Goal: Task Accomplishment & Management: Manage account settings

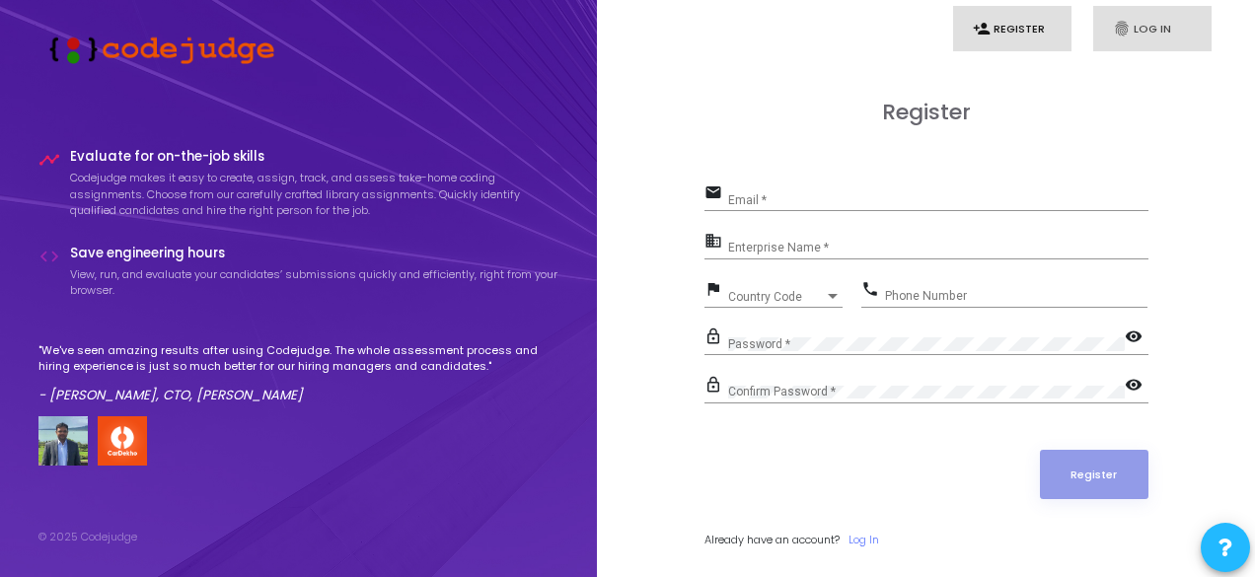
click at [1115, 24] on icon "fingerprint" at bounding box center [1122, 29] width 18 height 18
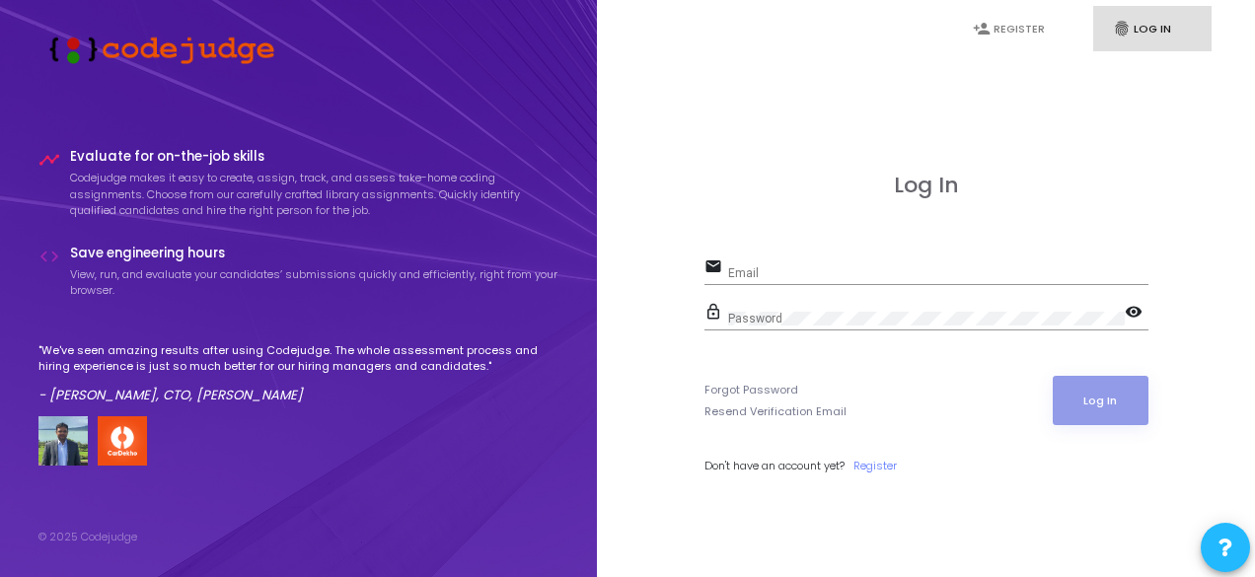
click at [806, 273] on input "Email" at bounding box center [938, 273] width 420 height 14
type input "ta@cognitiveclouds.app"
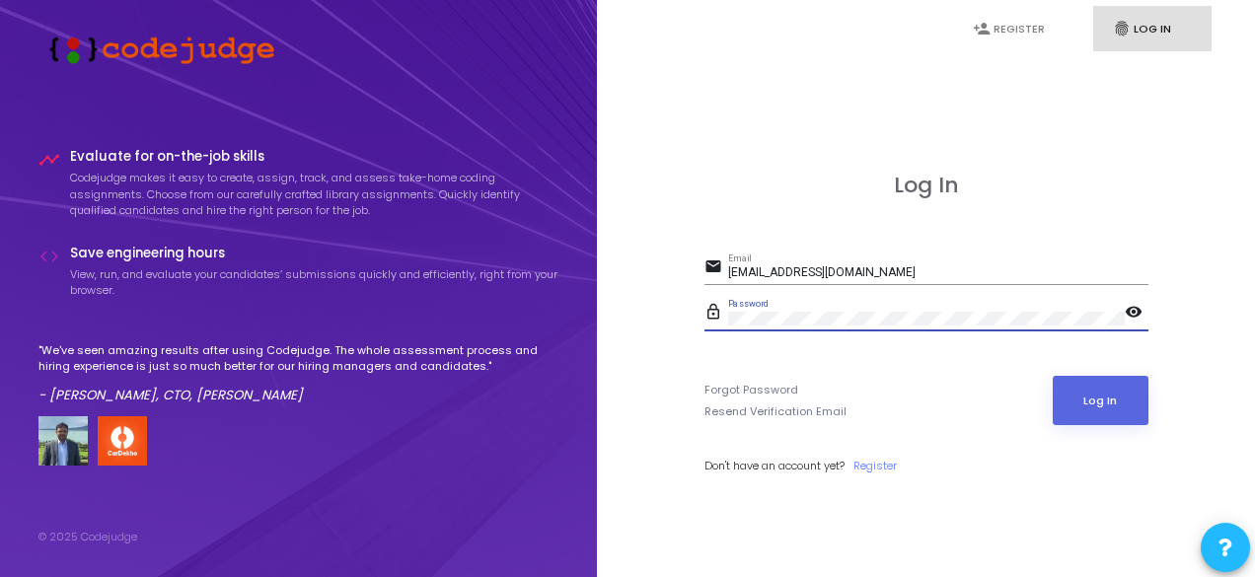
click at [1053, 376] on button "Log In" at bounding box center [1101, 400] width 96 height 49
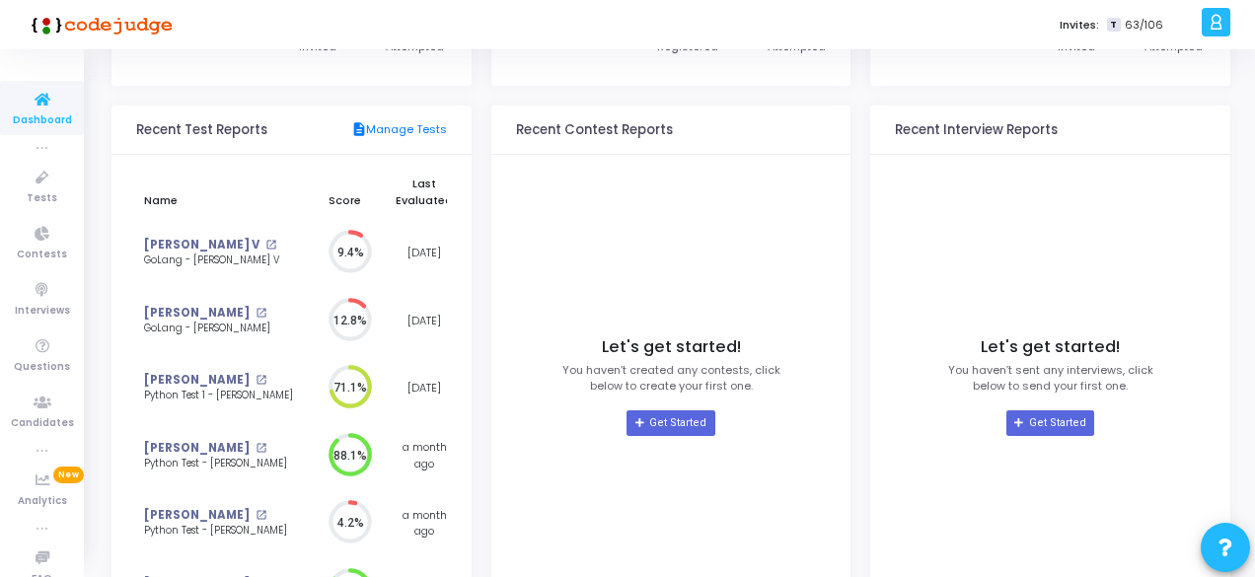
scroll to position [197, 0]
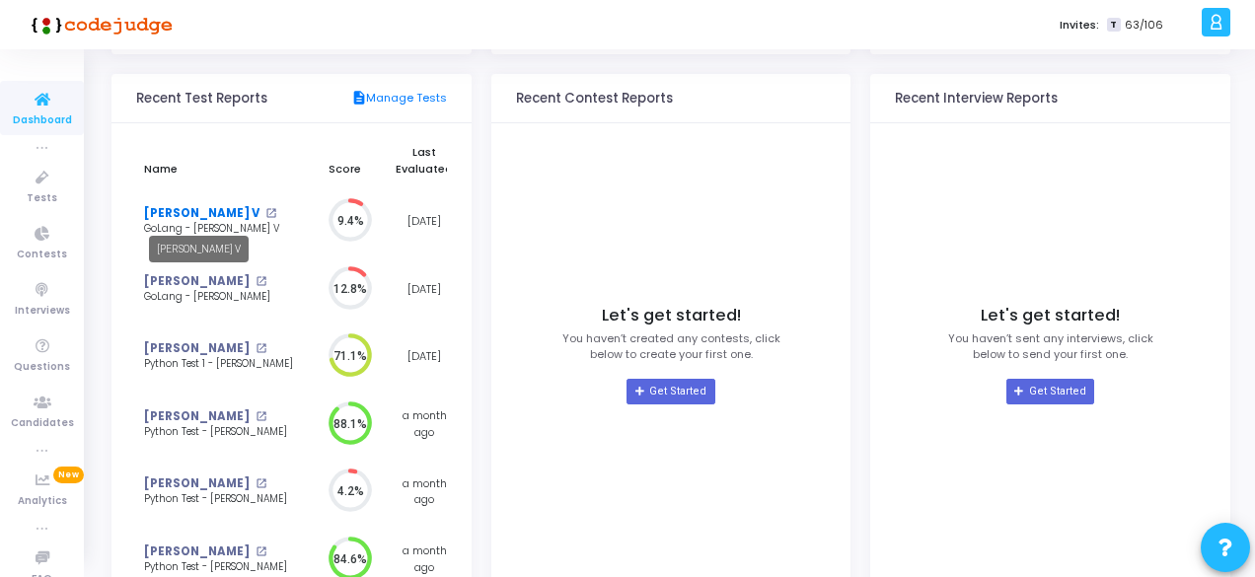
click at [162, 212] on link "[PERSON_NAME] V" at bounding box center [201, 213] width 115 height 17
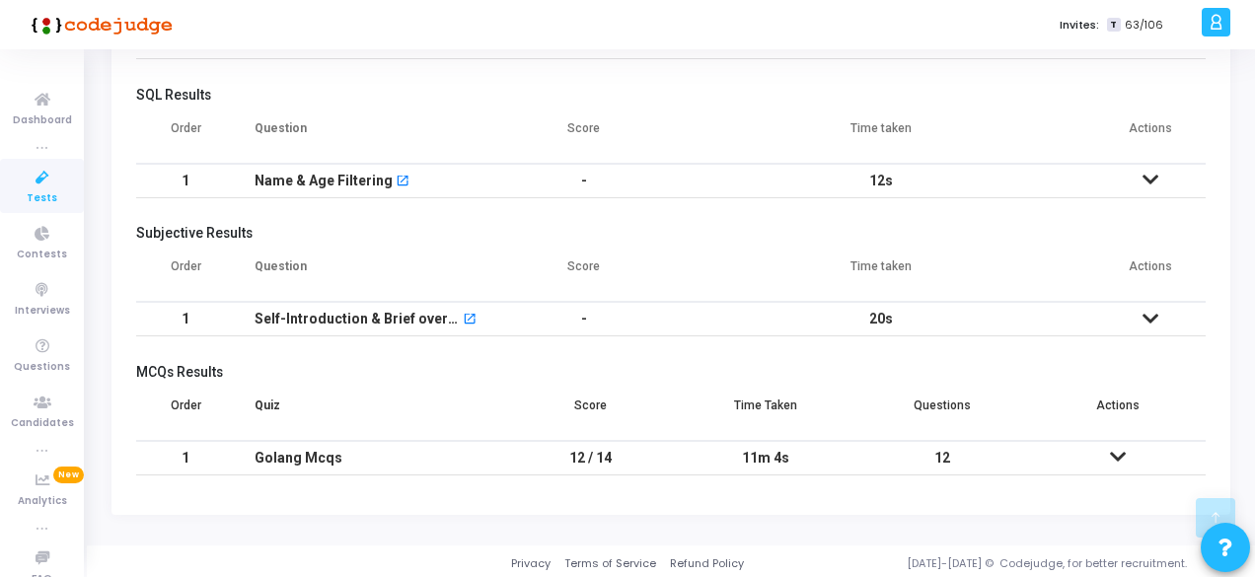
scroll to position [301, 0]
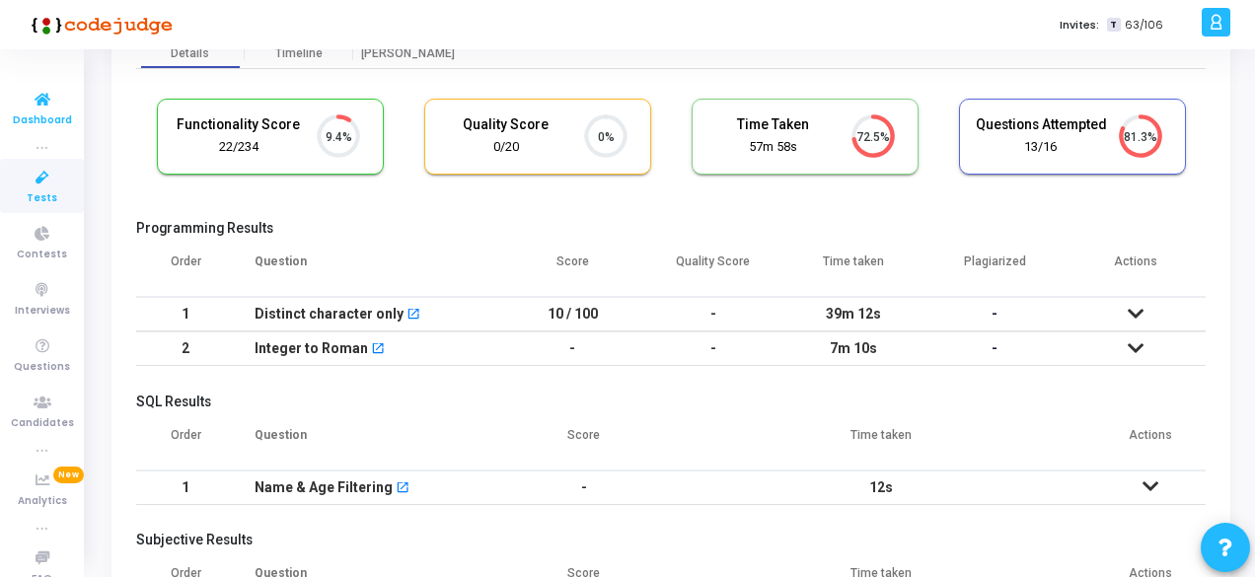
click at [41, 97] on icon at bounding box center [42, 100] width 41 height 25
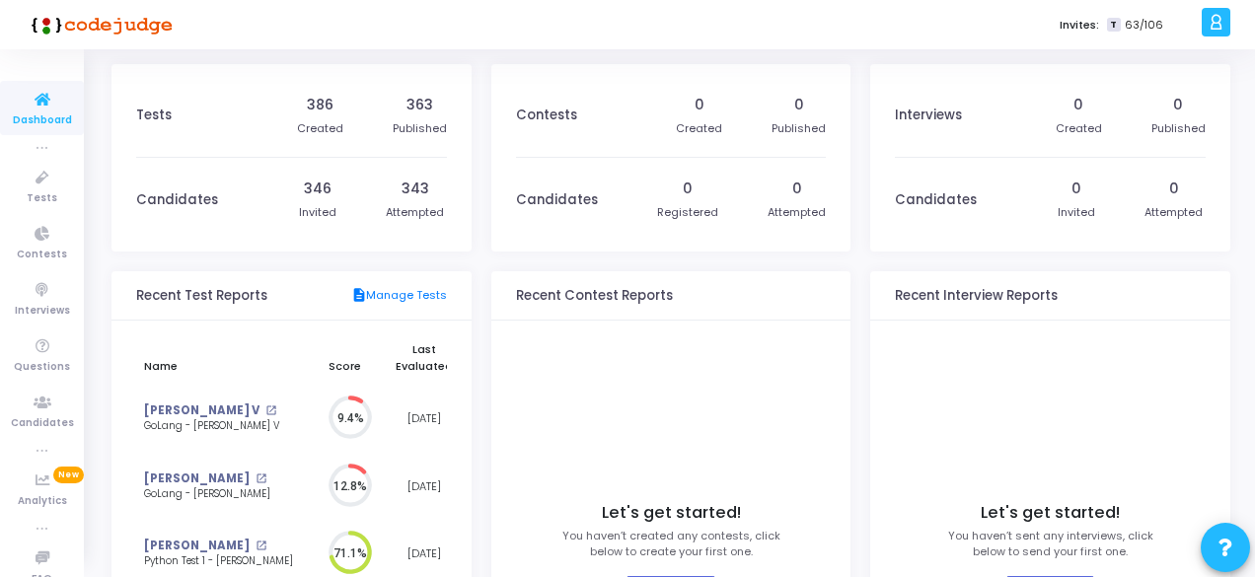
click at [417, 200] on div "343 Attempted" at bounding box center [415, 200] width 58 height 84
click at [409, 225] on div "343 Attempted" at bounding box center [415, 200] width 58 height 84
click at [408, 212] on div "Attempted" at bounding box center [415, 212] width 58 height 17
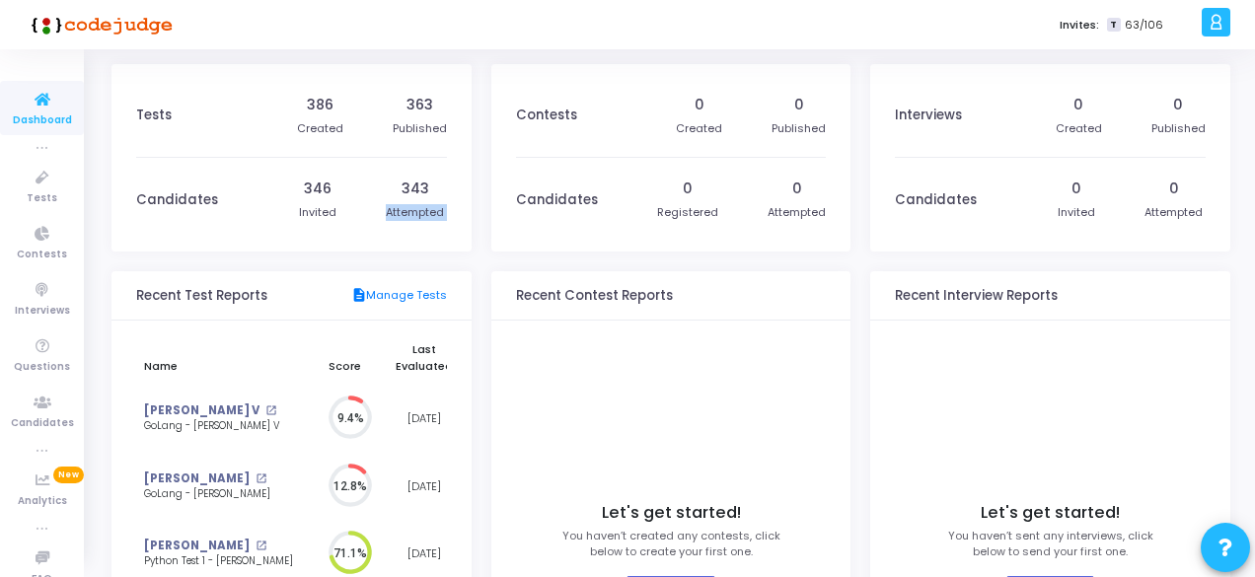
click at [408, 212] on div "Attempted" at bounding box center [415, 212] width 58 height 17
click at [840, 246] on kt-portlet-body "Contests 0 Created 0 Published Candidates 0 Registered 0 Attempted" at bounding box center [672, 158] width 360 height 188
drag, startPoint x: 705, startPoint y: 103, endPoint x: 687, endPoint y: 100, distance: 18.0
click at [704, 103] on div "0" at bounding box center [700, 105] width 10 height 21
drag, startPoint x: 687, startPoint y: 100, endPoint x: 831, endPoint y: 141, distance: 149.9
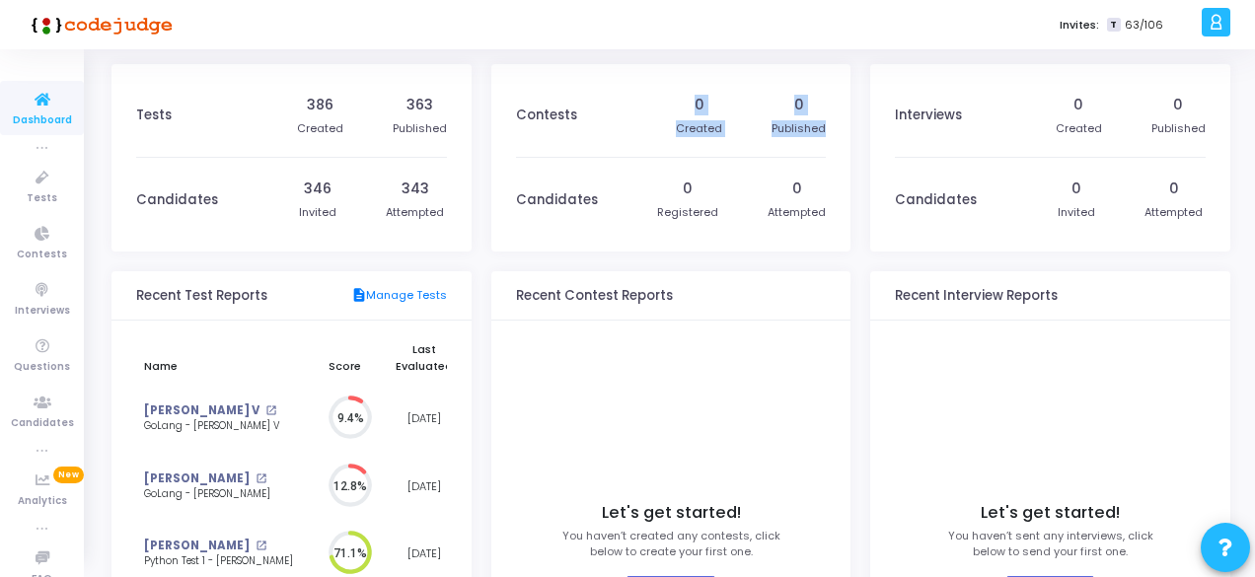
click at [834, 141] on kt-portlet-body "Contests 0 Created 0 Published Candidates 0 Registered 0 Attempted" at bounding box center [672, 158] width 360 height 188
click at [835, 150] on kt-portlet-body "Contests 0 Created 0 Published Candidates 0 Registered 0 Attempted" at bounding box center [672, 158] width 360 height 188
click at [28, 244] on icon at bounding box center [42, 234] width 41 height 25
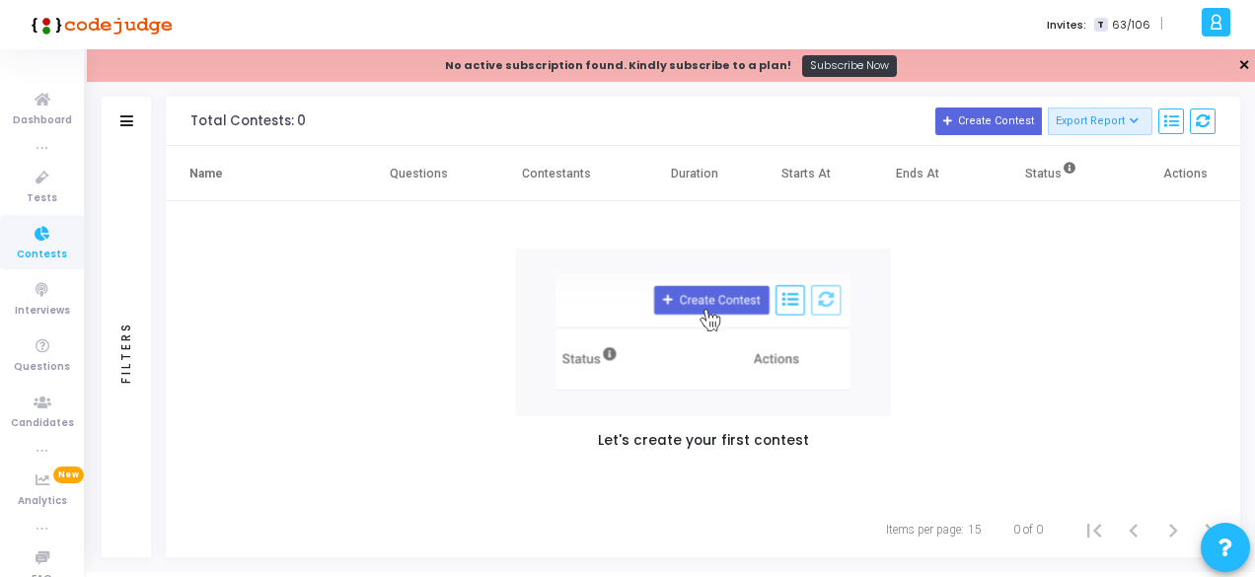
click at [1245, 59] on link "✕" at bounding box center [1245, 65] width 12 height 21
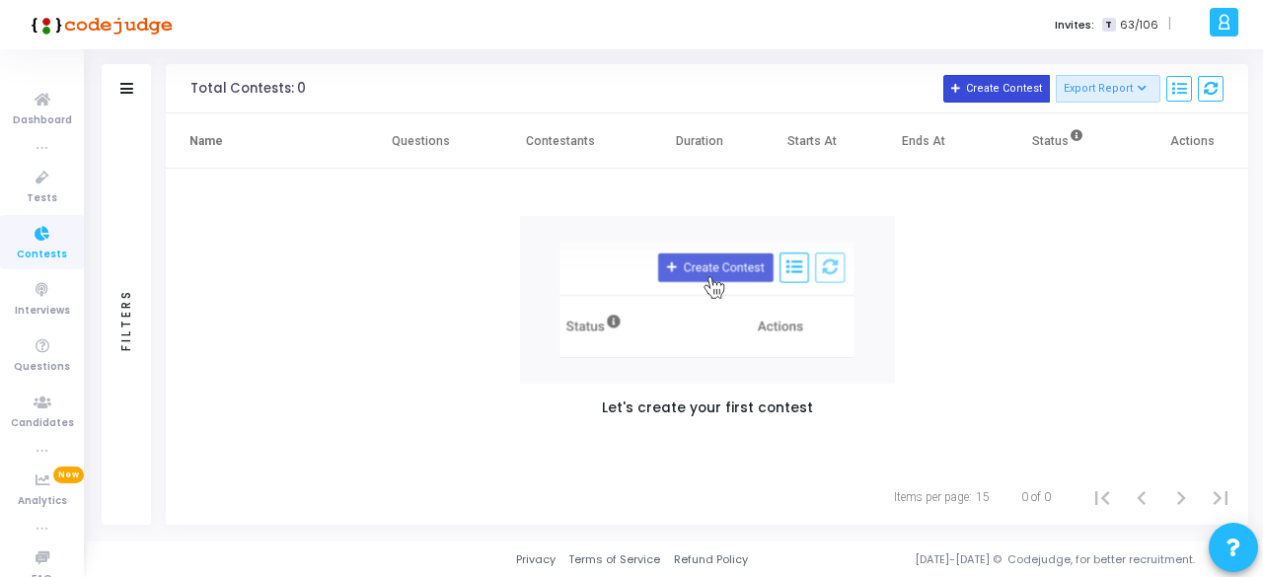
click at [996, 88] on button "Create Contest" at bounding box center [997, 89] width 107 height 28
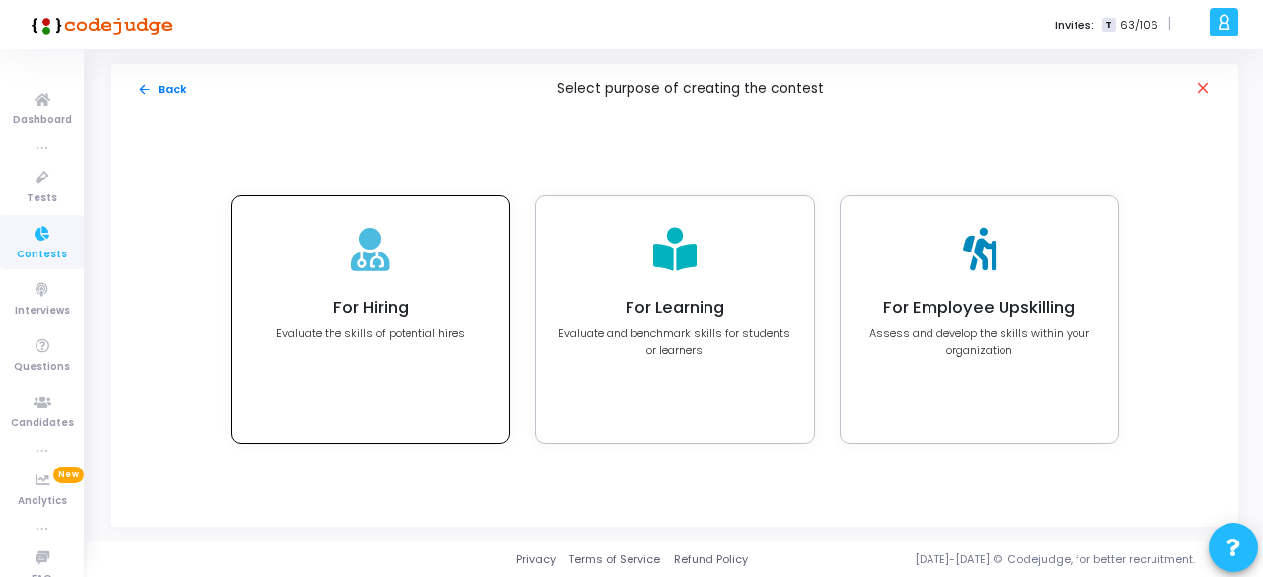
click at [428, 270] on div "For Hiring Evaluate the skills of potential hires" at bounding box center [370, 319] width 277 height 247
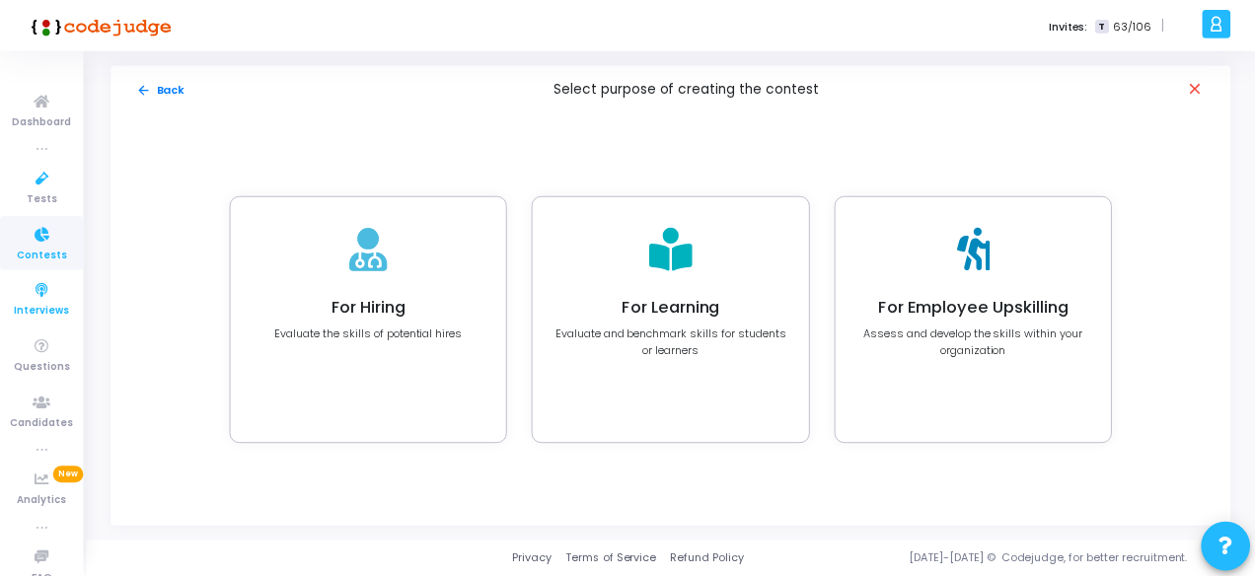
scroll to position [24, 0]
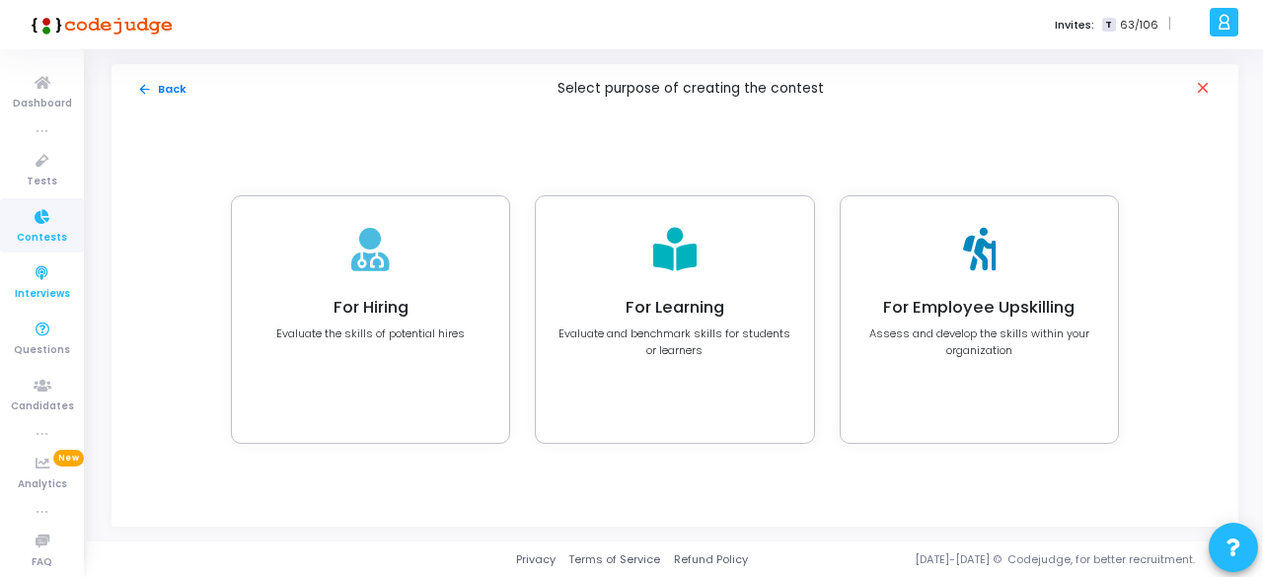
click at [40, 272] on icon at bounding box center [42, 274] width 41 height 25
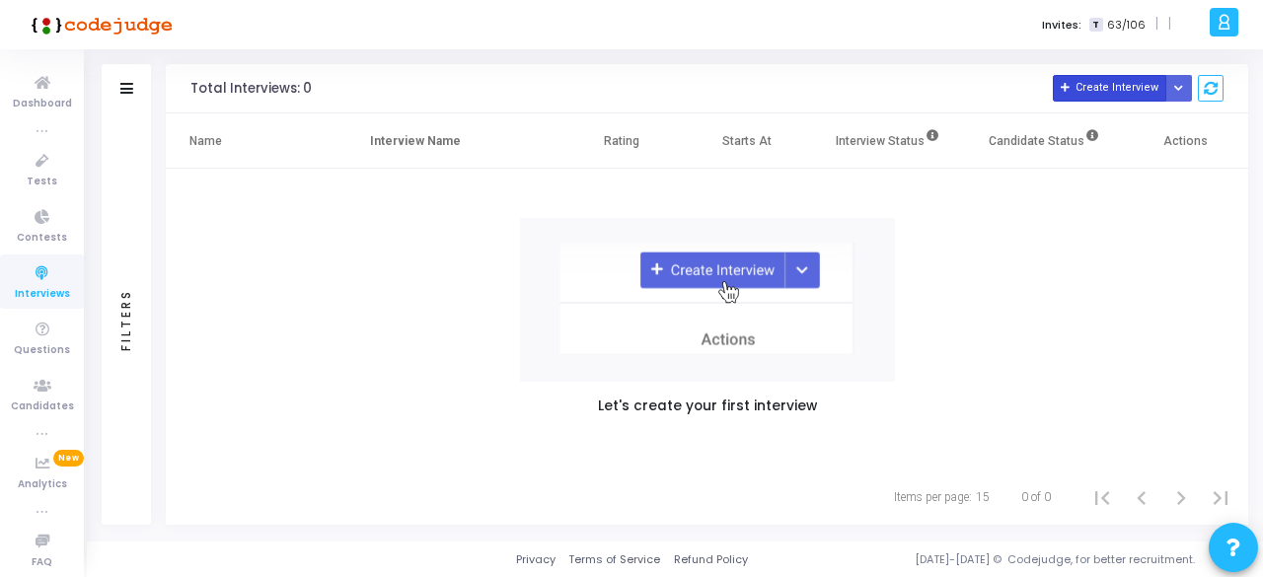
click at [1098, 95] on button "Create Interview" at bounding box center [1110, 88] width 114 height 27
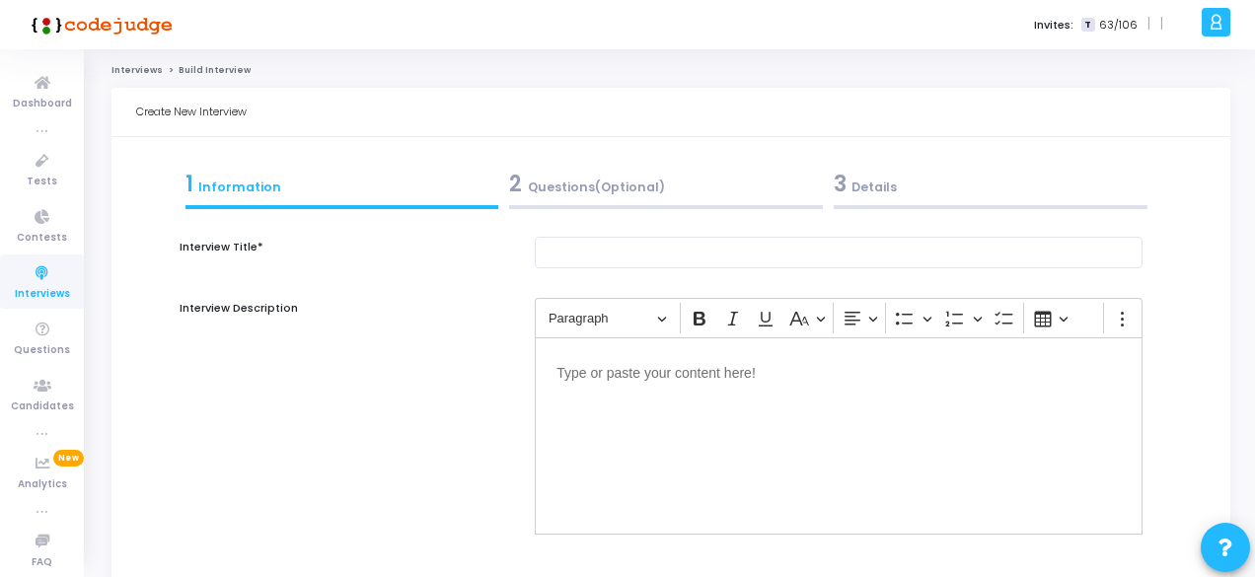
click at [606, 192] on div "2 Questions(Optional)" at bounding box center [666, 184] width 314 height 33
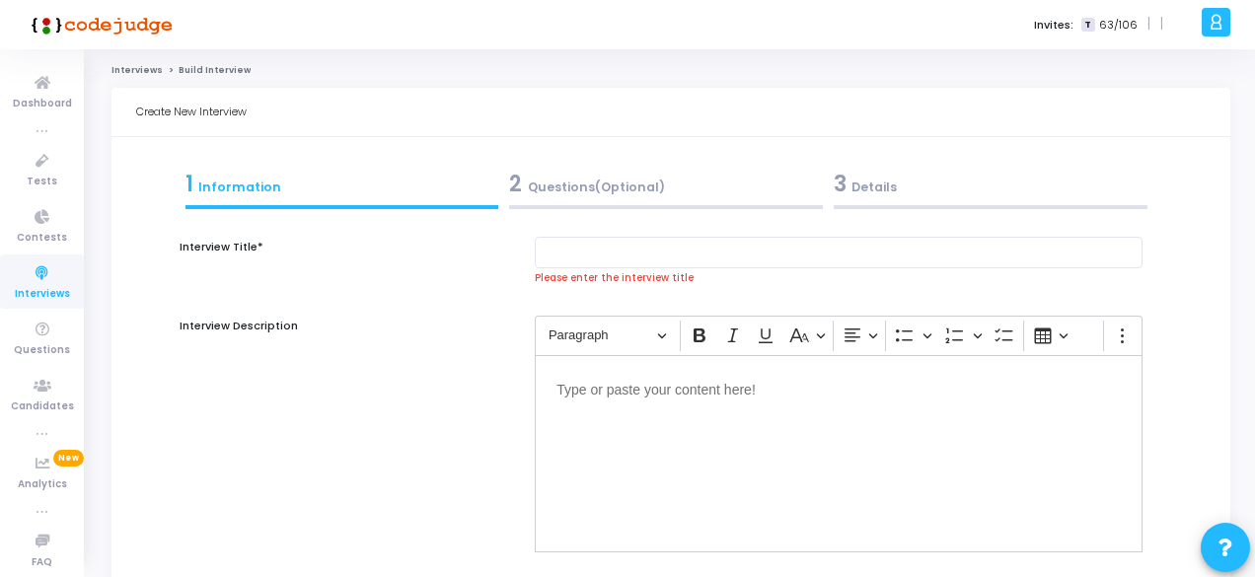
click at [628, 181] on div "2 Questions(Optional)" at bounding box center [666, 184] width 314 height 33
click at [860, 193] on div "3 Details" at bounding box center [991, 184] width 314 height 33
click at [584, 240] on input "text" at bounding box center [839, 253] width 608 height 33
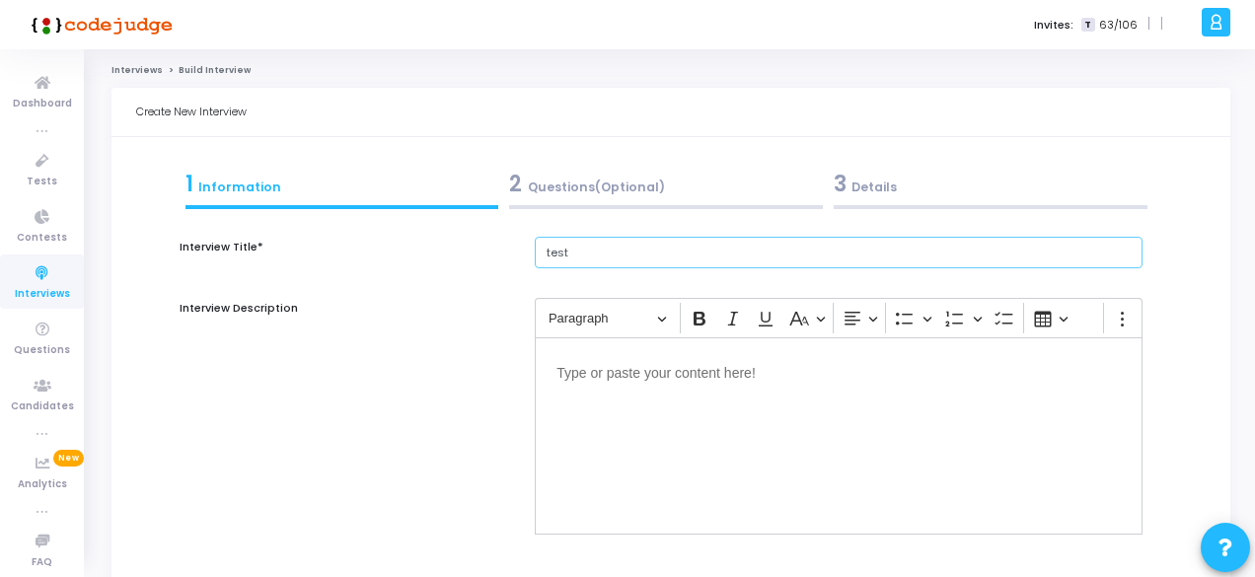
type input "test"
click at [663, 187] on div "2 Questions(Optional)" at bounding box center [666, 184] width 314 height 33
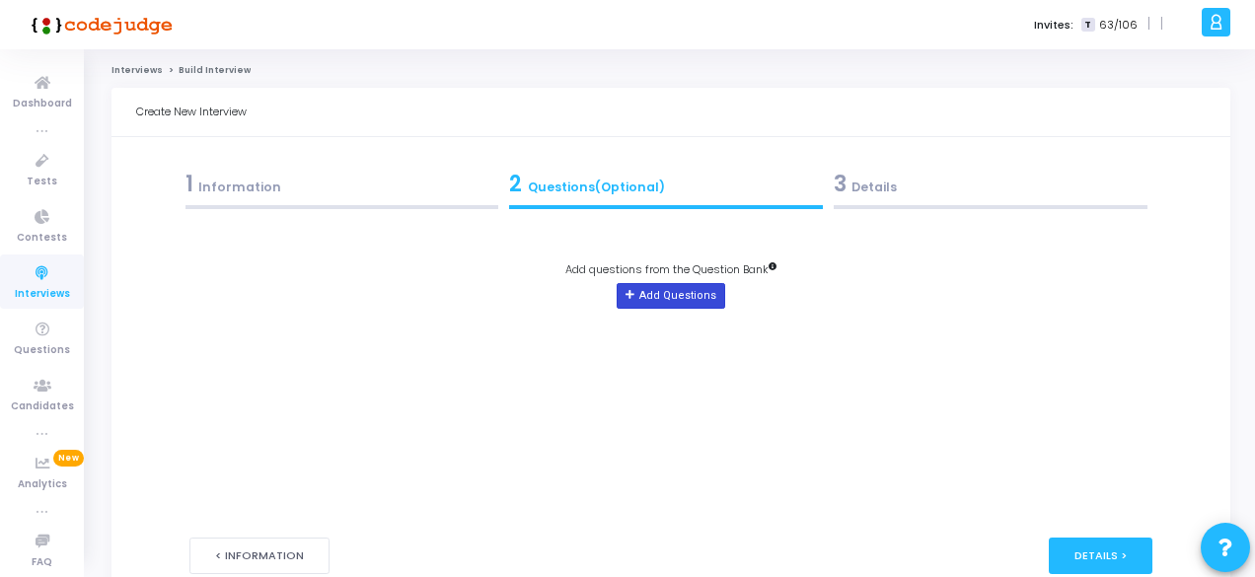
click at [685, 299] on button "Add Questions" at bounding box center [671, 296] width 108 height 26
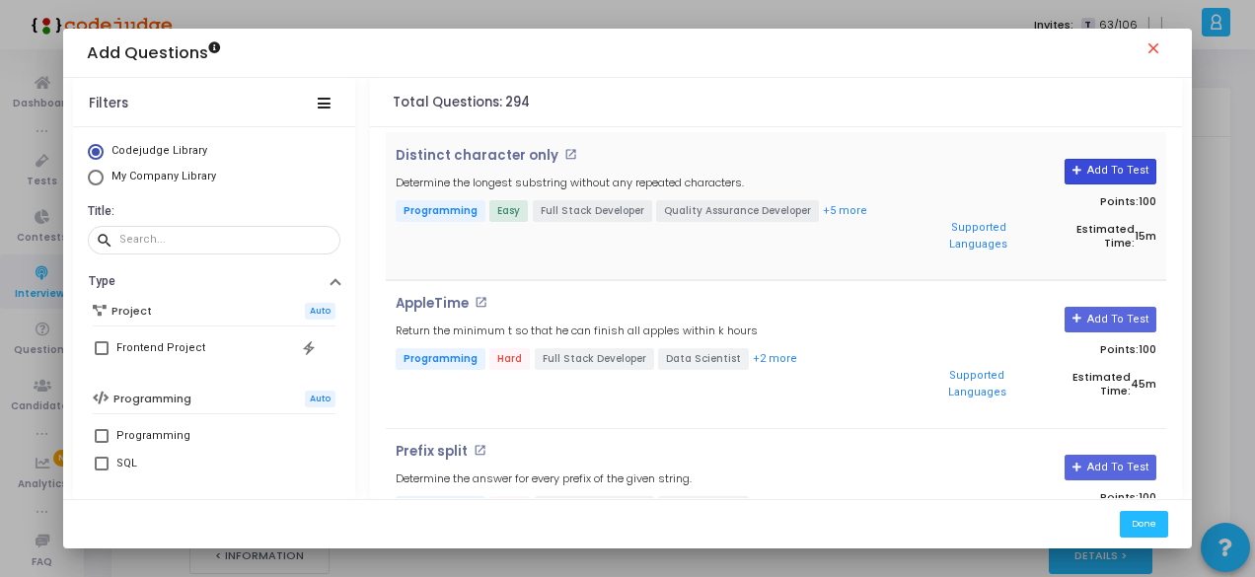
click at [1119, 164] on button "Add To Test" at bounding box center [1111, 172] width 92 height 26
click at [1146, 514] on button "Done" at bounding box center [1144, 524] width 48 height 27
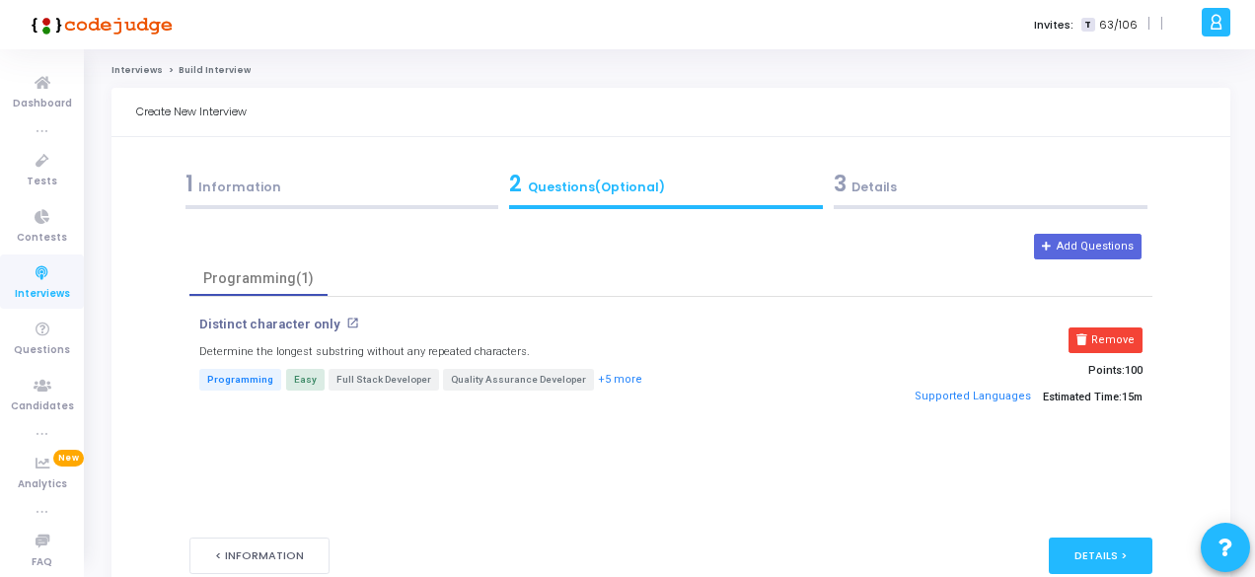
click at [880, 190] on div "3 Details" at bounding box center [991, 184] width 314 height 33
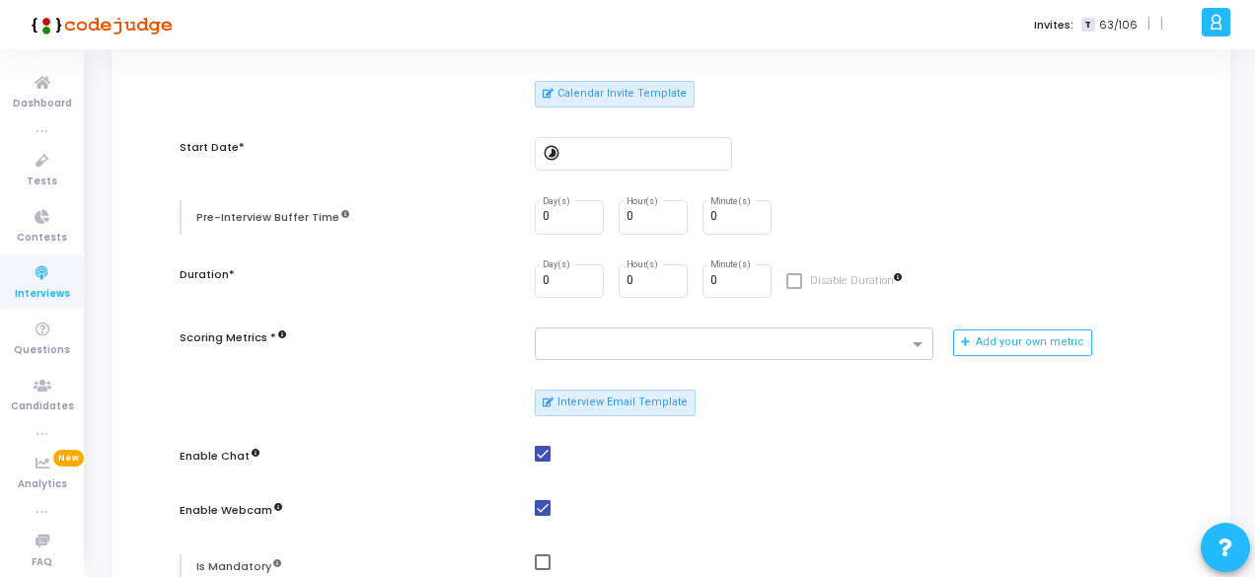
scroll to position [395, 0]
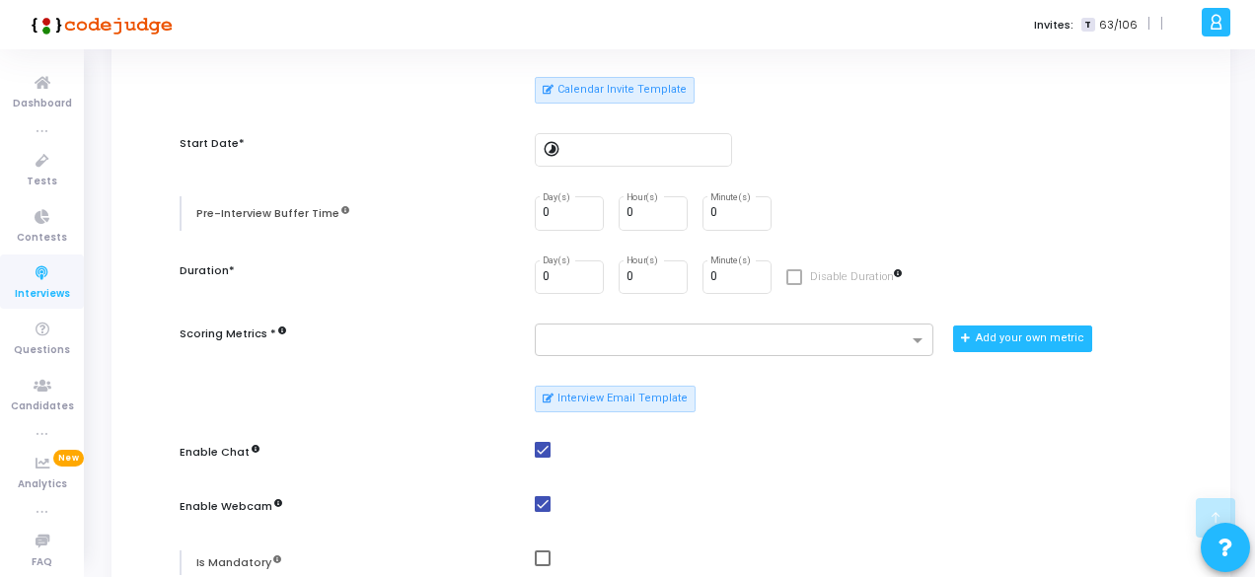
click at [1033, 342] on button "Add your own metric" at bounding box center [1022, 339] width 139 height 26
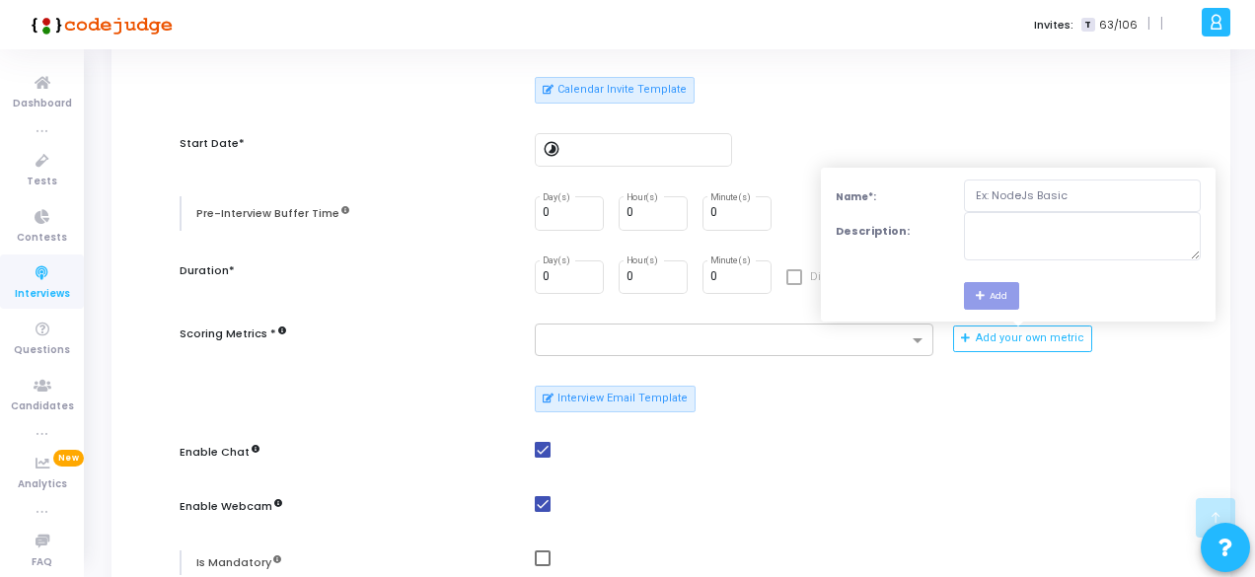
click at [995, 412] on div "Candidate's Resume Upload Resume (Upload the candidate's resume to auto-fill th…" at bounding box center [671, 313] width 963 height 942
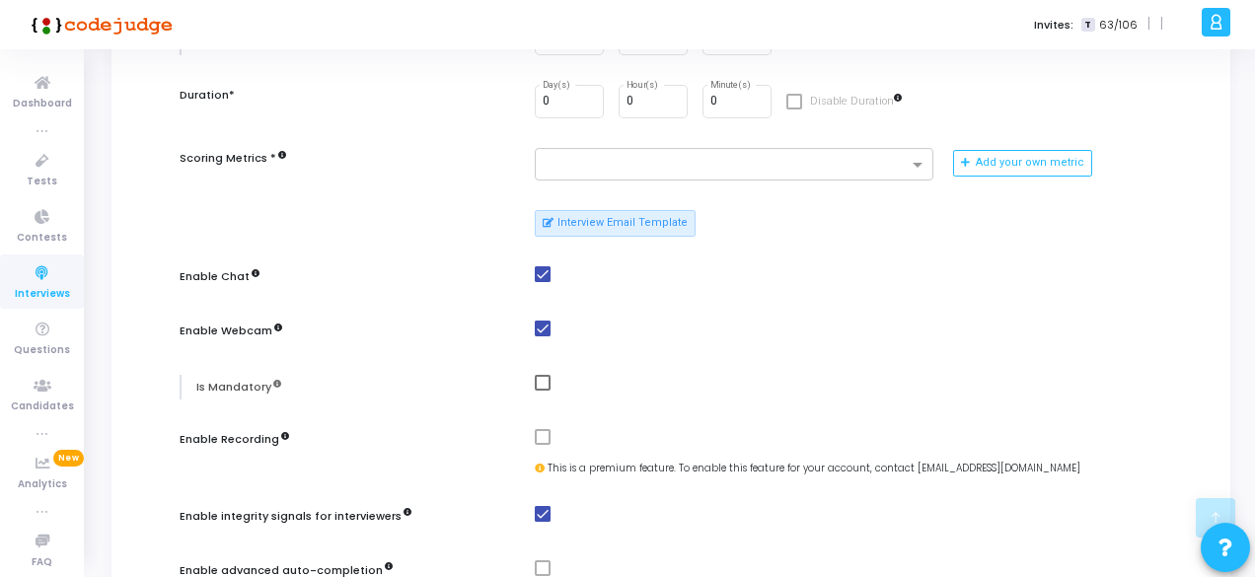
scroll to position [691, 0]
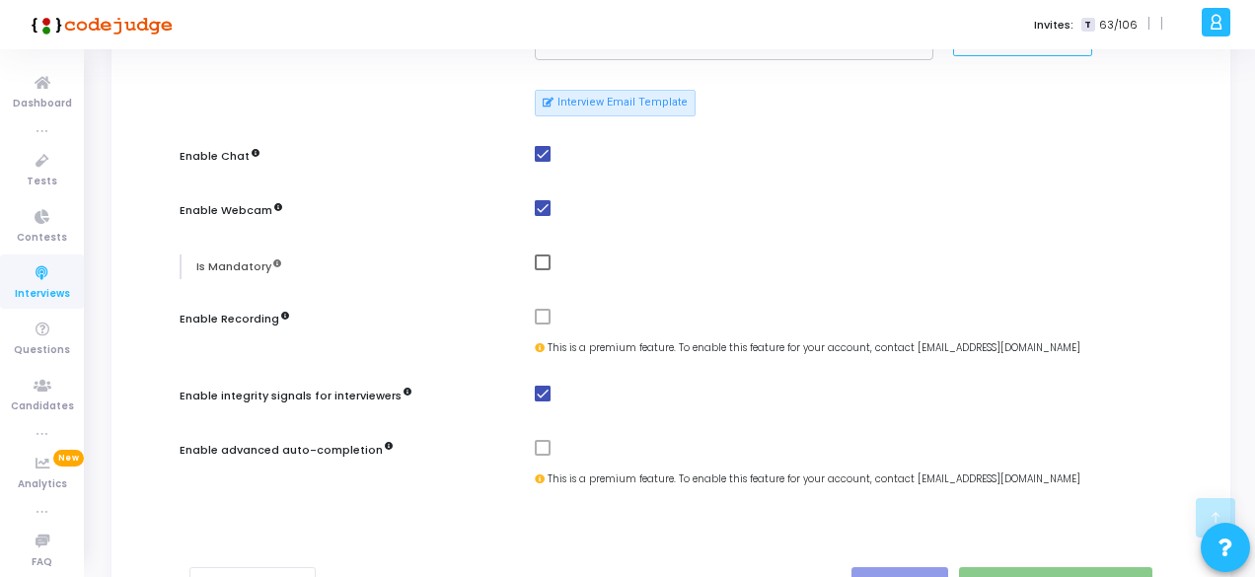
click at [543, 313] on span at bounding box center [543, 317] width 16 height 16
click at [555, 317] on mat-checkbox at bounding box center [839, 317] width 608 height 17
click at [544, 315] on span at bounding box center [543, 317] width 16 height 16
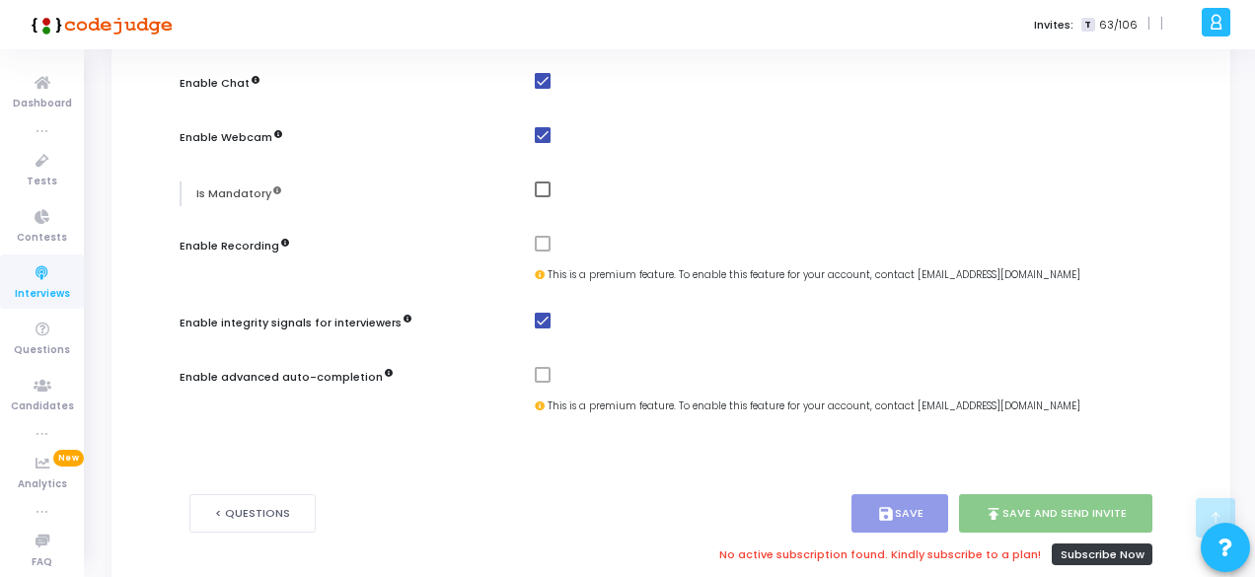
scroll to position [845, 0]
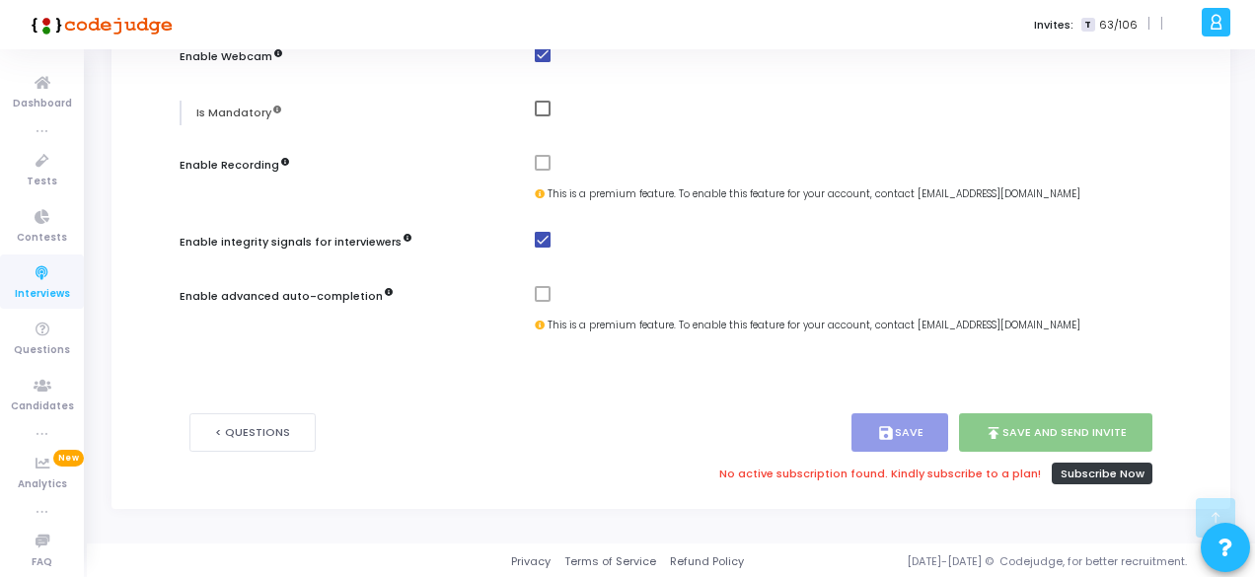
click at [540, 293] on span at bounding box center [543, 294] width 16 height 16
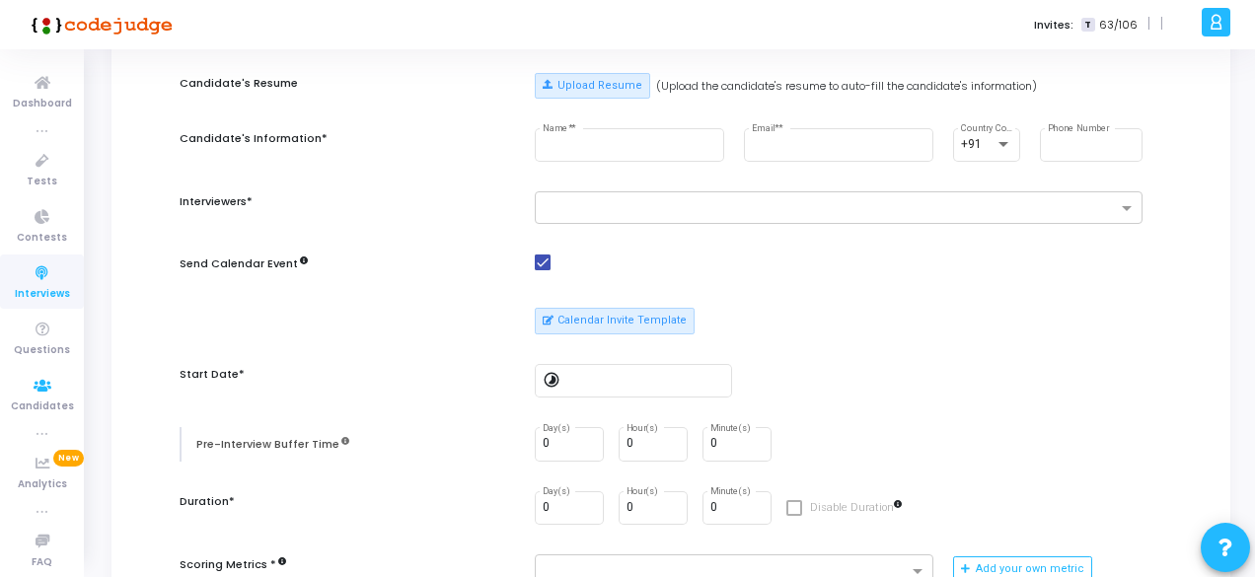
scroll to position [197, 0]
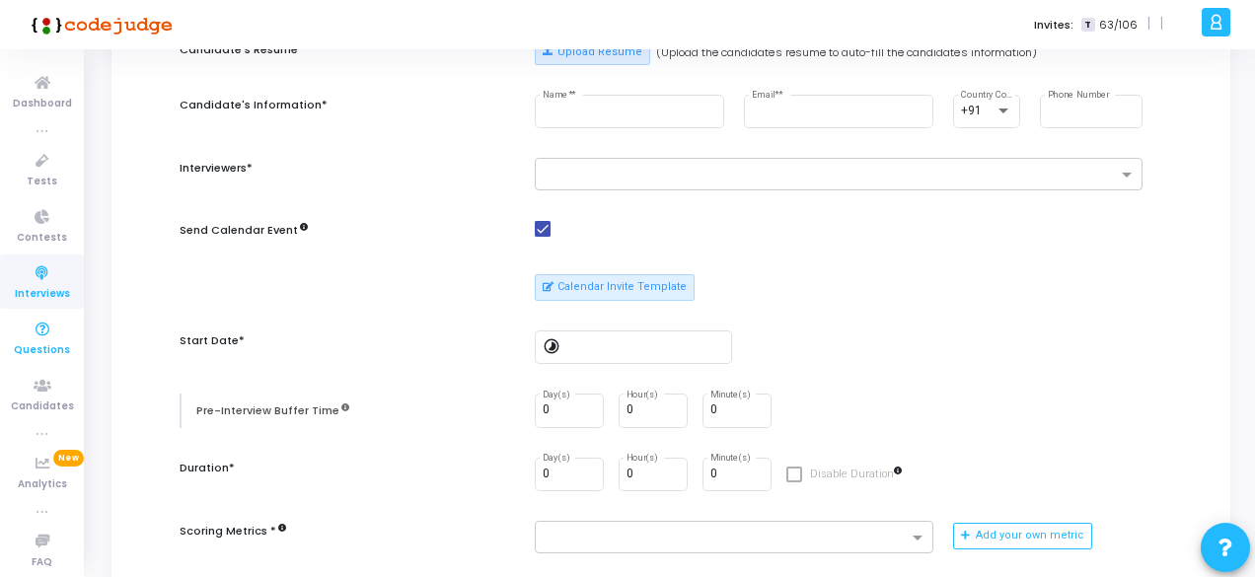
click at [37, 326] on icon at bounding box center [42, 330] width 41 height 25
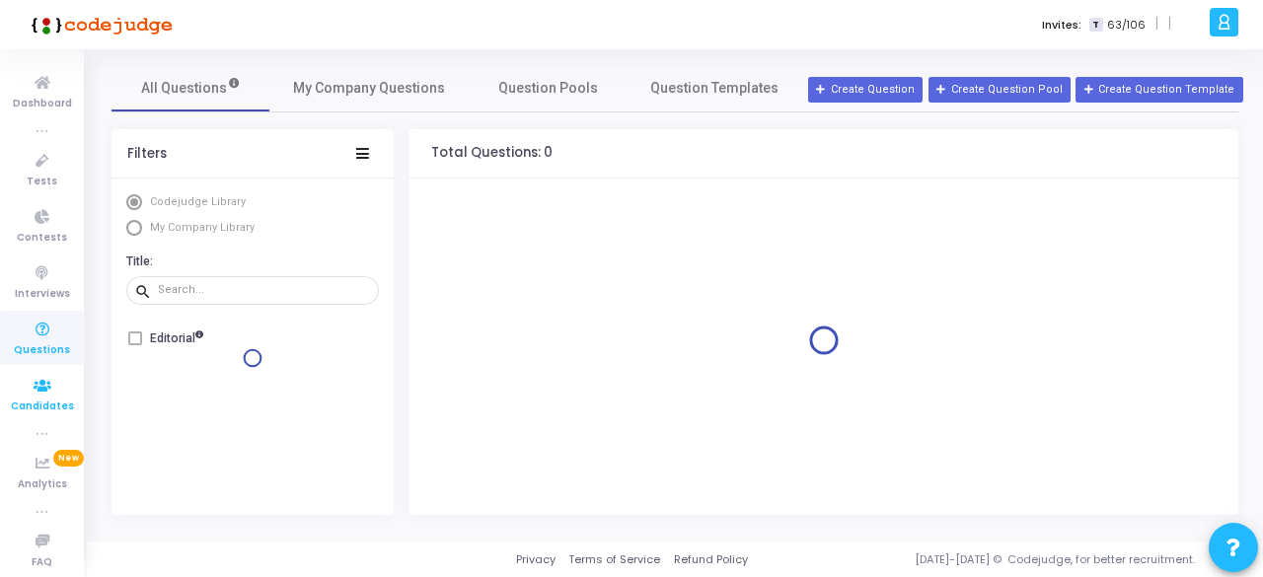
click at [36, 386] on icon at bounding box center [42, 386] width 41 height 25
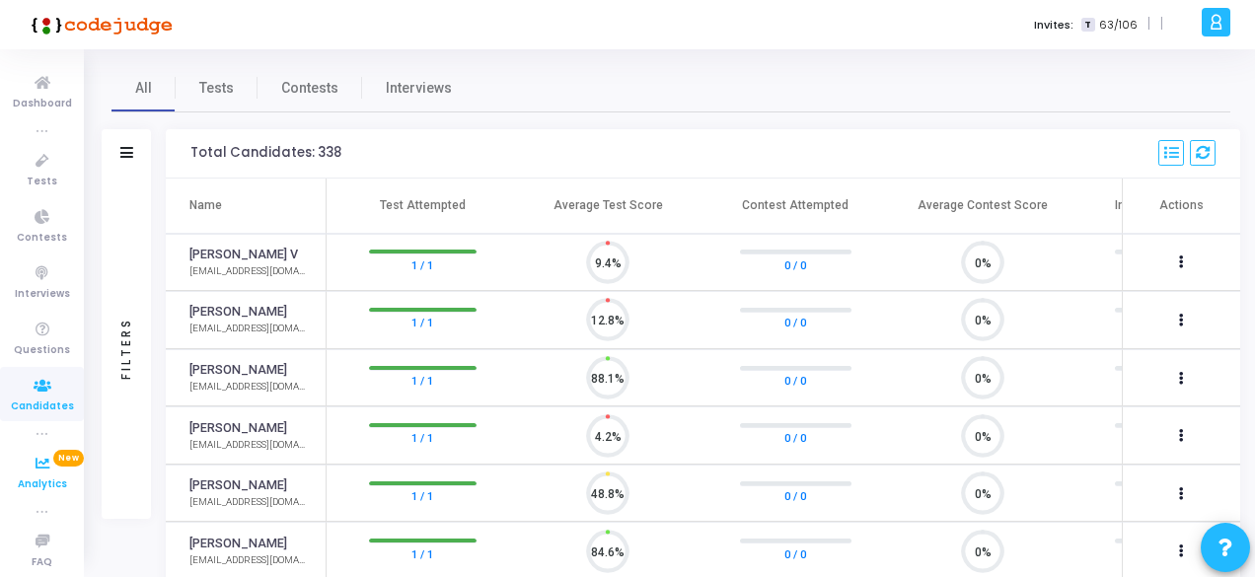
scroll to position [41, 49]
click at [23, 477] on span "Analytics" at bounding box center [42, 485] width 49 height 17
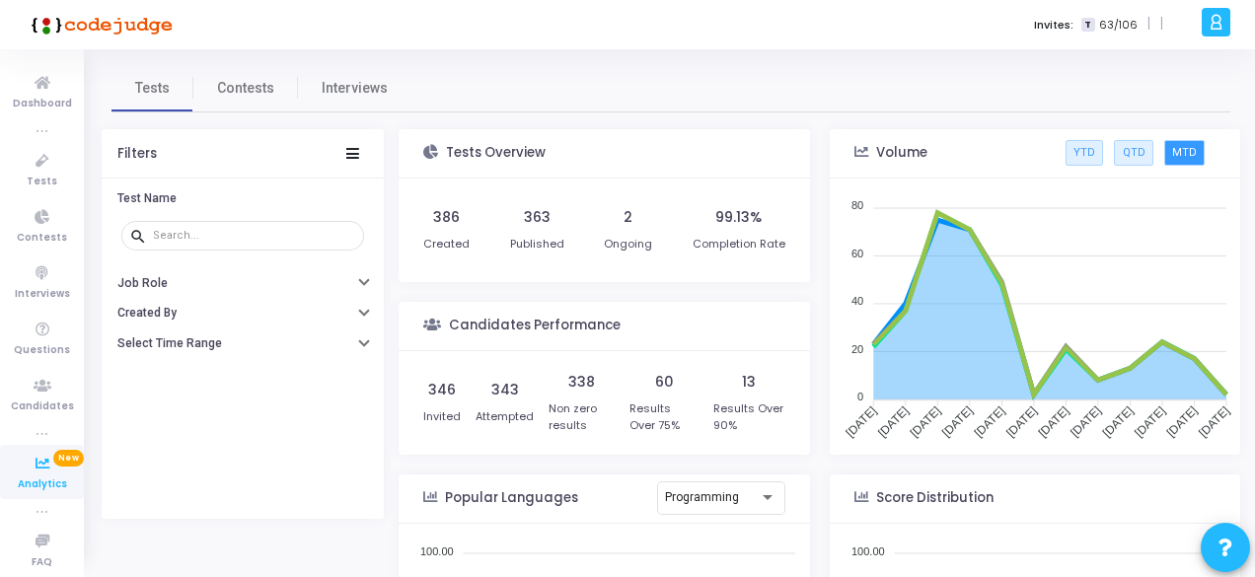
drag, startPoint x: 479, startPoint y: 416, endPoint x: 563, endPoint y: 415, distance: 83.9
click at [563, 415] on div "346 Invited 343 Attempted 338 Non zero results 60 Results Over 75% 13 Results O…" at bounding box center [604, 403] width 362 height 84
drag, startPoint x: 568, startPoint y: 410, endPoint x: 588, endPoint y: 412, distance: 20.8
click at [588, 412] on div "Non zero results" at bounding box center [582, 417] width 66 height 33
click at [600, 435] on div "338 Non zero results" at bounding box center [582, 403] width 66 height 84
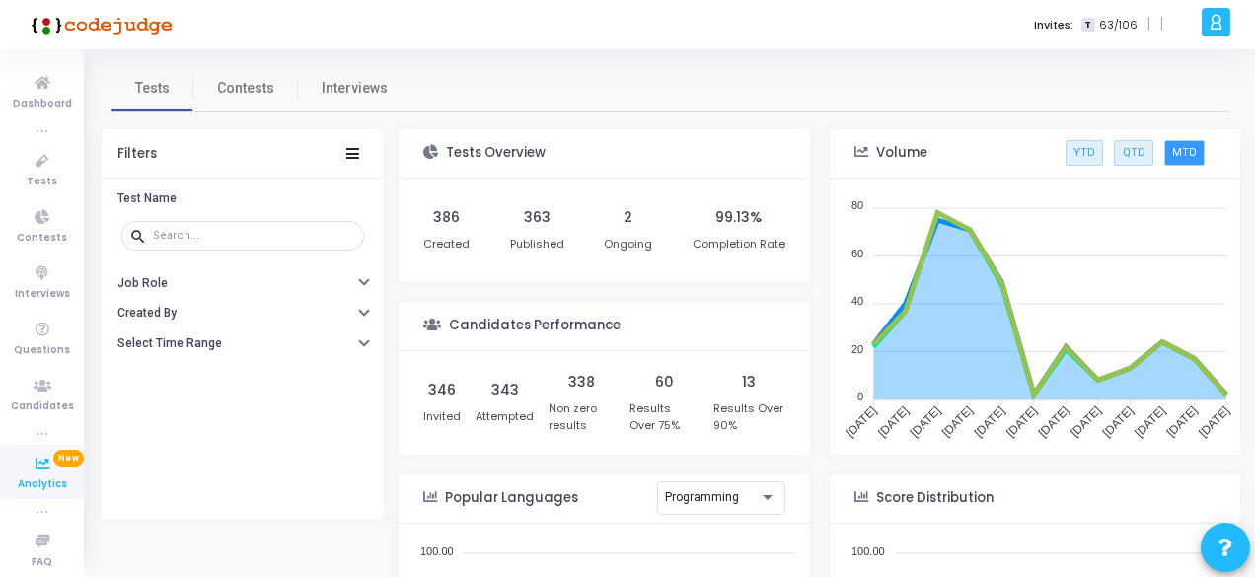
drag, startPoint x: 632, startPoint y: 403, endPoint x: 697, endPoint y: 403, distance: 65.1
click at [697, 403] on div "Results Over 75%" at bounding box center [665, 417] width 70 height 33
click at [685, 438] on div "60 Results Over 75%" at bounding box center [665, 403] width 70 height 84
drag, startPoint x: 714, startPoint y: 416, endPoint x: 796, endPoint y: 421, distance: 82.1
click at [796, 421] on kt-portlet-body "346 Invited 343 Attempted 338 Non zero results 60 Results Over 75% 13 Results O…" at bounding box center [605, 403] width 412 height 104
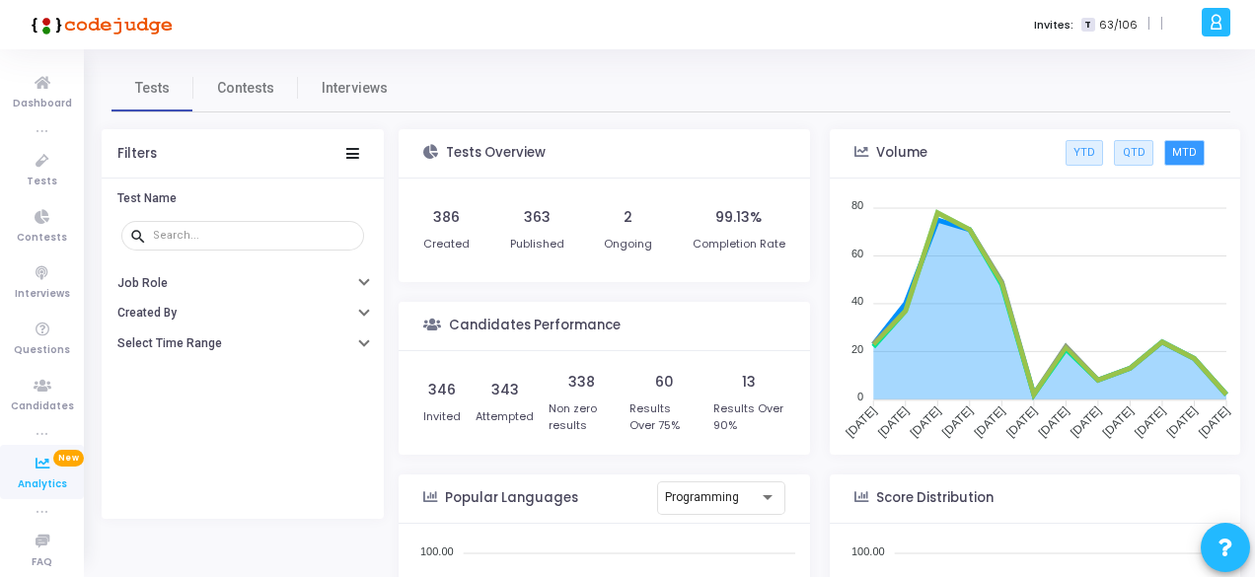
click at [781, 437] on div "13 Results Over 90%" at bounding box center [749, 403] width 71 height 84
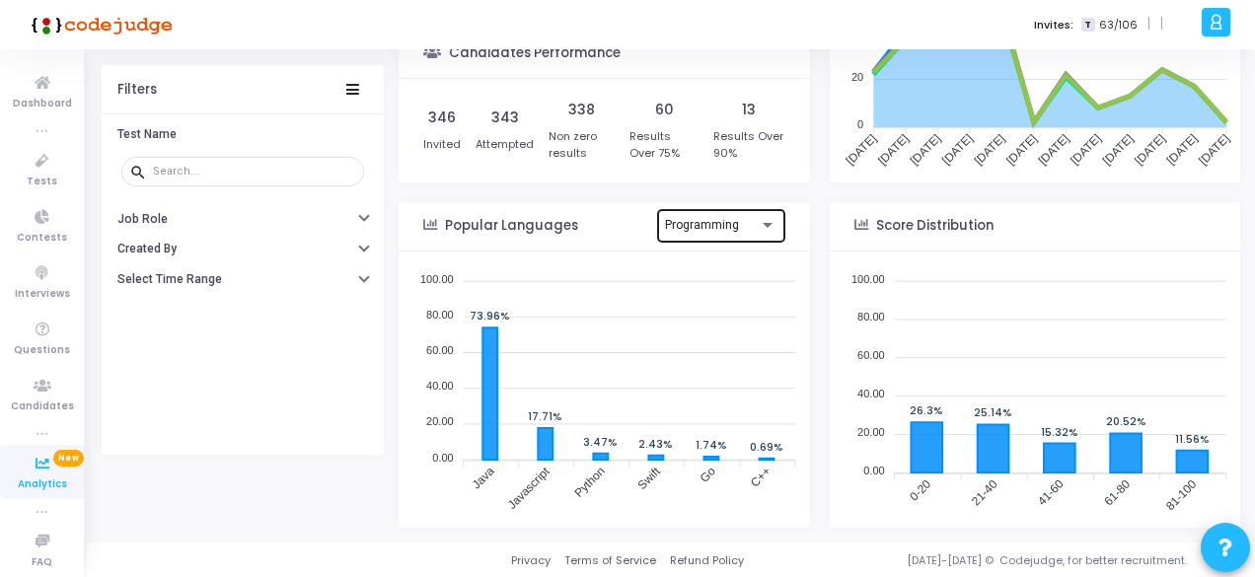
click at [718, 230] on span "Programming" at bounding box center [702, 225] width 74 height 14
click at [718, 230] on span "Programming" at bounding box center [721, 225] width 113 height 36
click at [719, 514] on icon "Java Java Javascript Javascript Python Python Swift Swift Go Go C++ C++ 73.96% …" at bounding box center [605, 392] width 402 height 281
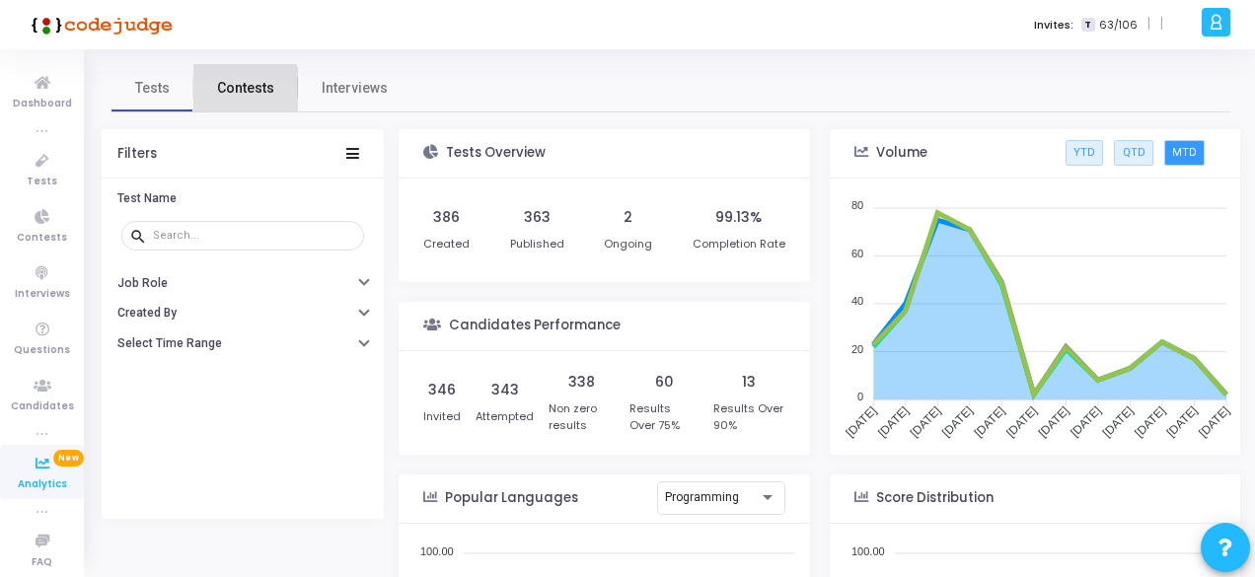
click at [236, 94] on span "Contests" at bounding box center [245, 88] width 57 height 21
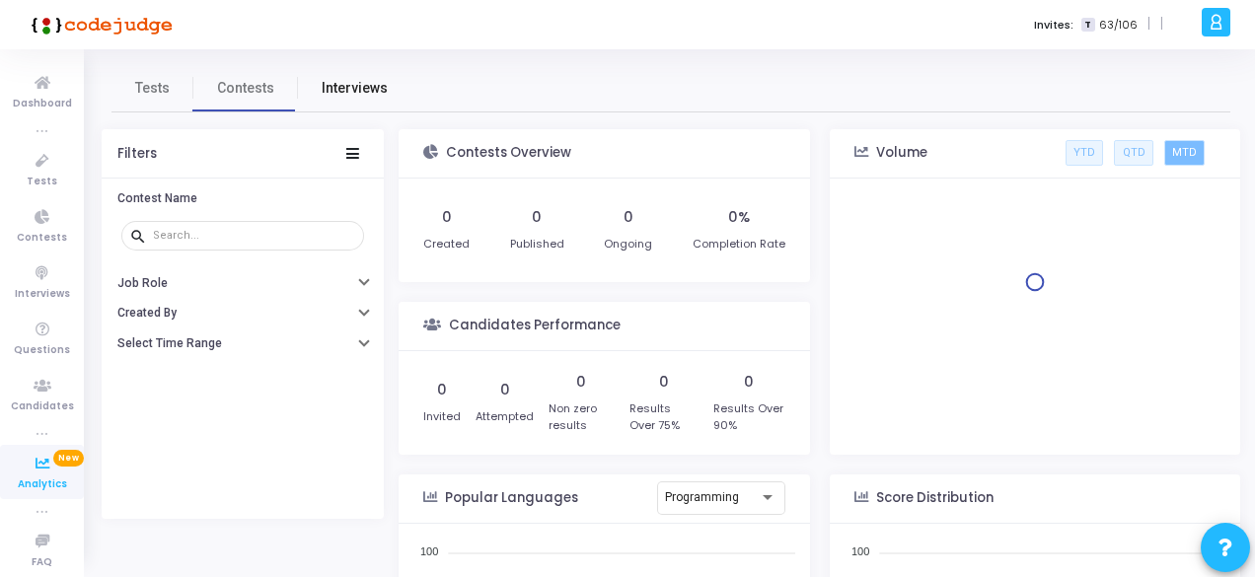
click at [361, 92] on span "Interviews" at bounding box center [355, 88] width 66 height 21
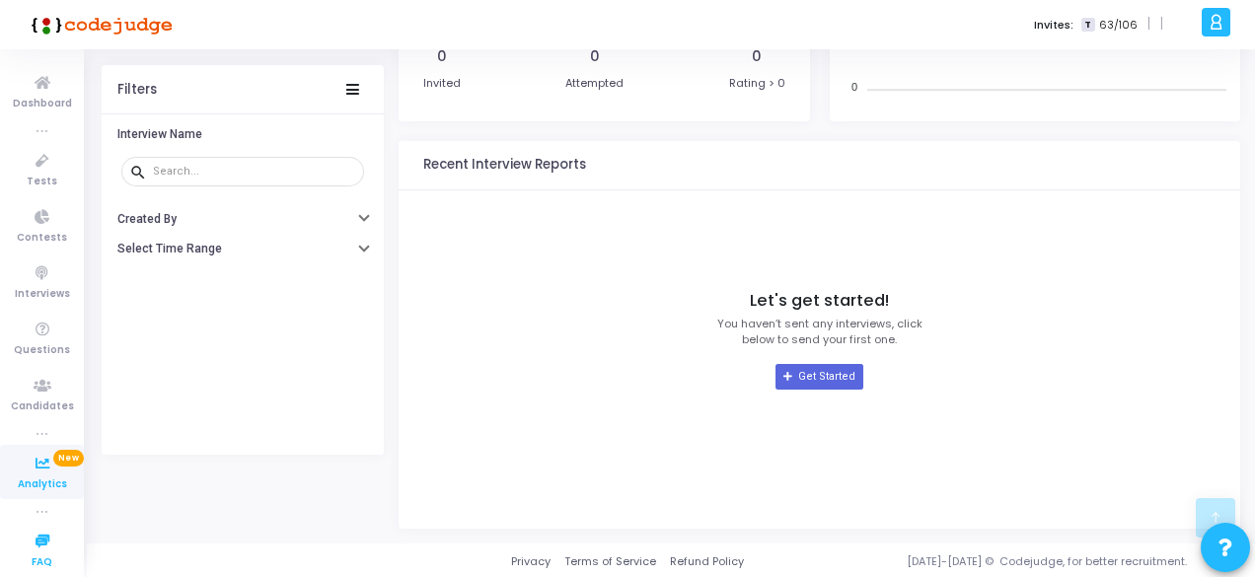
click at [39, 545] on icon at bounding box center [42, 542] width 41 height 25
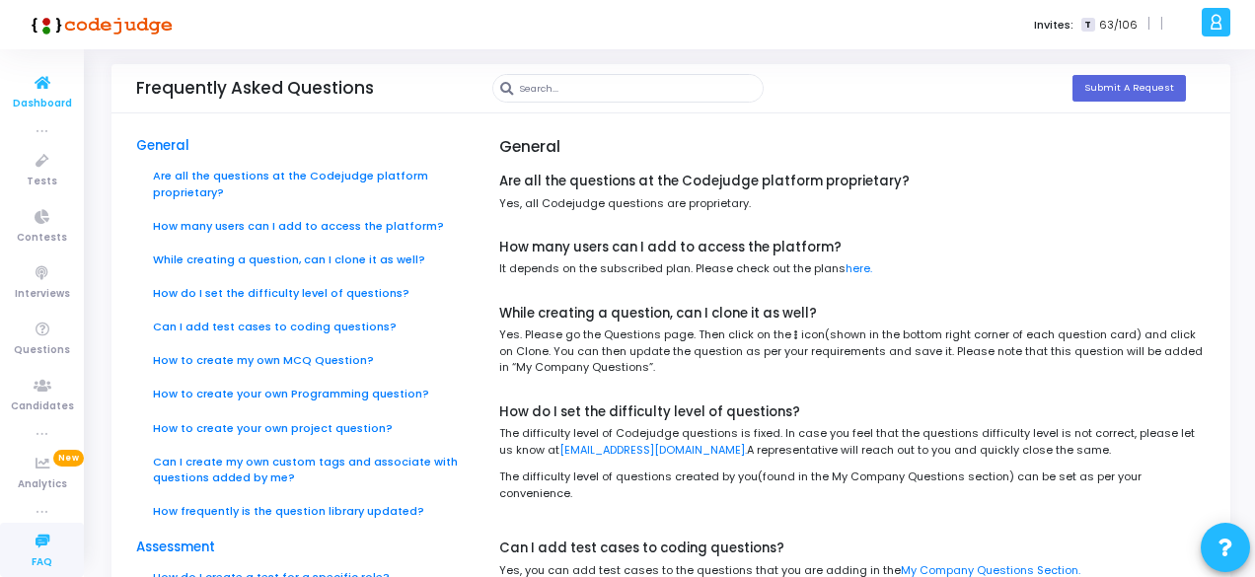
click at [27, 96] on span "Dashboard" at bounding box center [42, 104] width 59 height 17
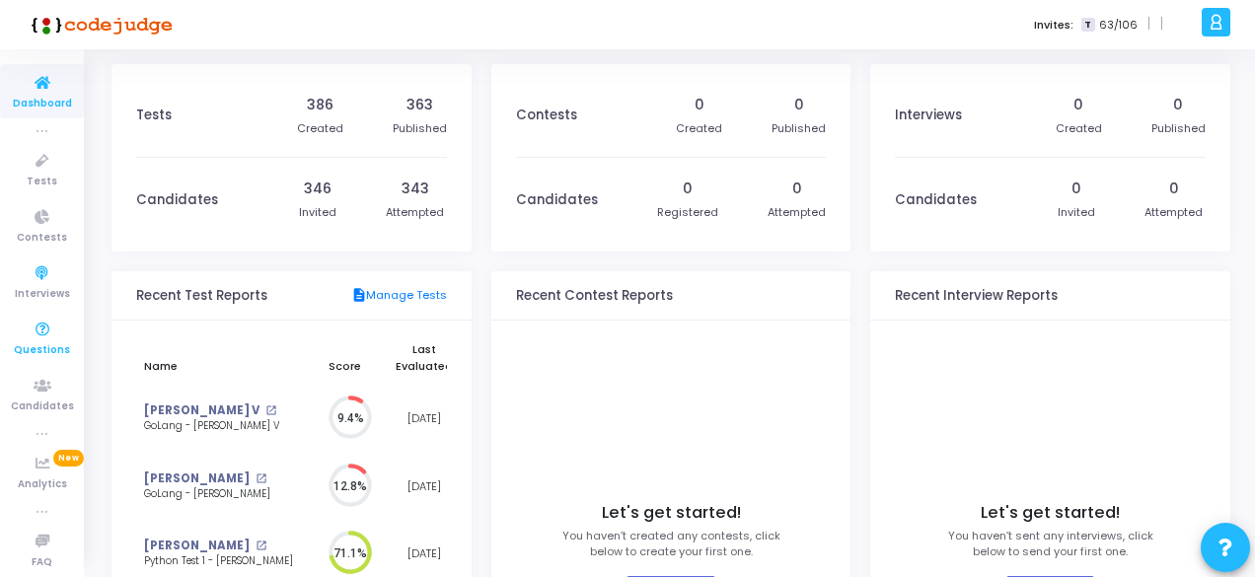
click at [23, 342] on span "Questions" at bounding box center [42, 350] width 56 height 17
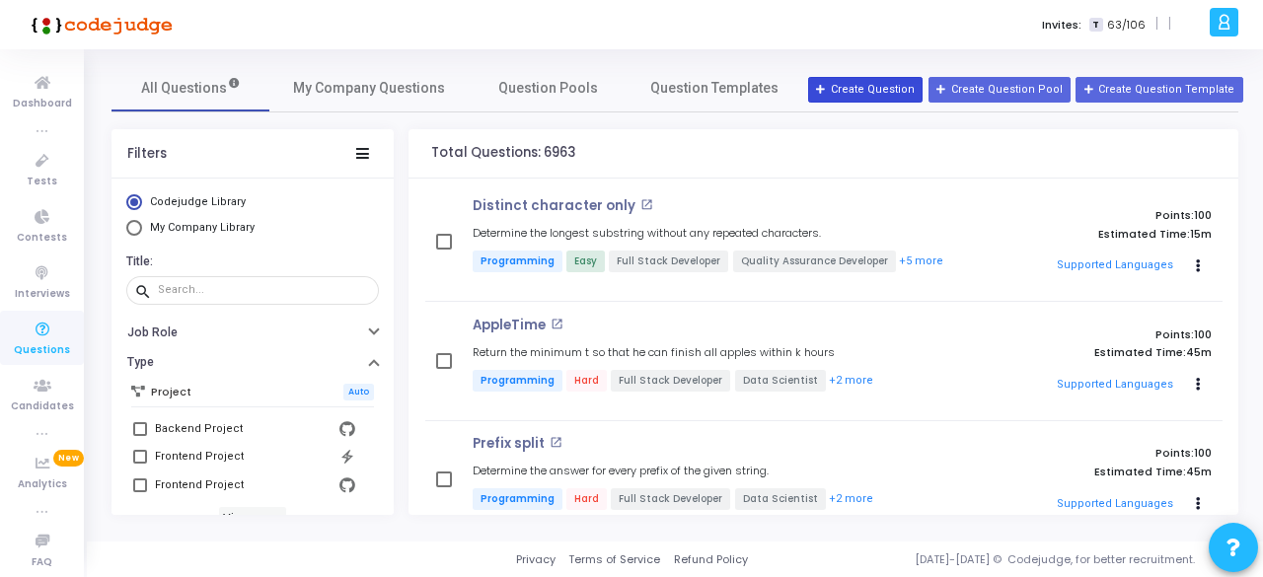
click at [874, 90] on button "Create Question" at bounding box center [865, 90] width 114 height 26
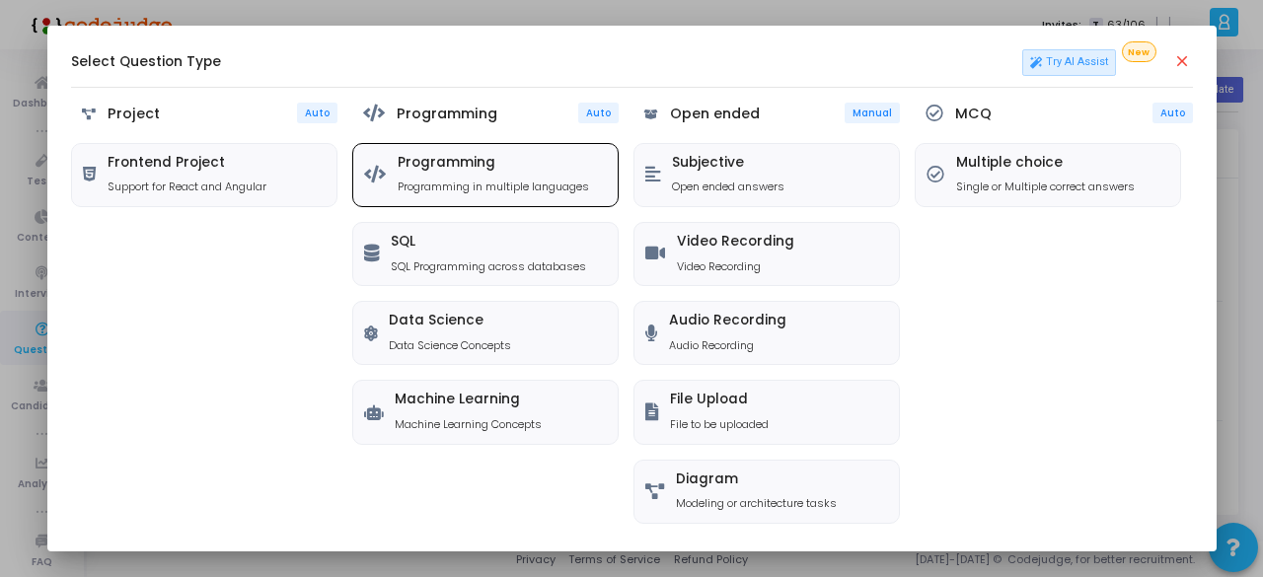
click at [442, 185] on p "Programming in multiple languages" at bounding box center [493, 187] width 191 height 17
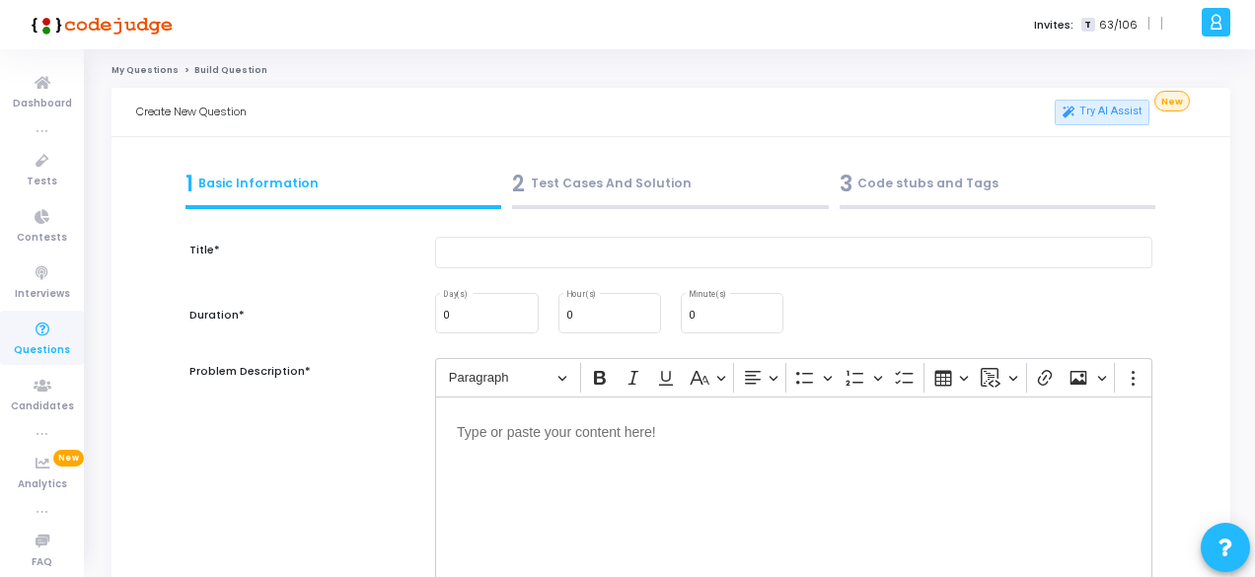
click at [582, 188] on div "2 Test Cases And Solution" at bounding box center [670, 184] width 317 height 33
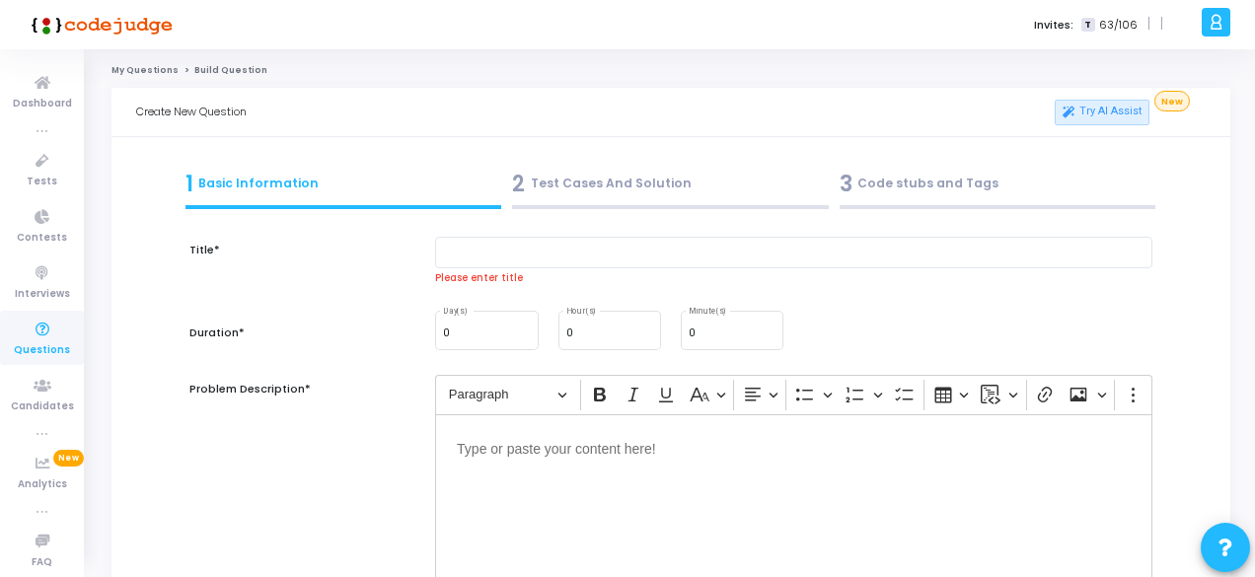
click at [898, 190] on div "3 Code stubs and Tags" at bounding box center [998, 184] width 317 height 33
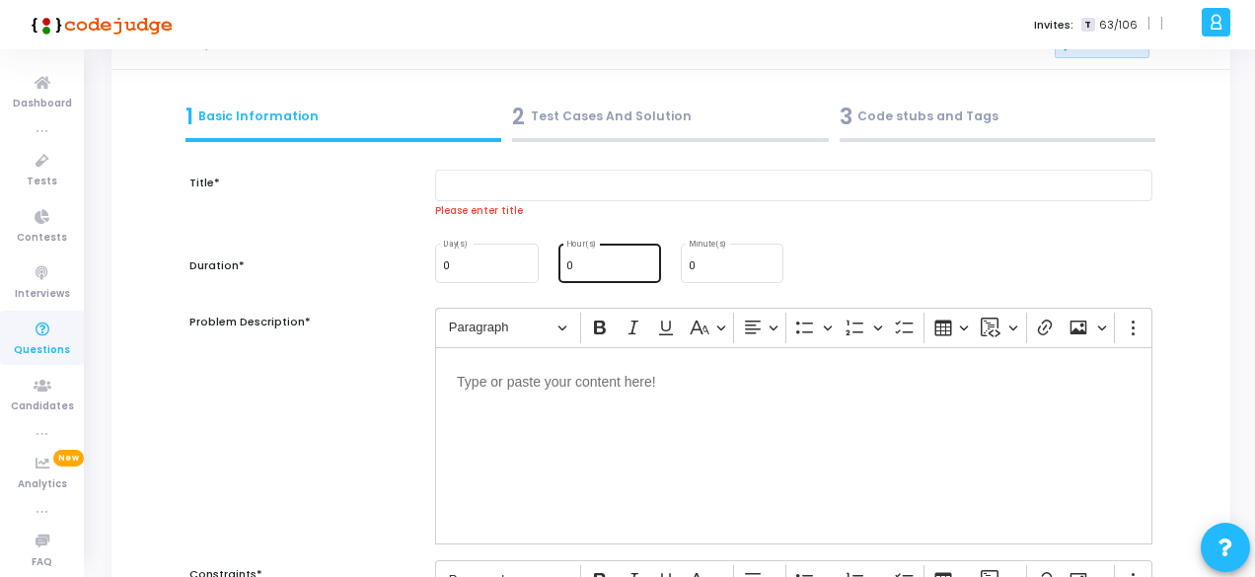
scroll to position [99, 0]
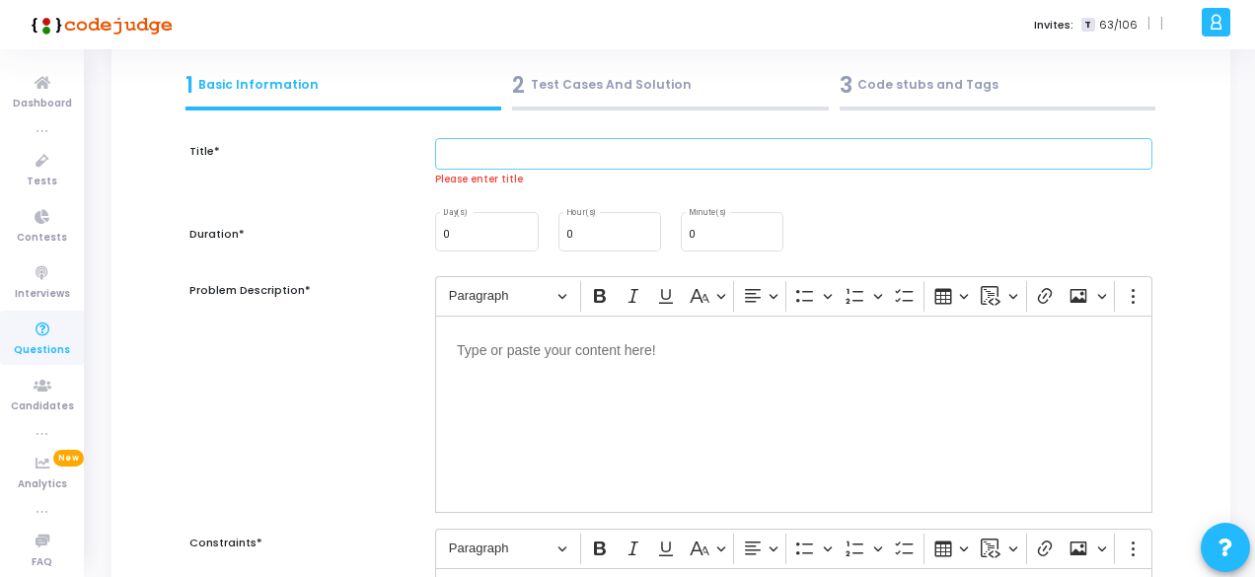
click at [594, 161] on input "text" at bounding box center [794, 154] width 718 height 33
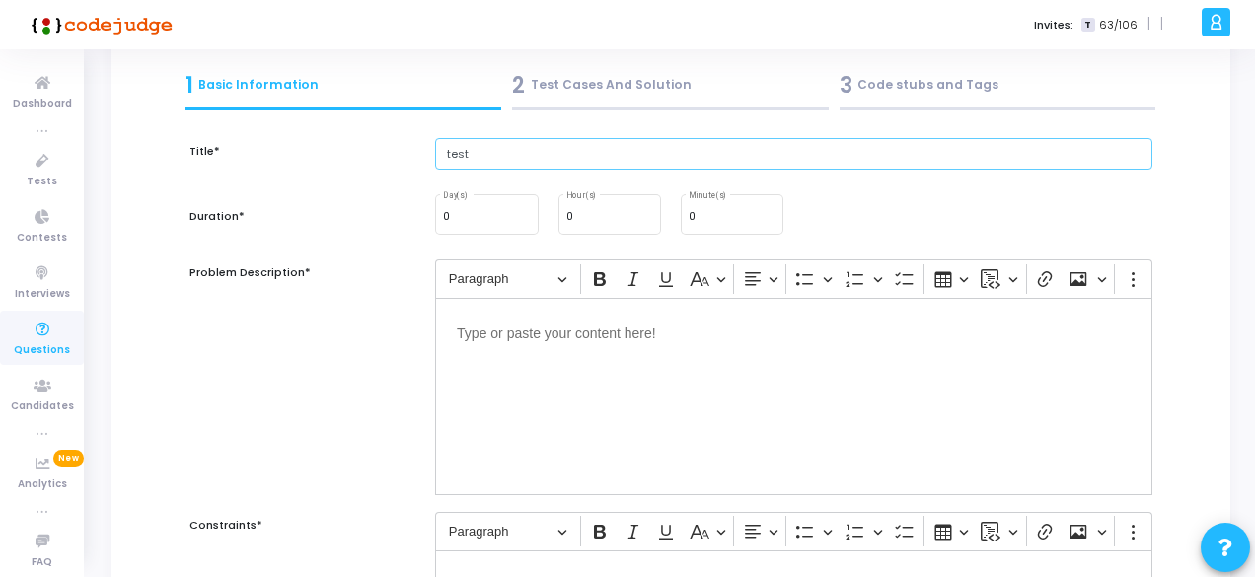
type input "test"
click at [573, 72] on div "2 Test Cases And Solution" at bounding box center [670, 85] width 317 height 33
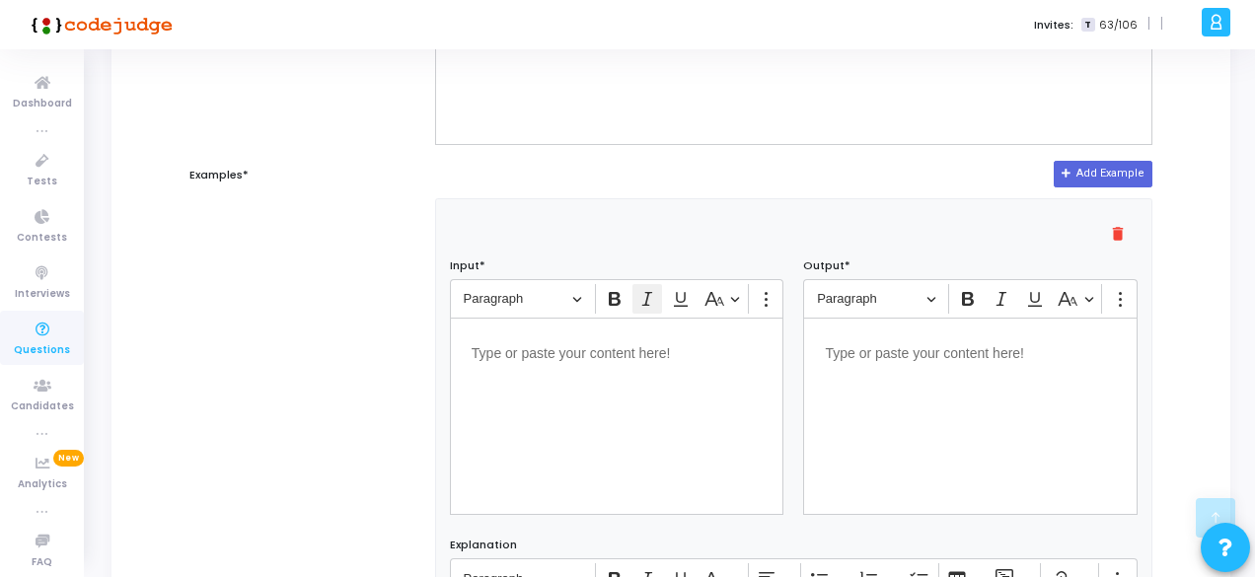
scroll to position [790, 0]
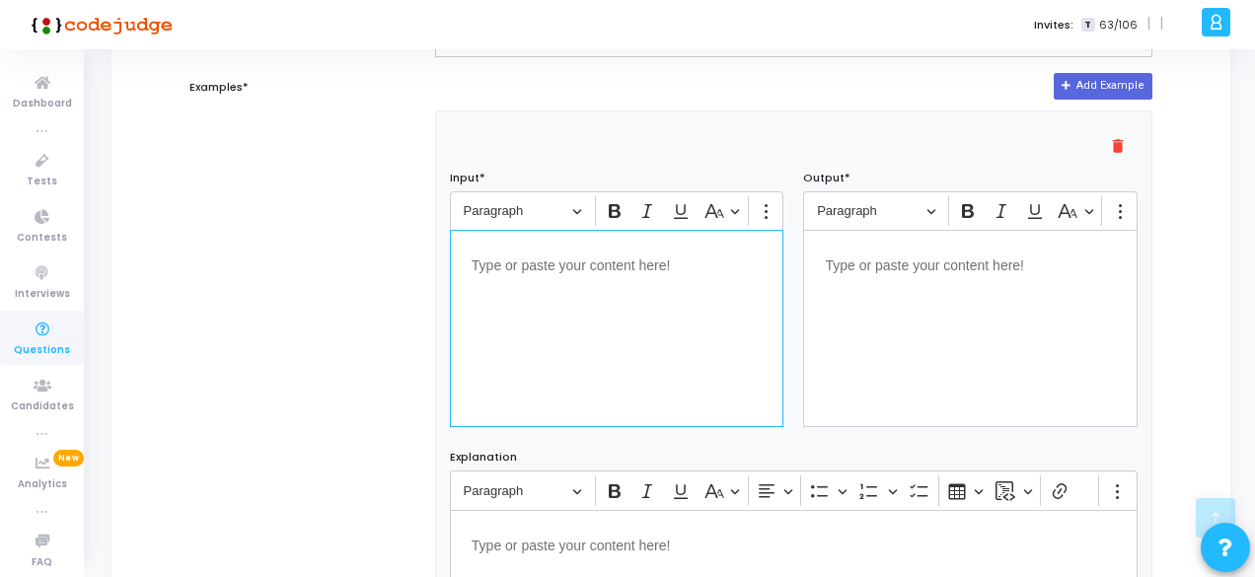
click at [578, 302] on div "Editor editing area: main" at bounding box center [617, 328] width 335 height 197
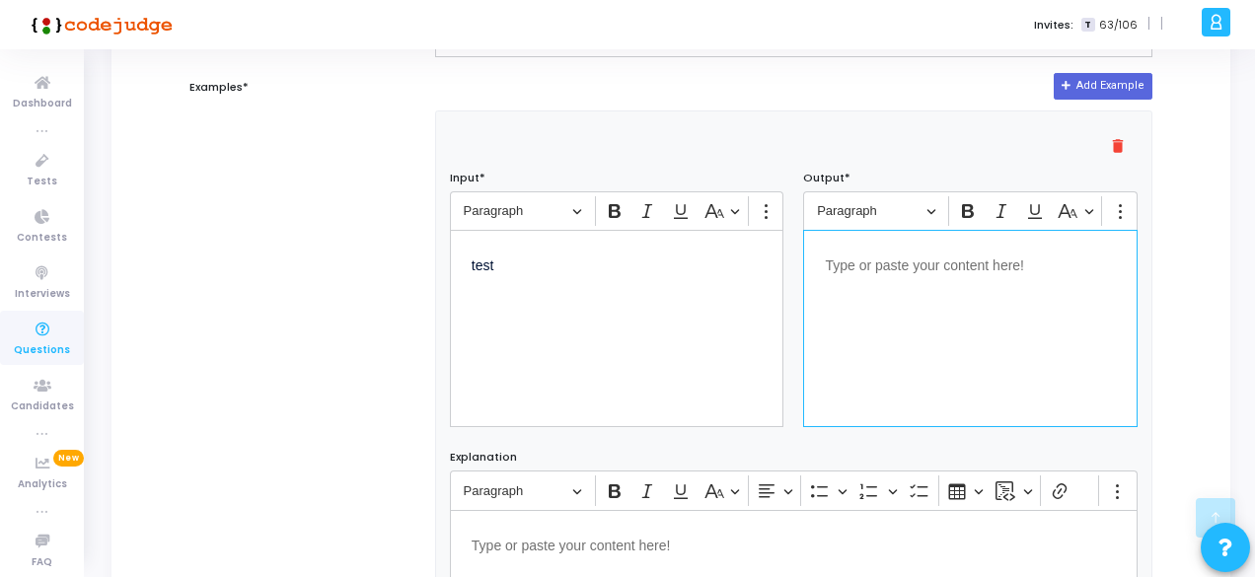
click at [1066, 287] on div "Editor editing area: main" at bounding box center [970, 328] width 335 height 197
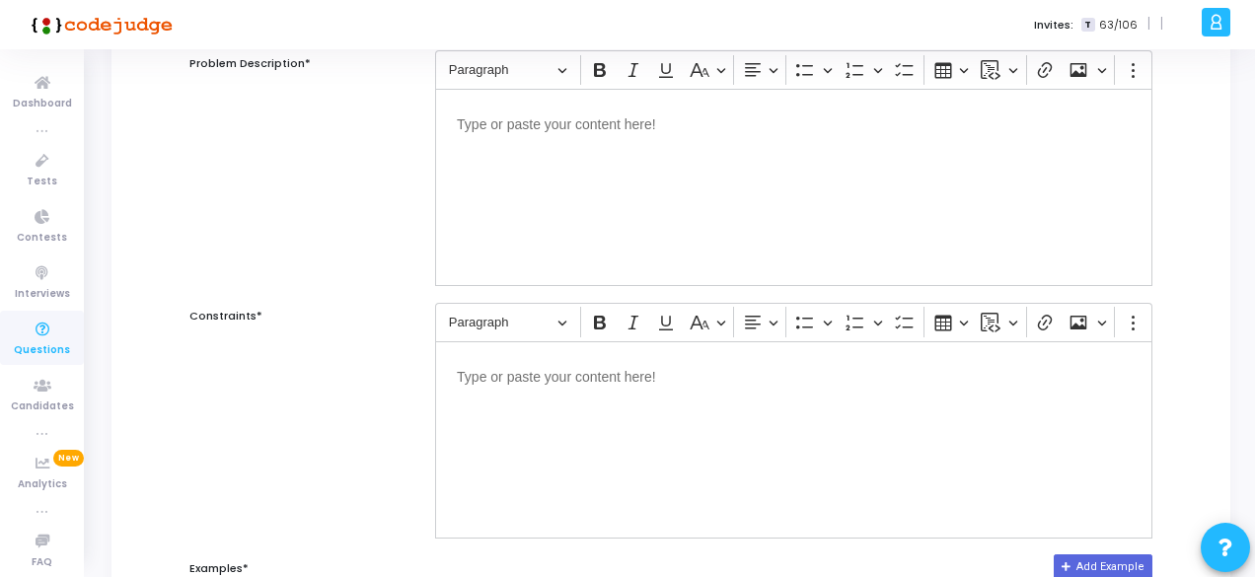
scroll to position [0, 0]
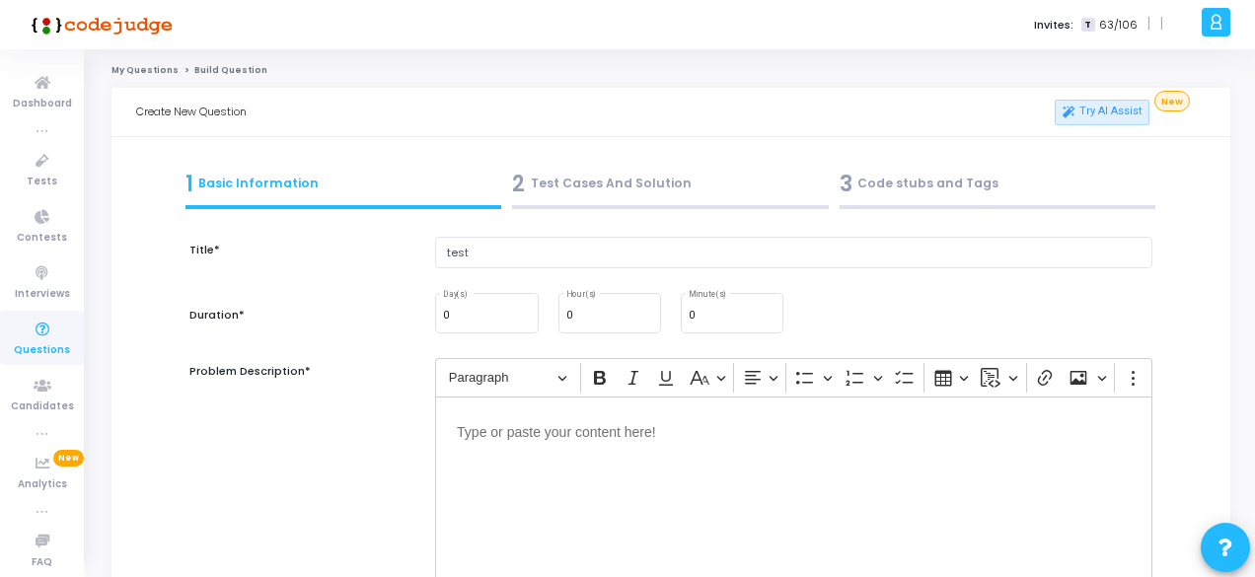
click at [613, 168] on div "2 Test Cases And Solution" at bounding box center [670, 184] width 317 height 33
click at [599, 165] on div "2 Test Cases And Solution" at bounding box center [671, 188] width 328 height 53
click at [599, 186] on div "2 Test Cases And Solution" at bounding box center [670, 184] width 317 height 33
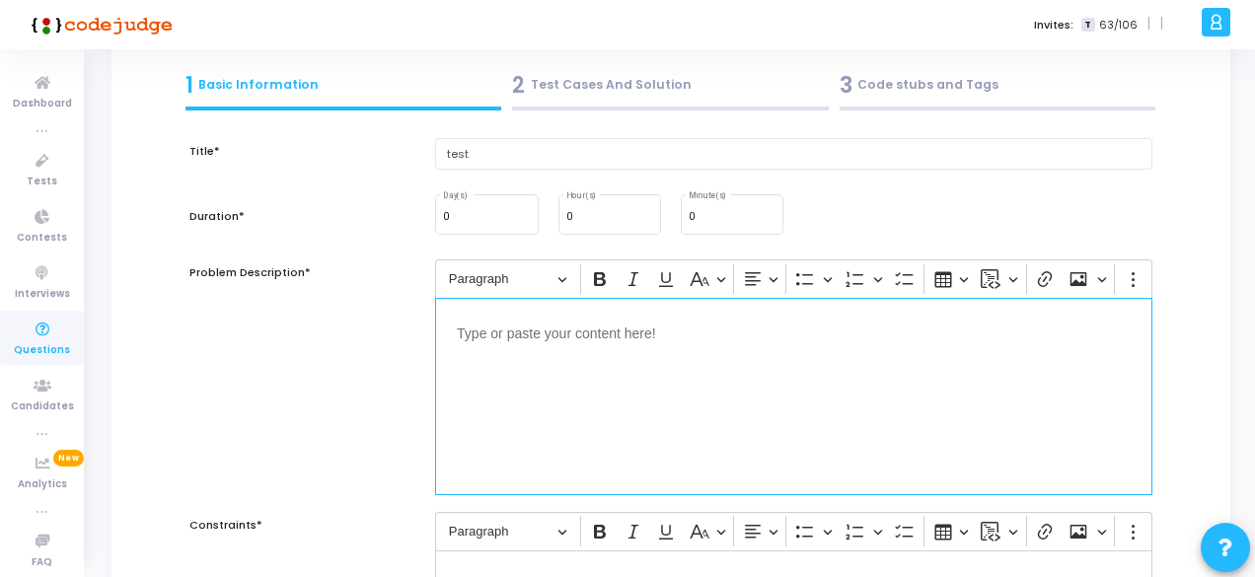
click at [661, 324] on p "Editor editing area: main" at bounding box center [794, 332] width 674 height 25
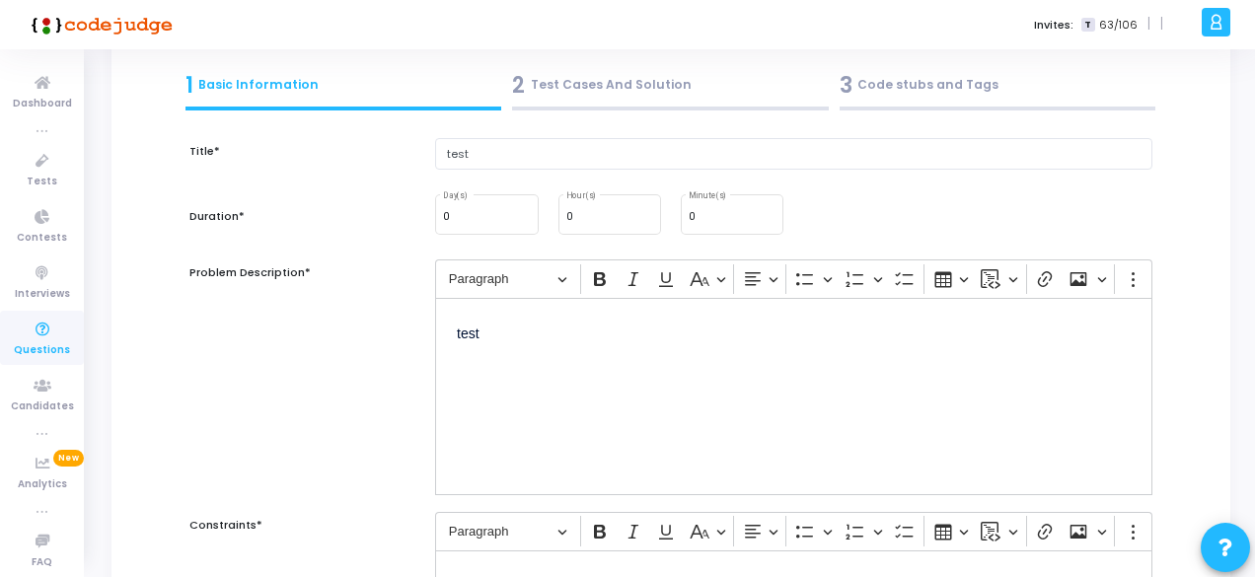
click at [636, 97] on div "2 Test Cases And Solution" at bounding box center [670, 85] width 317 height 33
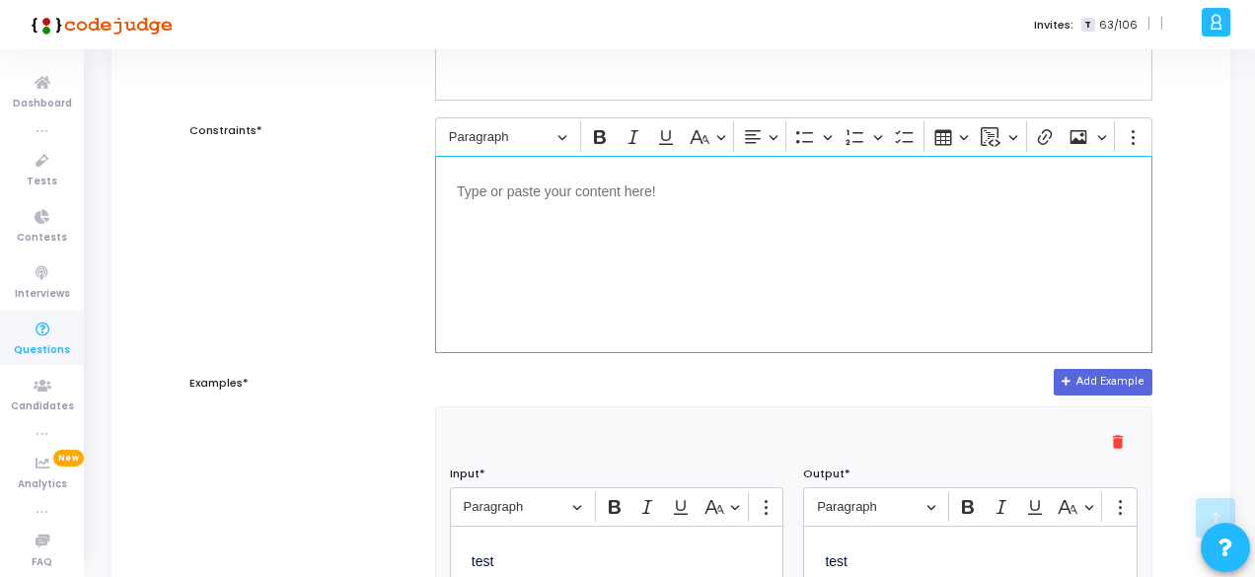
click at [684, 271] on div "Editor editing area: main" at bounding box center [794, 254] width 718 height 197
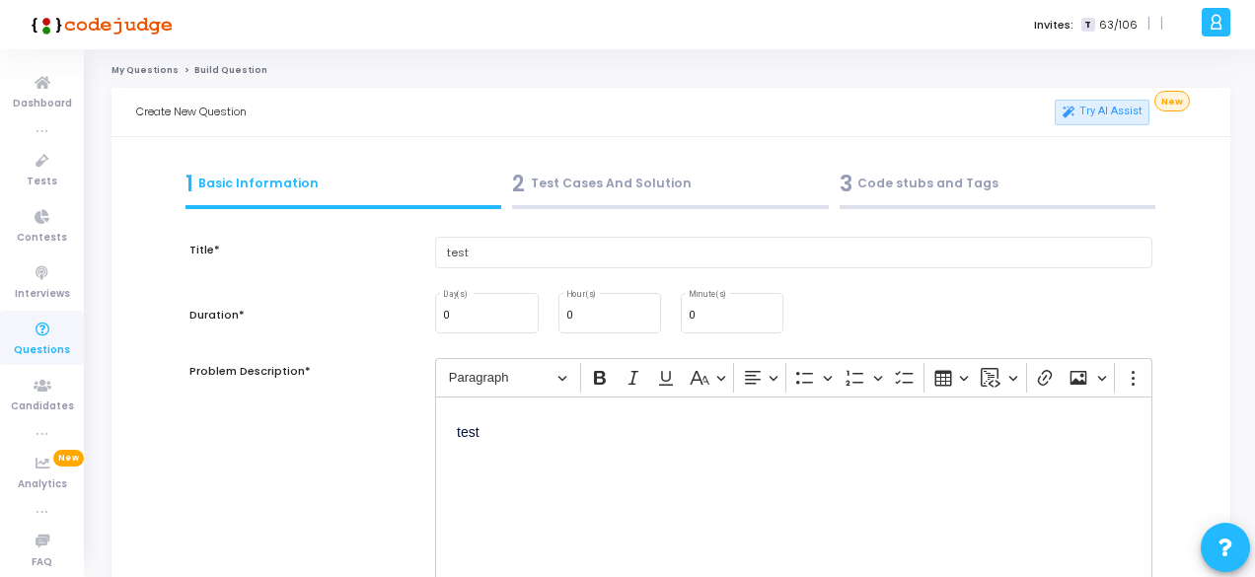
click at [640, 197] on div "2 Test Cases And Solution" at bounding box center [670, 184] width 317 height 33
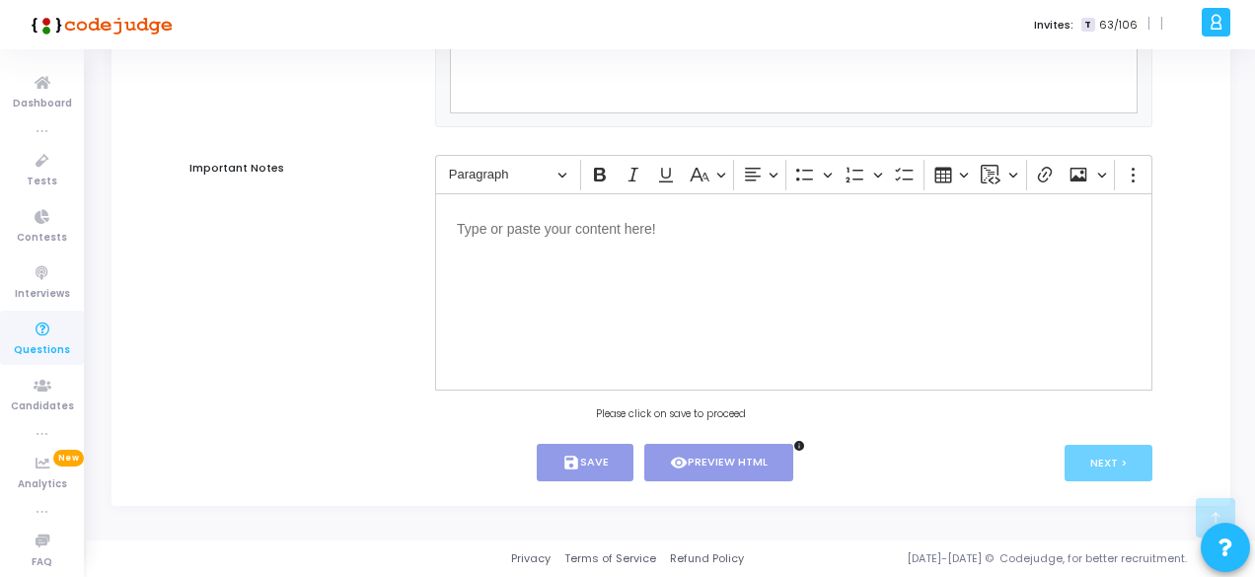
click at [667, 291] on div "Editor editing area: main" at bounding box center [794, 291] width 718 height 197
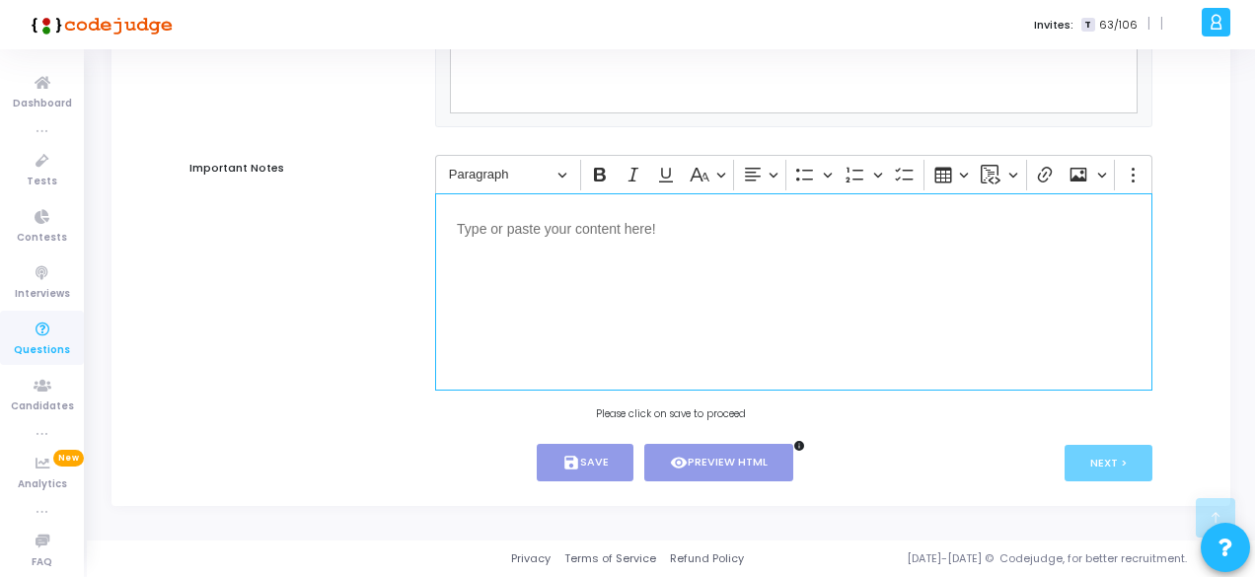
click at [667, 291] on div "Editor editing area: main" at bounding box center [794, 291] width 718 height 197
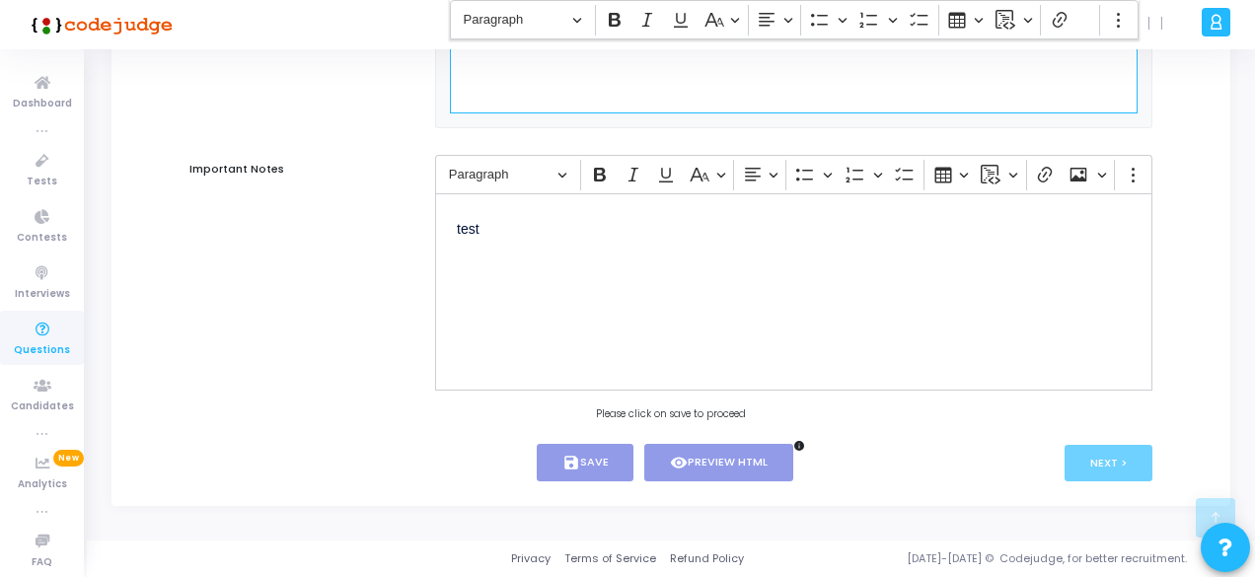
click at [634, 79] on div "Editor editing area: main" at bounding box center [794, 14] width 688 height 197
click at [801, 297] on div "test" at bounding box center [794, 291] width 718 height 197
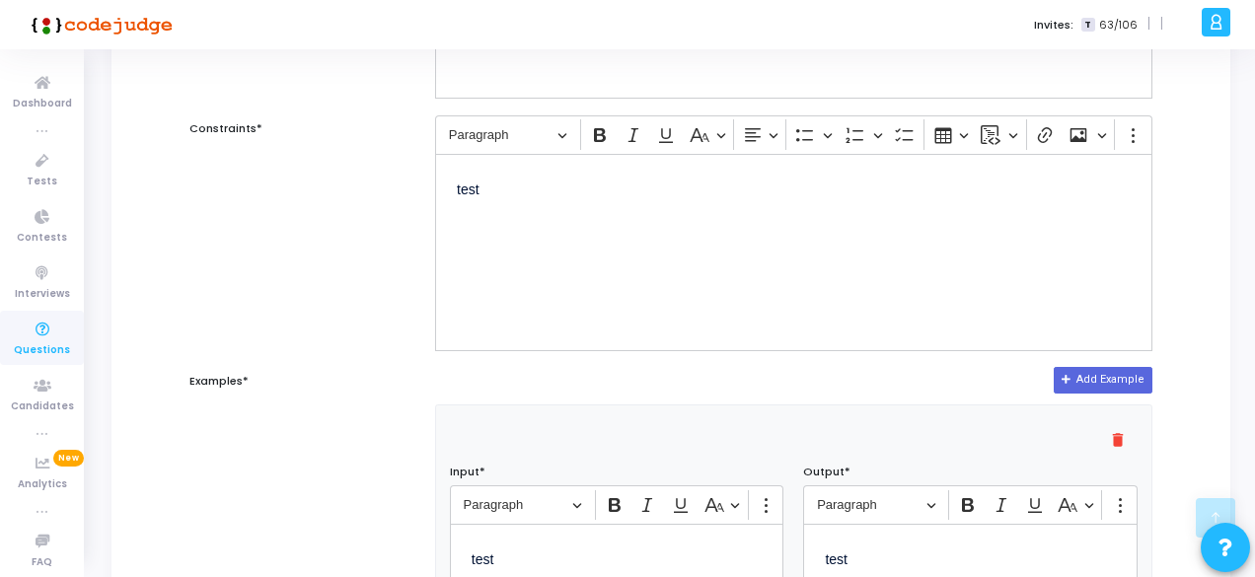
scroll to position [101, 0]
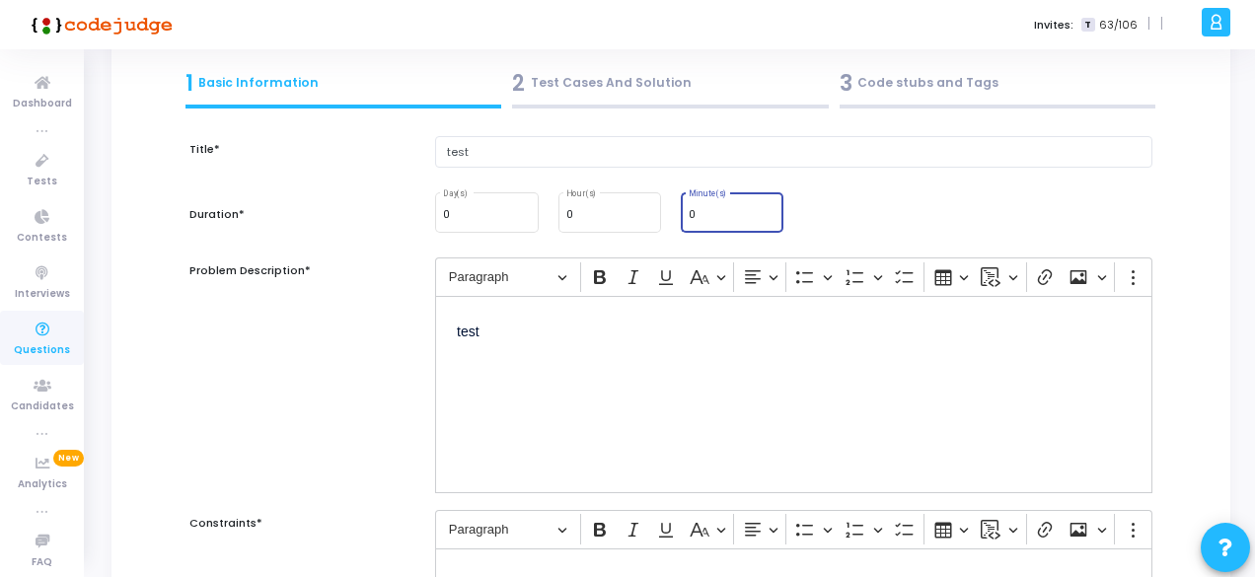
click at [721, 215] on input "0" at bounding box center [732, 215] width 87 height 12
type input "1"
click at [766, 209] on input "1" at bounding box center [732, 215] width 87 height 12
click at [821, 210] on div "0 Day(s) 0 Hour(s) 1 Minute(s)" at bounding box center [793, 212] width 737 height 45
click at [628, 92] on div "2 Test Cases And Solution" at bounding box center [670, 83] width 317 height 33
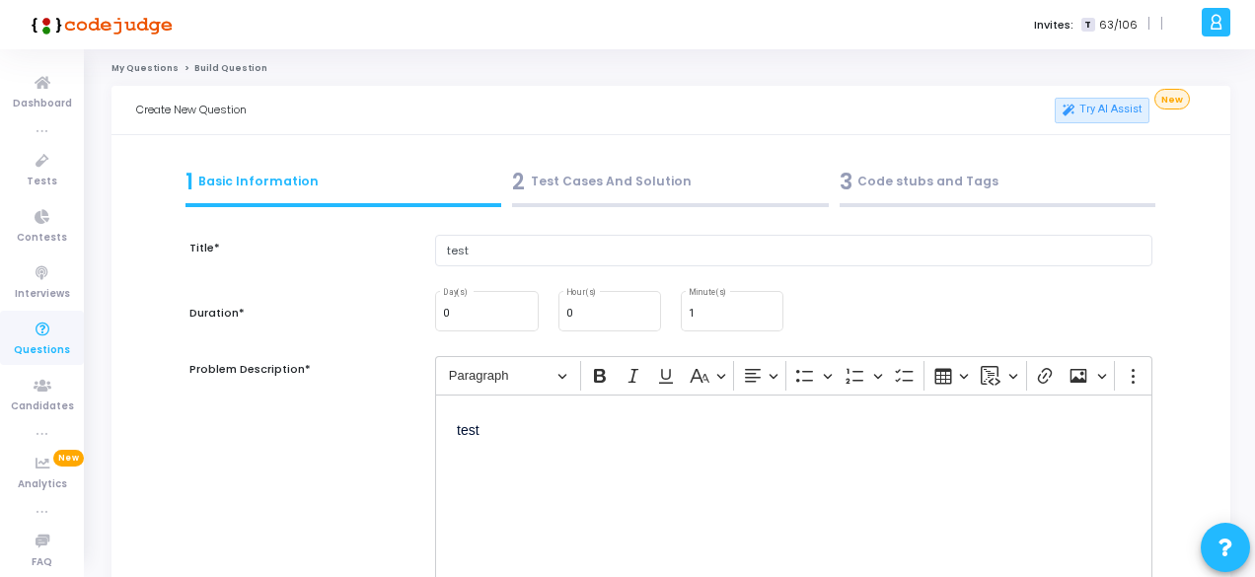
scroll to position [0, 0]
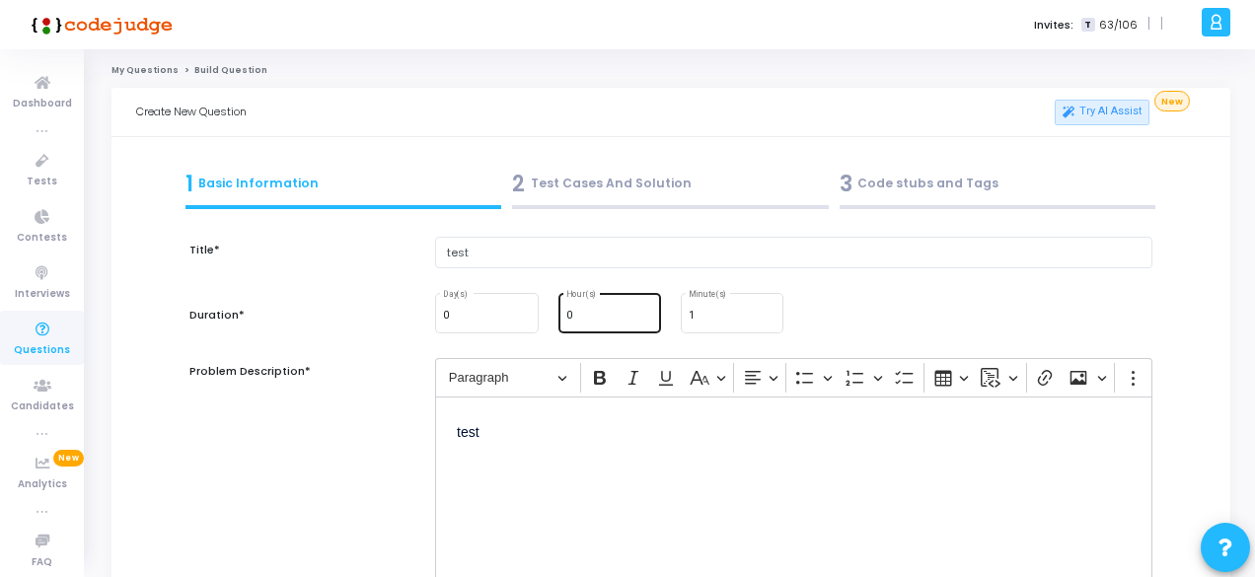
click at [626, 315] on input "0" at bounding box center [610, 316] width 87 height 12
type input "1"
click at [645, 311] on input "1" at bounding box center [610, 316] width 87 height 12
click at [876, 323] on div "0 Day(s) 1 Hour(s) 1 Minute(s)" at bounding box center [793, 312] width 737 height 45
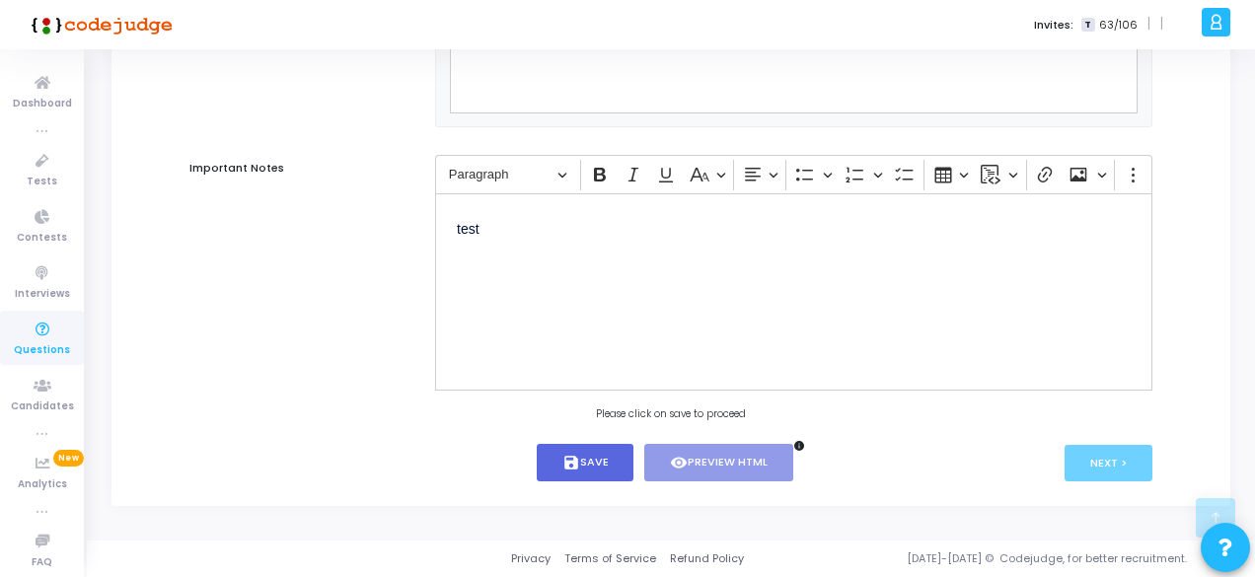
scroll to position [1384, 0]
click at [602, 469] on button "save Save" at bounding box center [586, 463] width 98 height 38
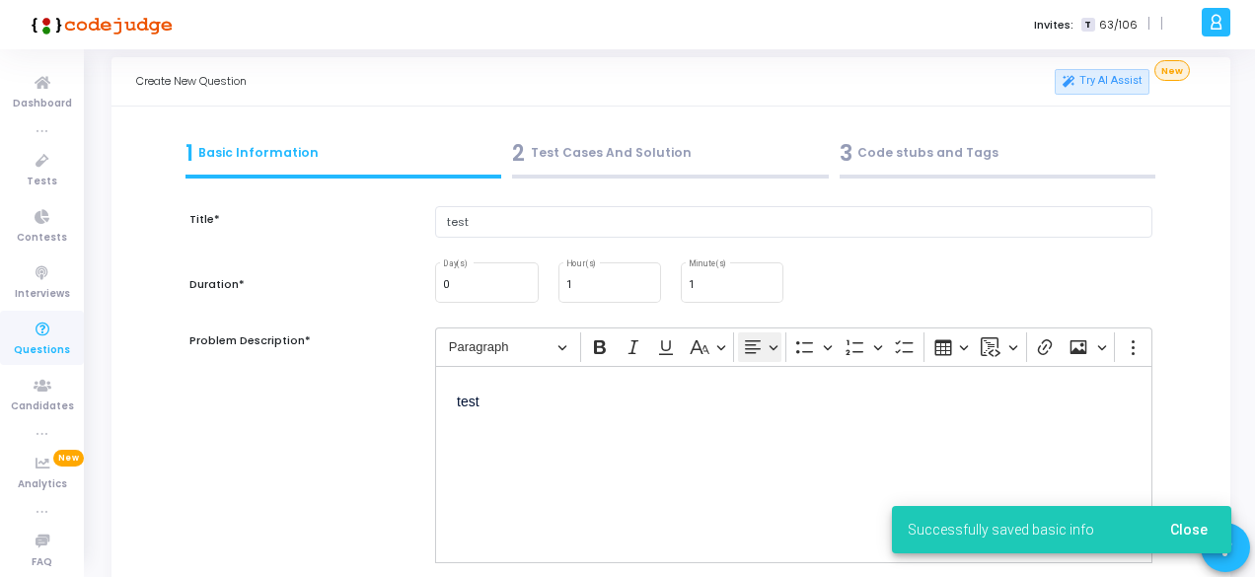
scroll to position [0, 0]
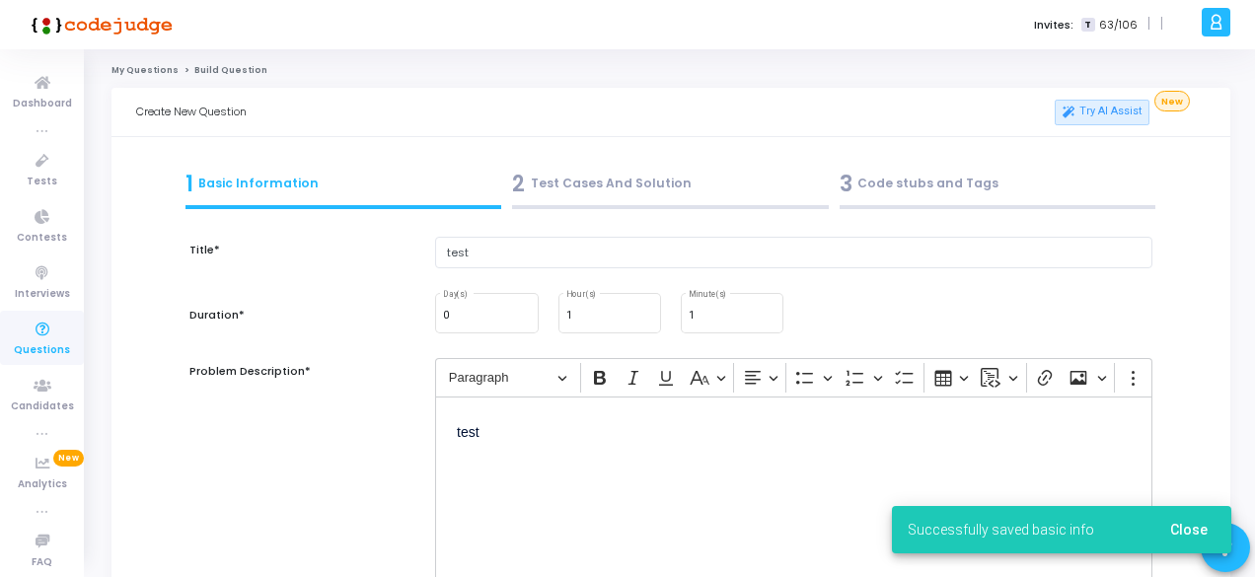
click at [608, 187] on div "2 Test Cases And Solution" at bounding box center [670, 184] width 317 height 33
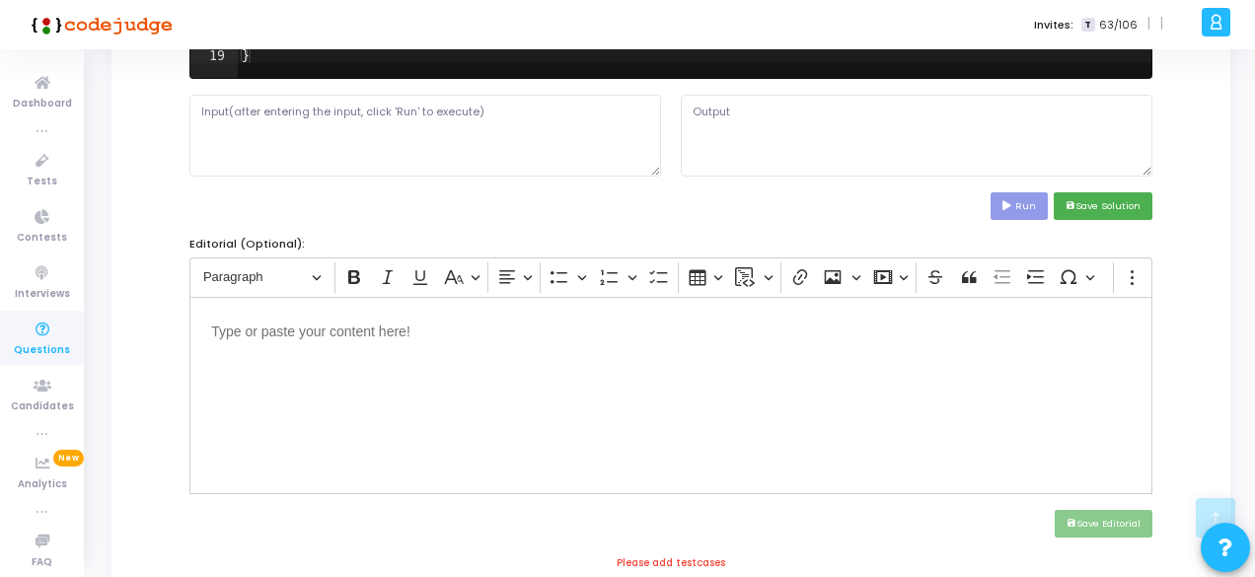
scroll to position [99, 0]
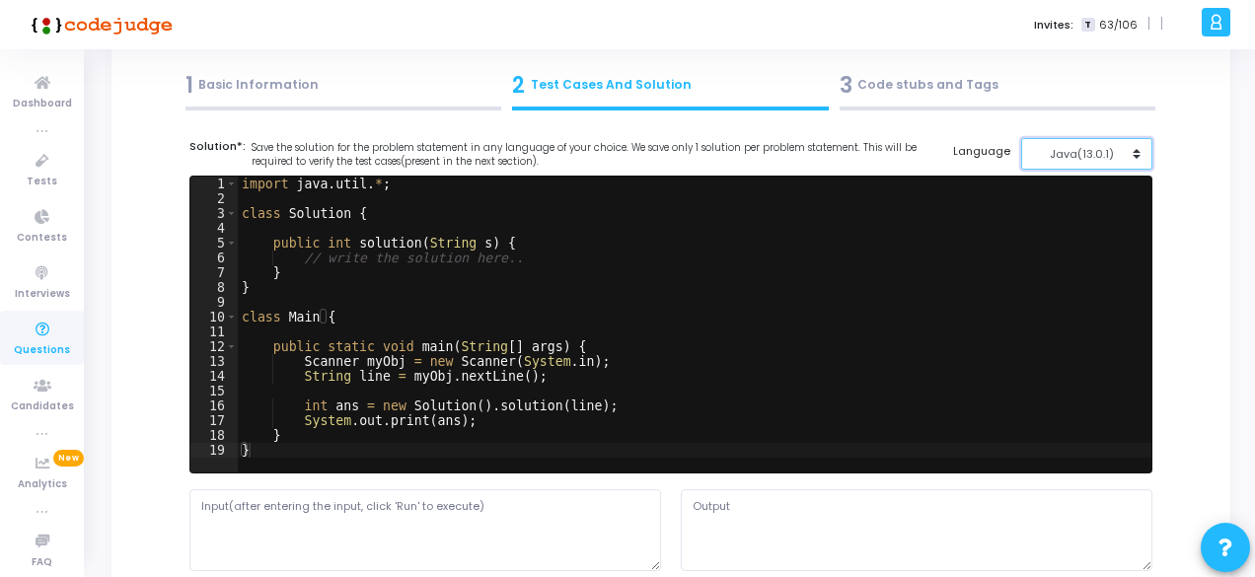
click at [1106, 152] on div "Java(13.0.1)" at bounding box center [1081, 154] width 97 height 17
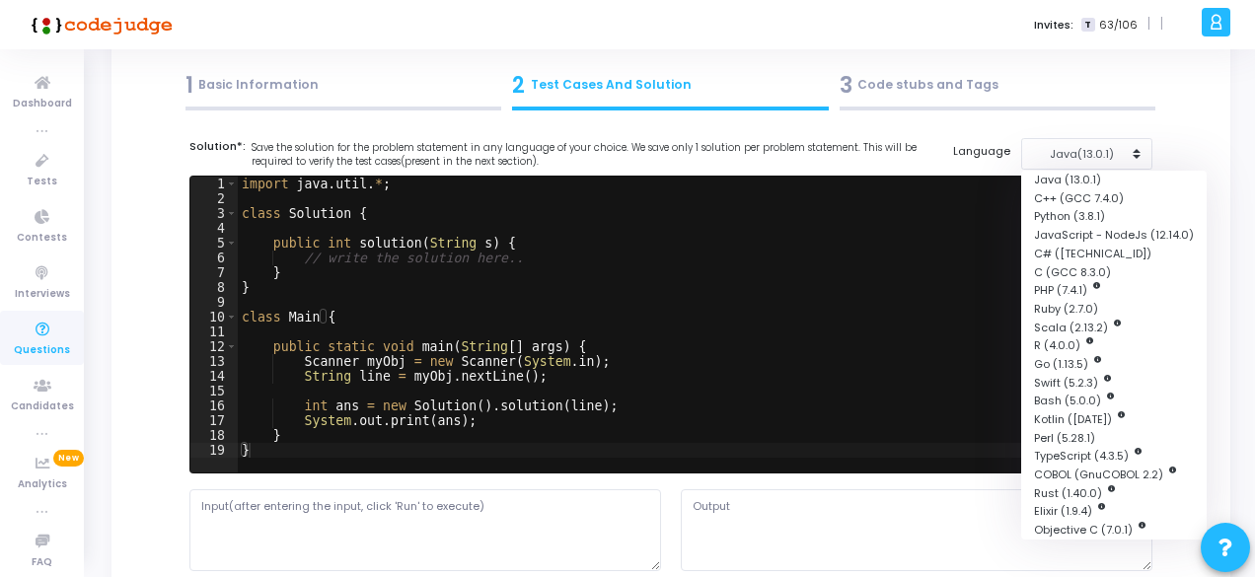
click at [1199, 78] on div "1 Basic Information 2 Test Cases And Solution 3 Code stubs and Tags" at bounding box center [671, 89] width 1070 height 53
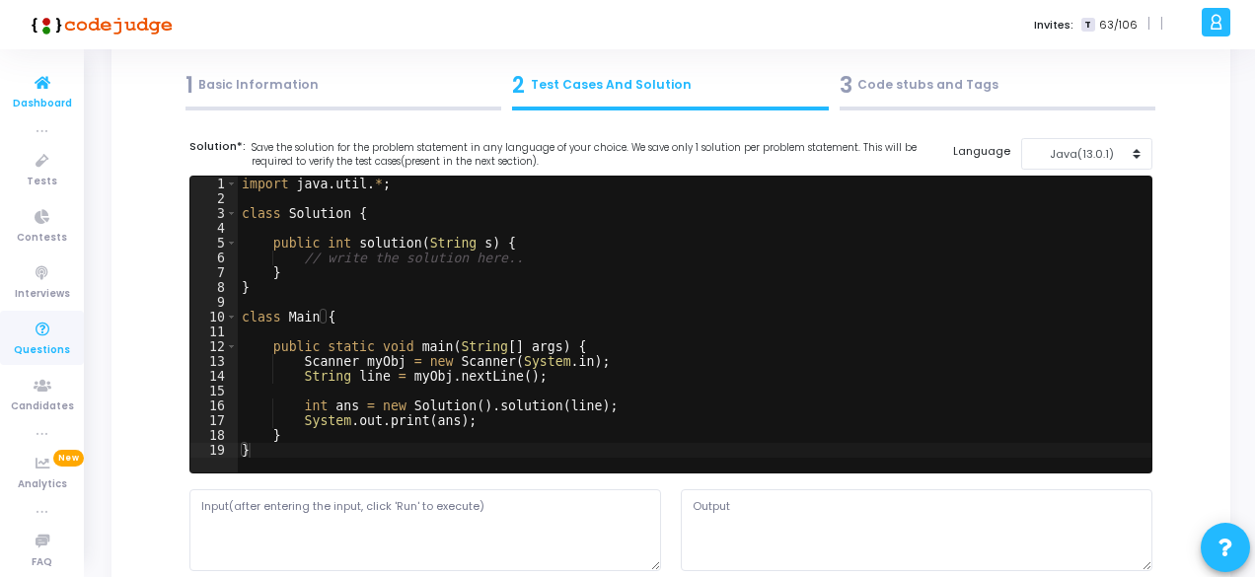
click at [8, 74] on link "Dashboard" at bounding box center [42, 91] width 84 height 54
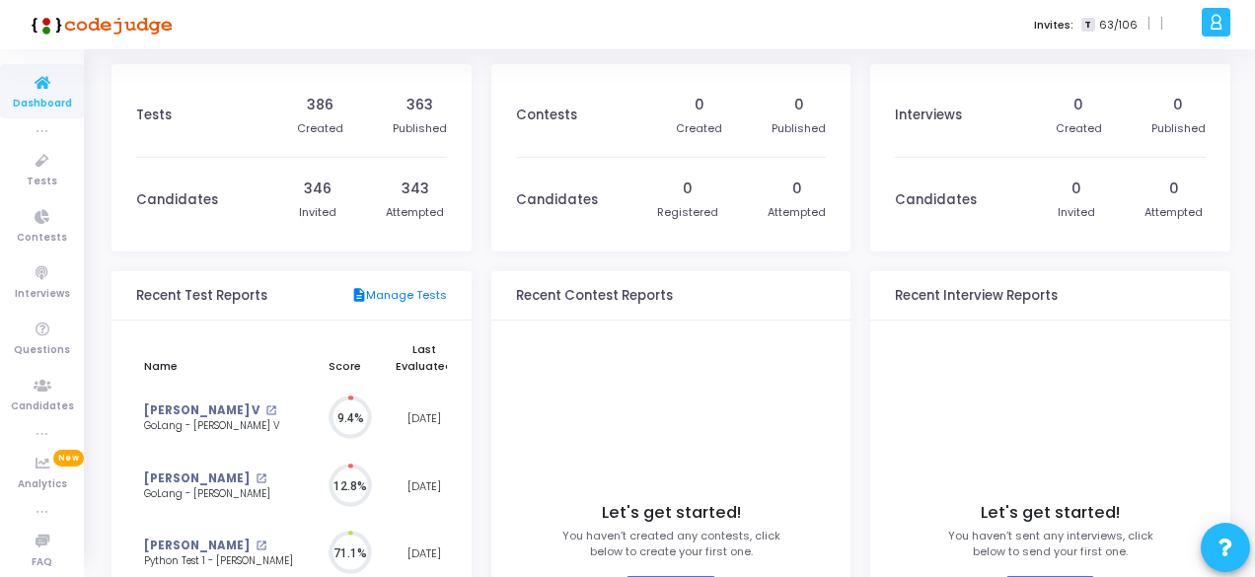
scroll to position [43, 22]
click at [39, 329] on icon at bounding box center [42, 330] width 41 height 25
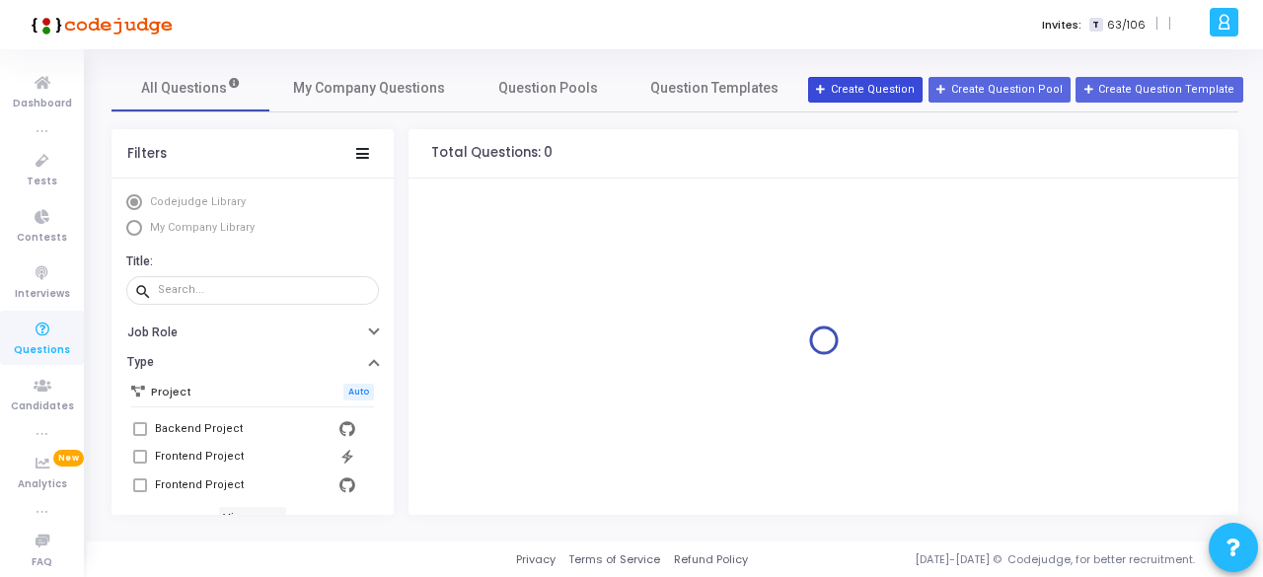
click at [898, 95] on button "Create Question" at bounding box center [865, 90] width 114 height 26
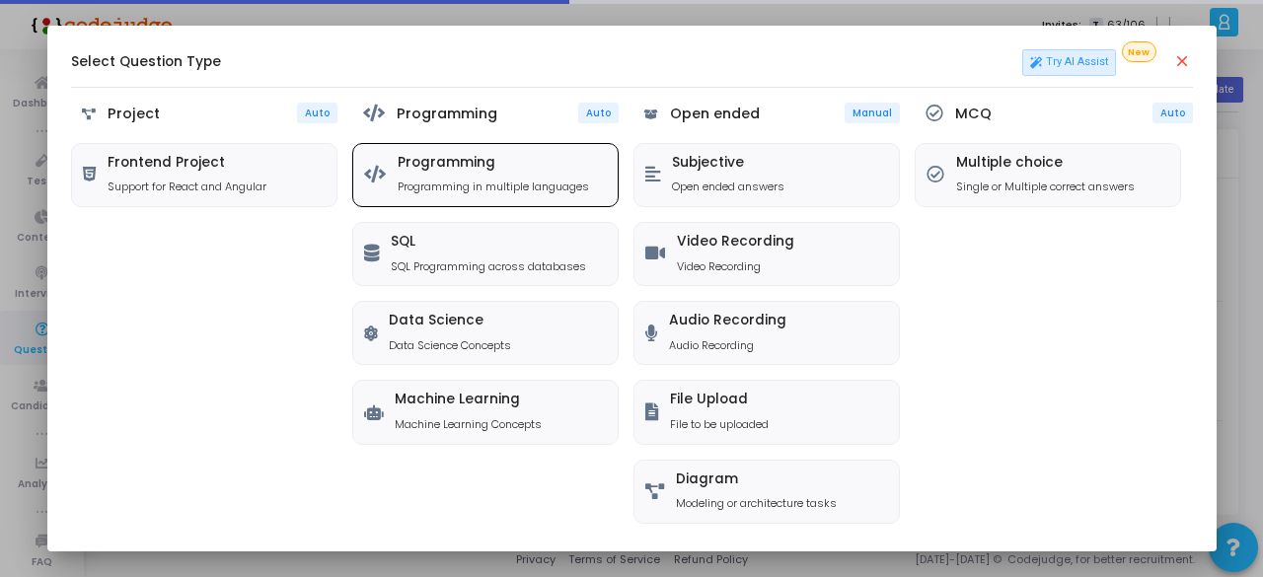
click at [468, 170] on h5 "Programming" at bounding box center [493, 163] width 191 height 17
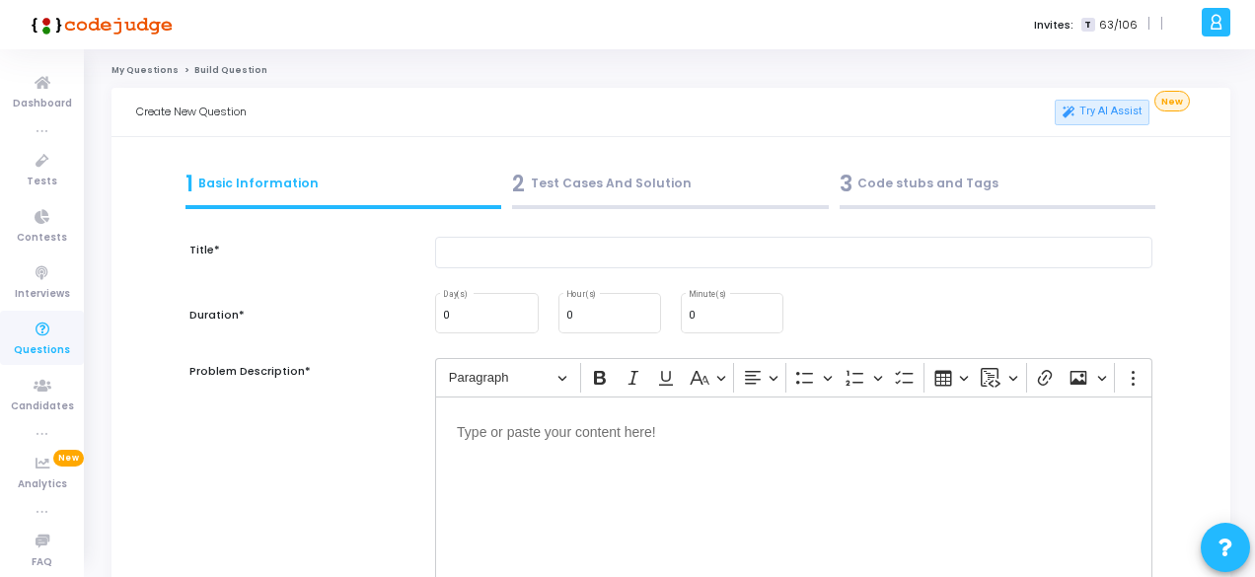
click at [665, 190] on div "2 Test Cases And Solution" at bounding box center [670, 184] width 317 height 33
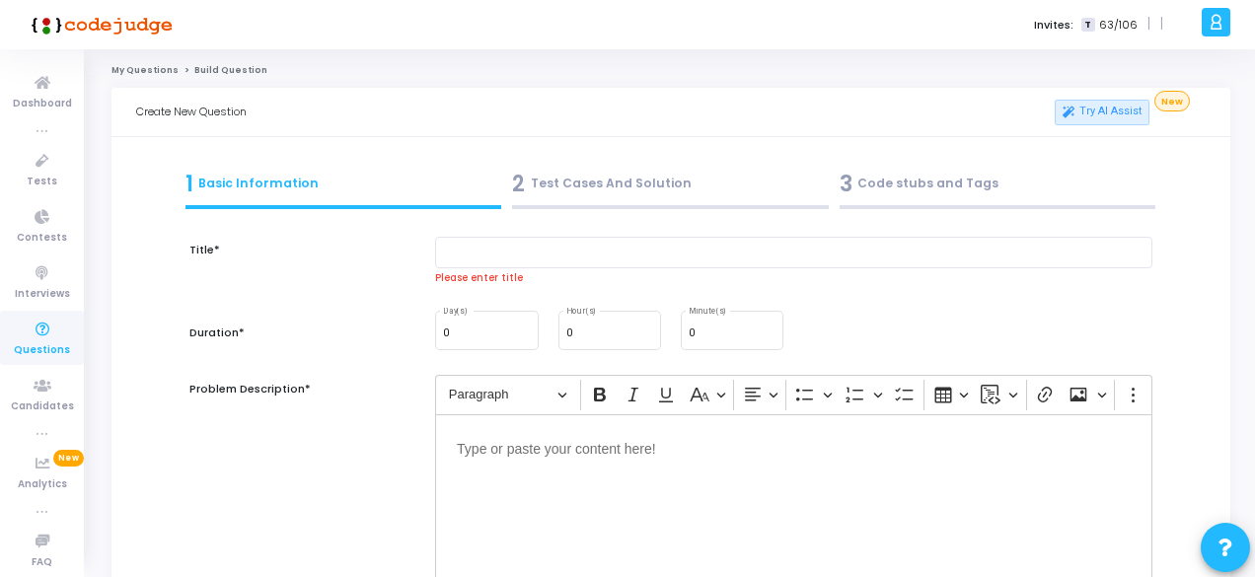
click at [665, 190] on div "2 Test Cases And Solution" at bounding box center [670, 184] width 317 height 33
click at [665, 191] on div "2 Test Cases And Solution" at bounding box center [670, 184] width 317 height 33
click at [665, 192] on div "2 Test Cases And Solution" at bounding box center [670, 184] width 317 height 33
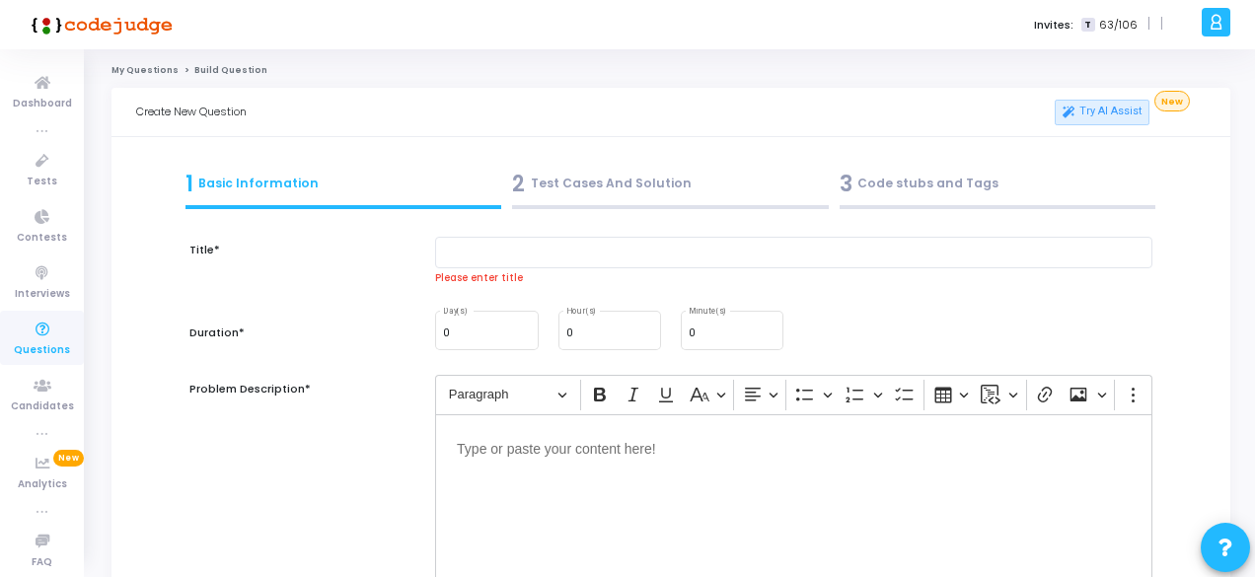
click at [665, 192] on div "2 Test Cases And Solution" at bounding box center [670, 184] width 317 height 33
click at [604, 265] on input "text" at bounding box center [794, 253] width 718 height 33
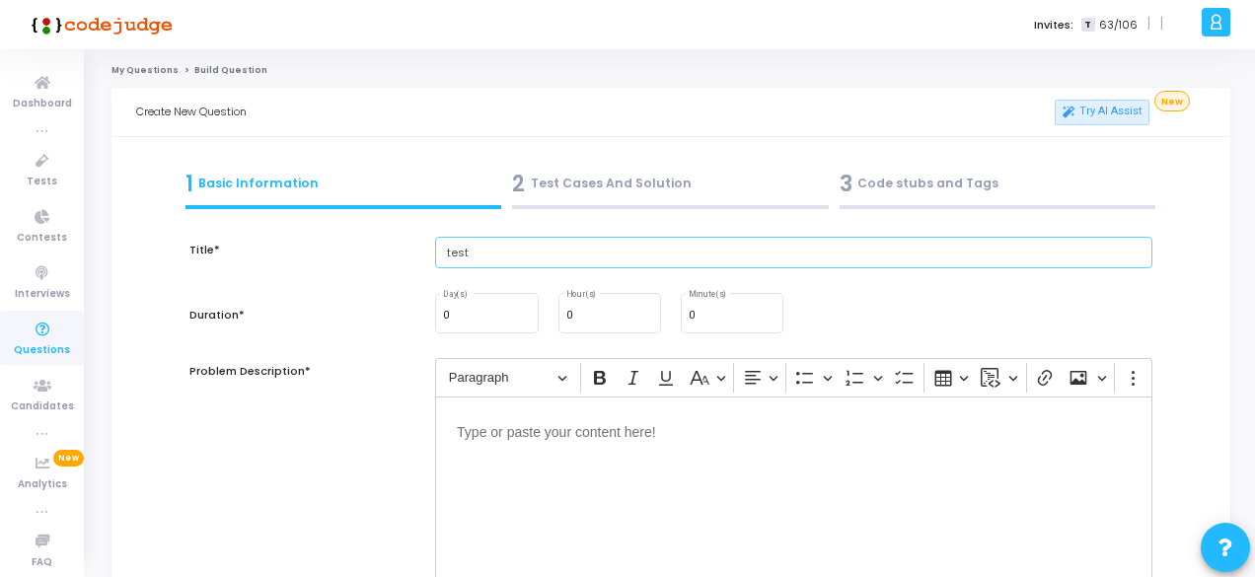
type input "test"
click at [640, 346] on div "0 Day(s) 0 Hour(s) 0 Minute(s)" at bounding box center [793, 323] width 737 height 67
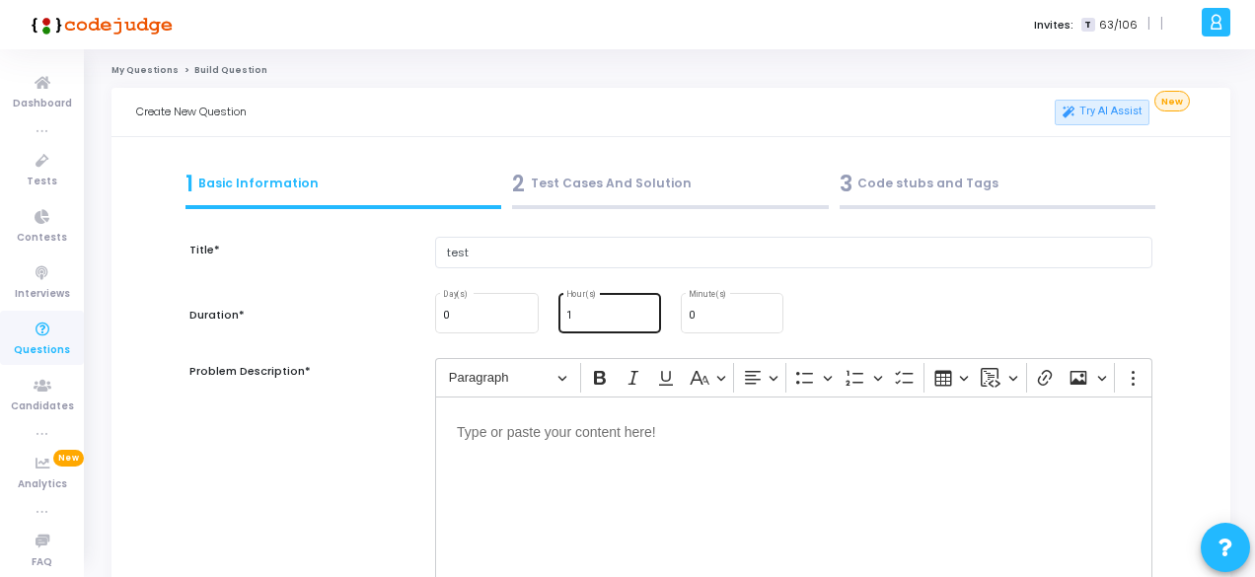
type input "1"
click at [644, 312] on input "1" at bounding box center [610, 316] width 87 height 12
click at [942, 305] on div "0 Day(s) 1 Hour(s) 0 Minute(s)" at bounding box center [793, 312] width 737 height 45
click at [555, 192] on div "2 Test Cases And Solution" at bounding box center [670, 184] width 317 height 33
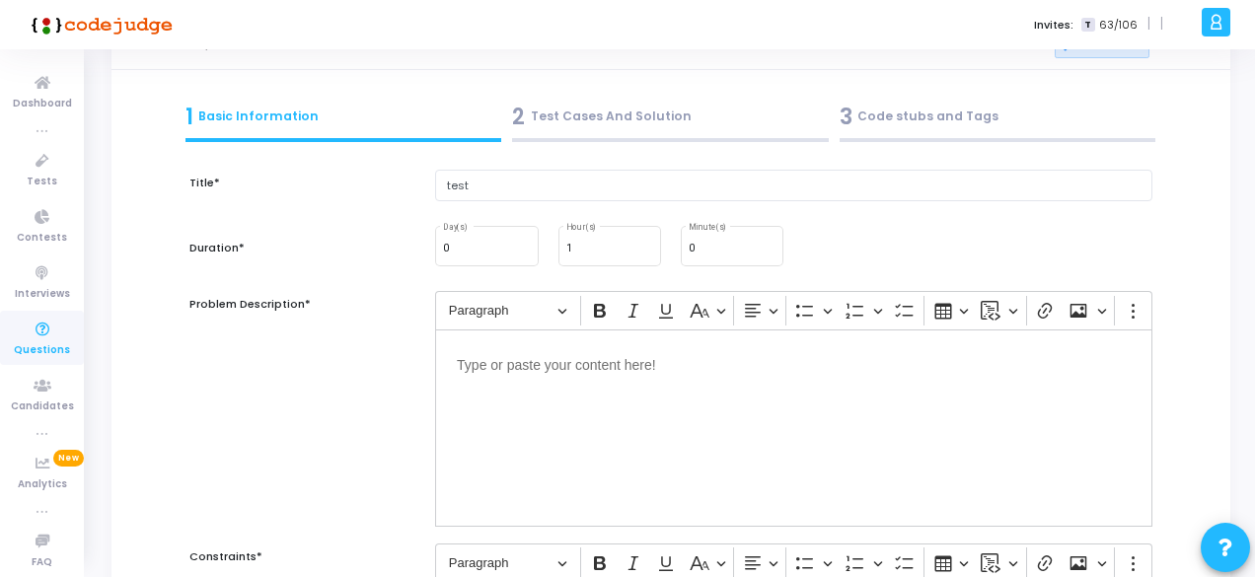
scroll to position [99, 0]
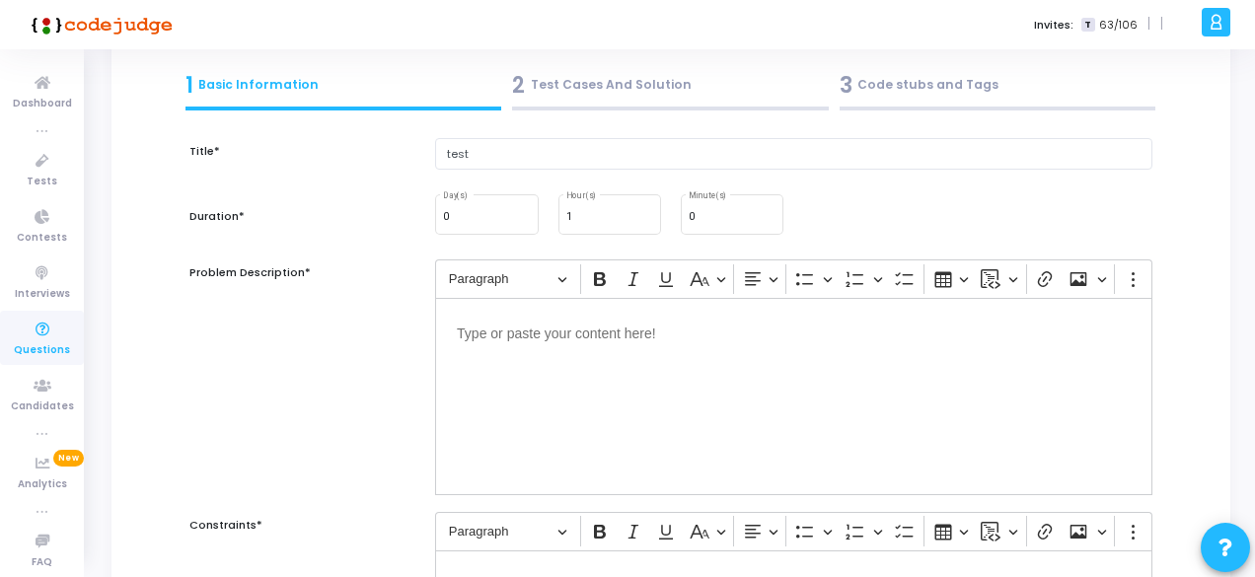
click at [663, 445] on div "Editor editing area: main" at bounding box center [794, 396] width 718 height 197
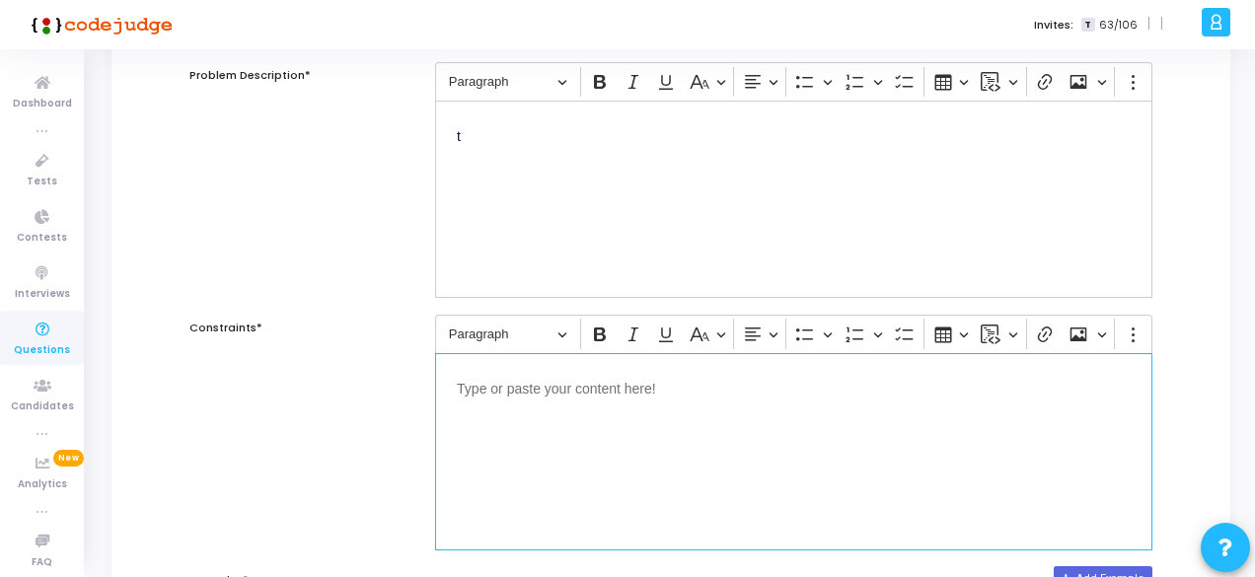
click at [665, 433] on div "Editor editing area: main" at bounding box center [794, 451] width 718 height 197
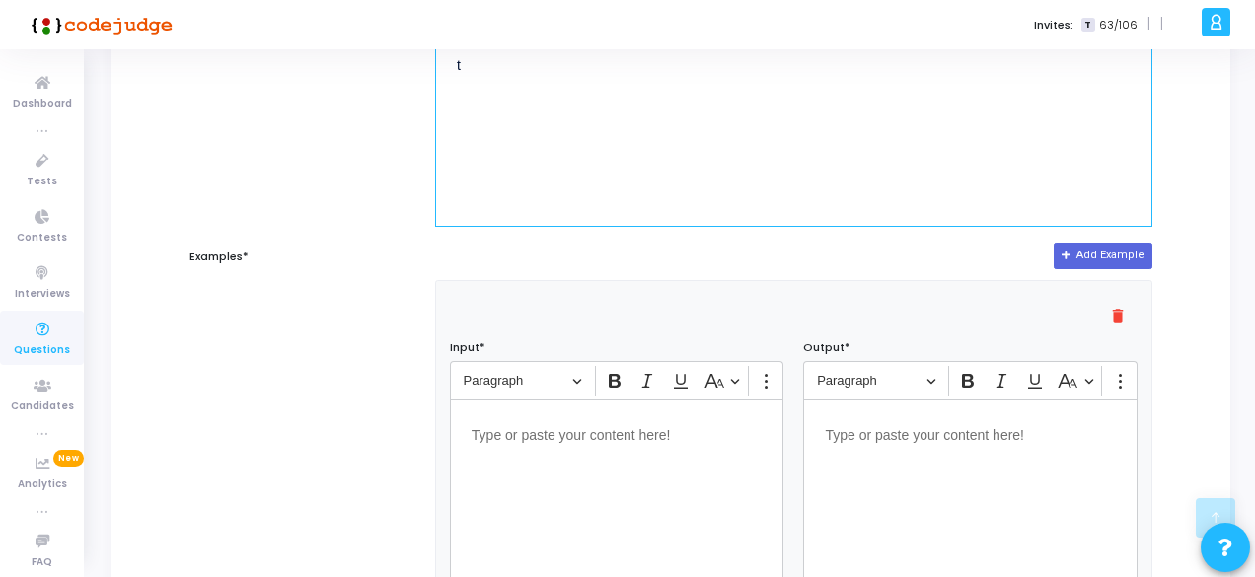
scroll to position [691, 0]
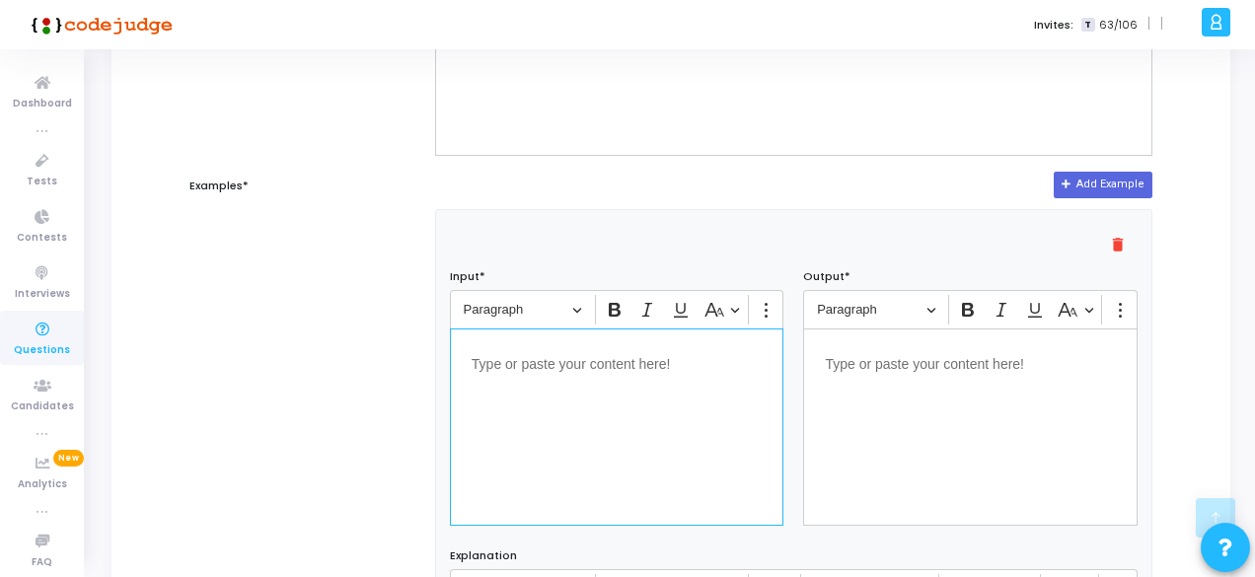
click at [628, 417] on div "Editor editing area: main" at bounding box center [617, 427] width 335 height 197
click at [998, 402] on div "Editor editing area: main" at bounding box center [970, 427] width 335 height 197
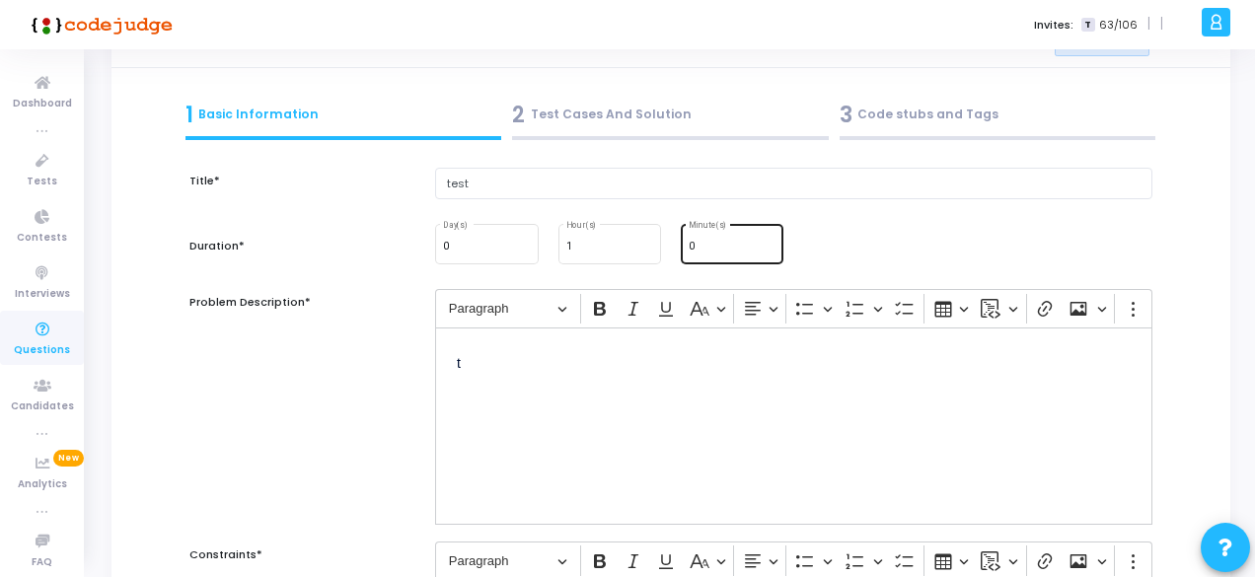
scroll to position [0, 0]
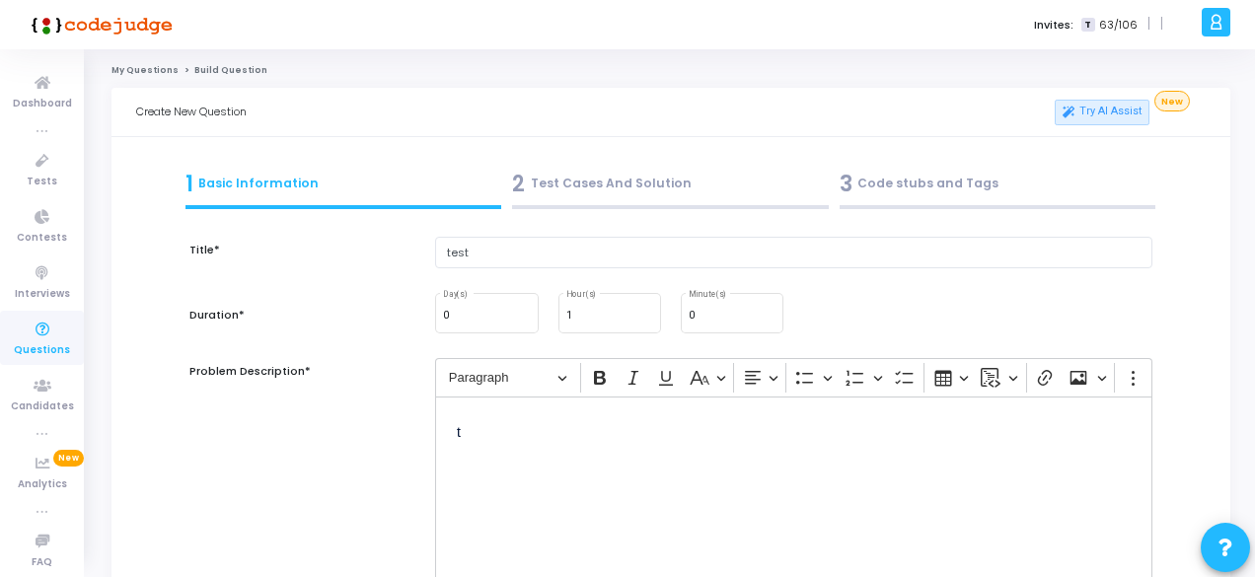
click at [649, 196] on div "2 Test Cases And Solution" at bounding box center [670, 184] width 317 height 33
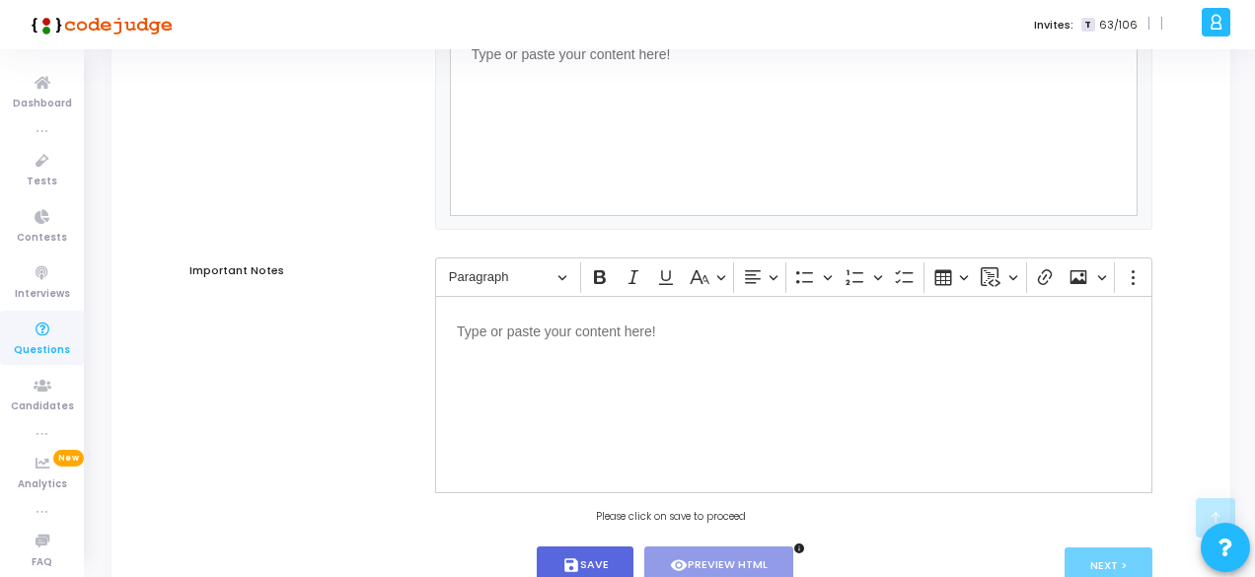
scroll to position [1283, 0]
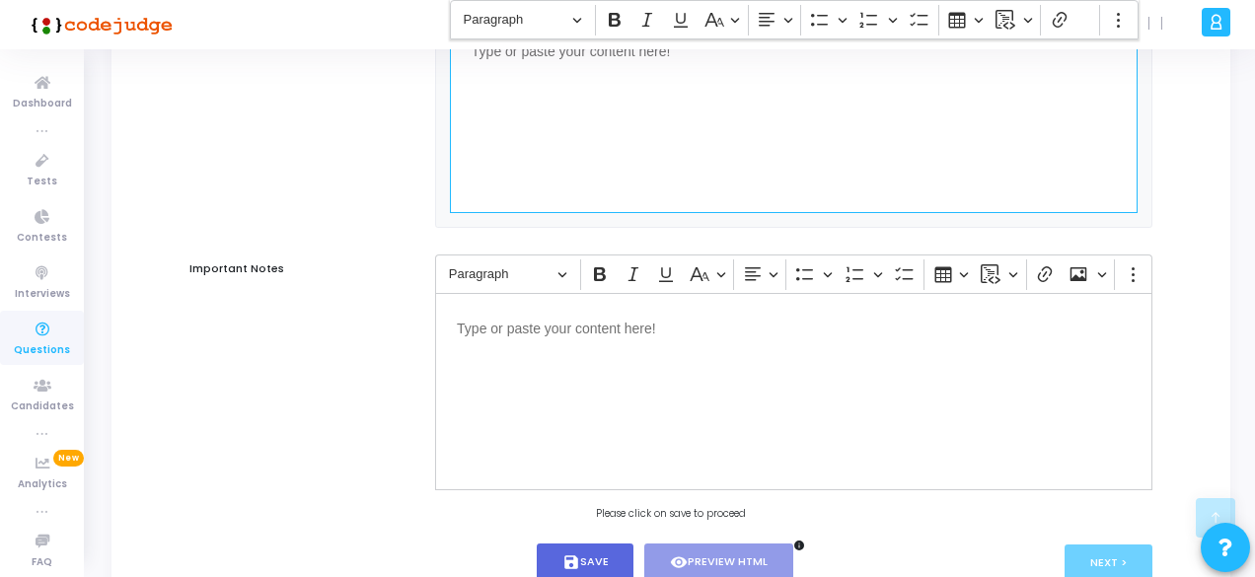
click at [600, 133] on div "Editor editing area: main" at bounding box center [794, 114] width 688 height 197
click at [574, 355] on div "Editor editing area: main" at bounding box center [794, 391] width 718 height 197
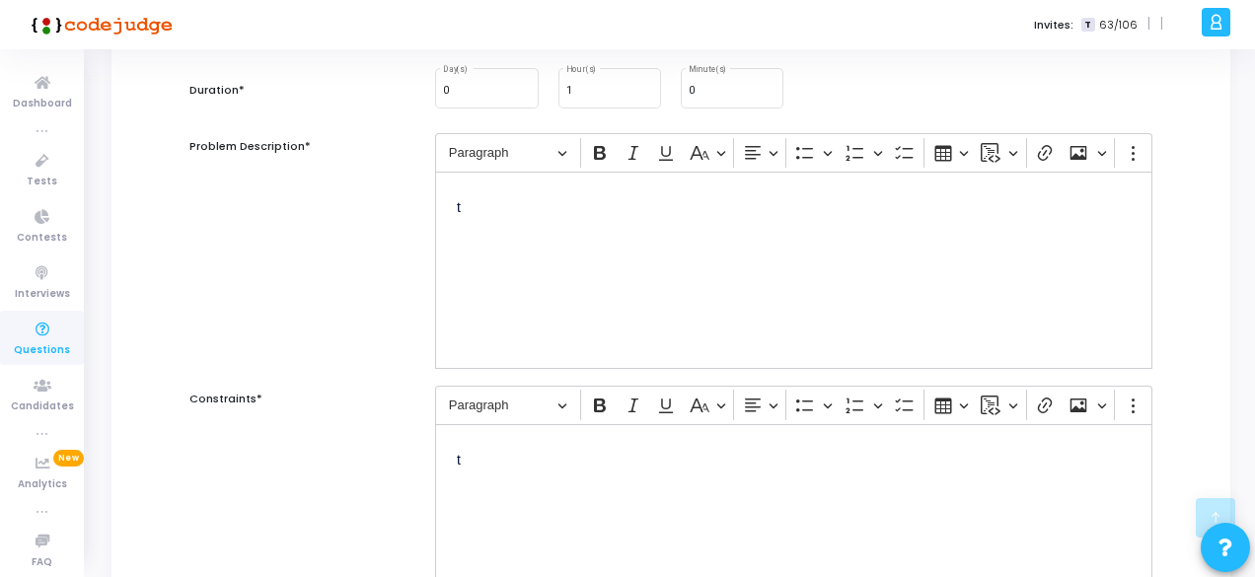
scroll to position [0, 0]
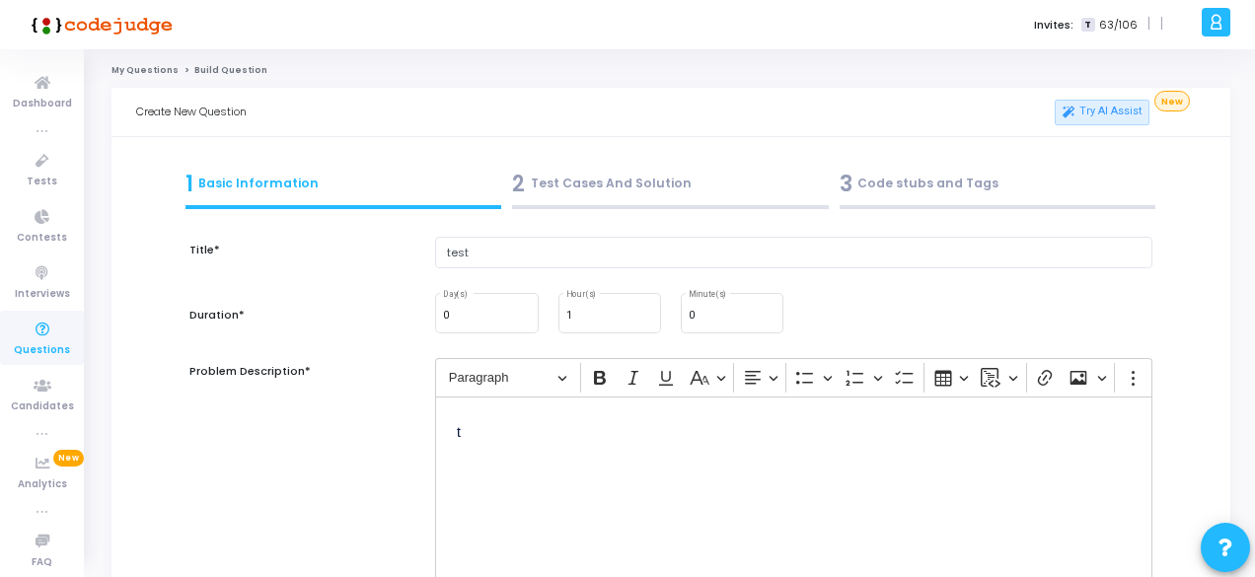
click at [553, 194] on div "2 Test Cases And Solution" at bounding box center [670, 184] width 317 height 33
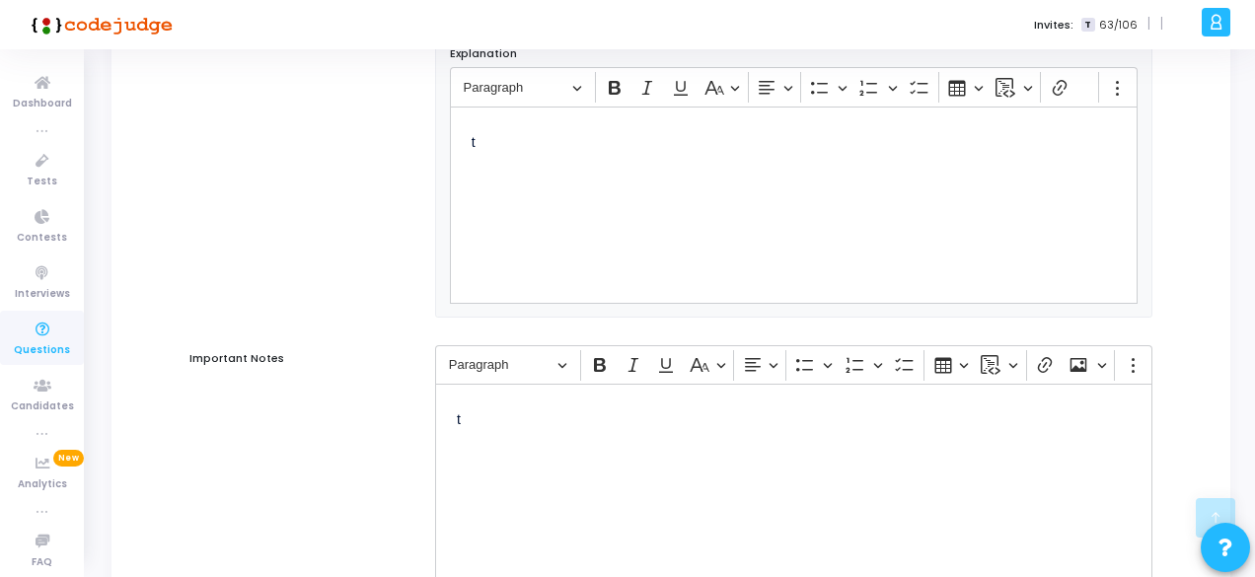
scroll to position [1384, 0]
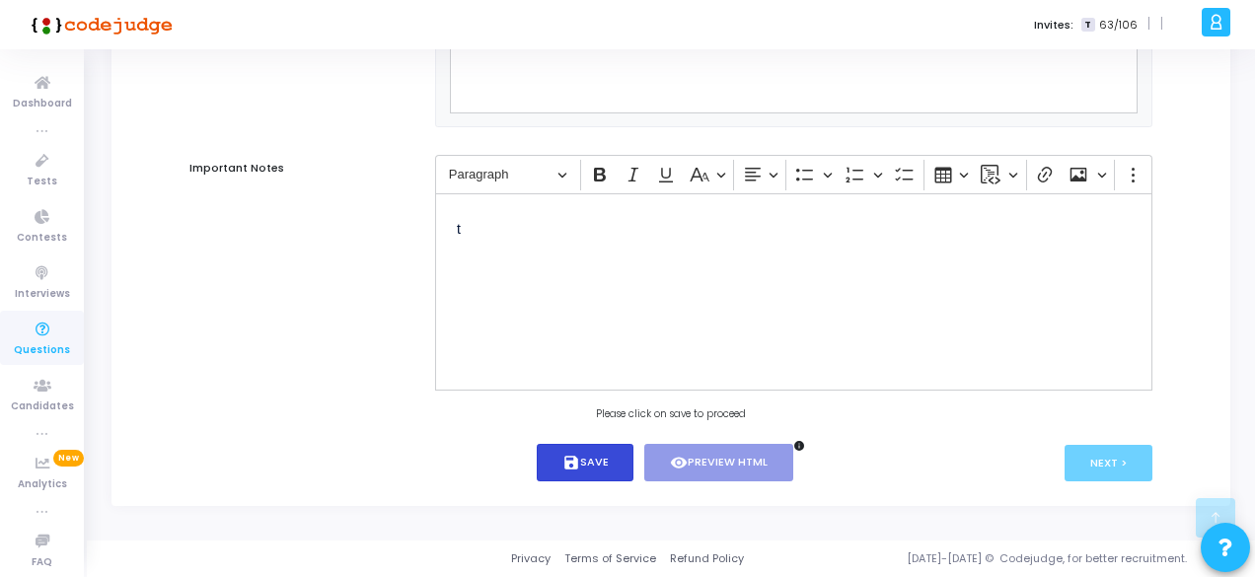
click at [580, 462] on button "save Save" at bounding box center [586, 463] width 98 height 38
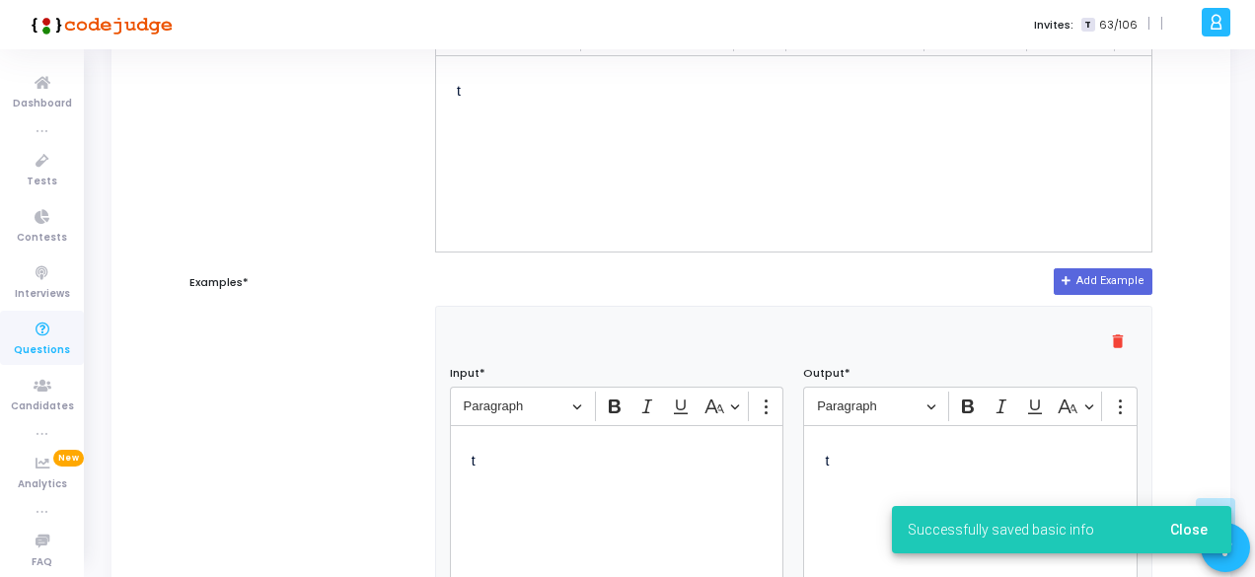
scroll to position [101, 0]
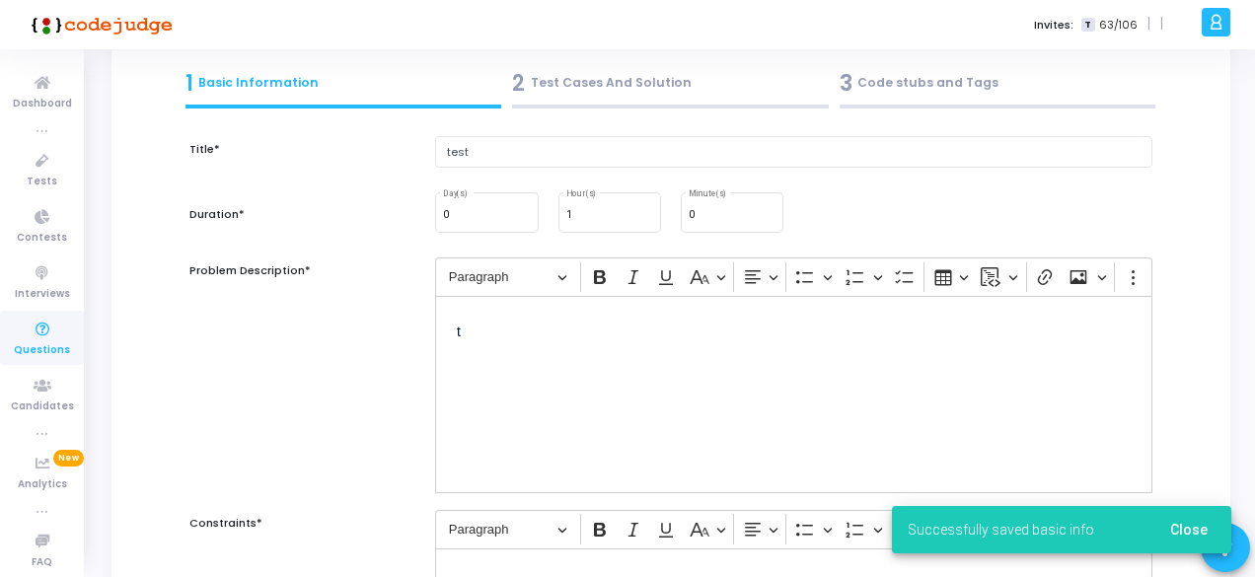
click at [656, 98] on div "2 Test Cases And Solution" at bounding box center [670, 83] width 317 height 33
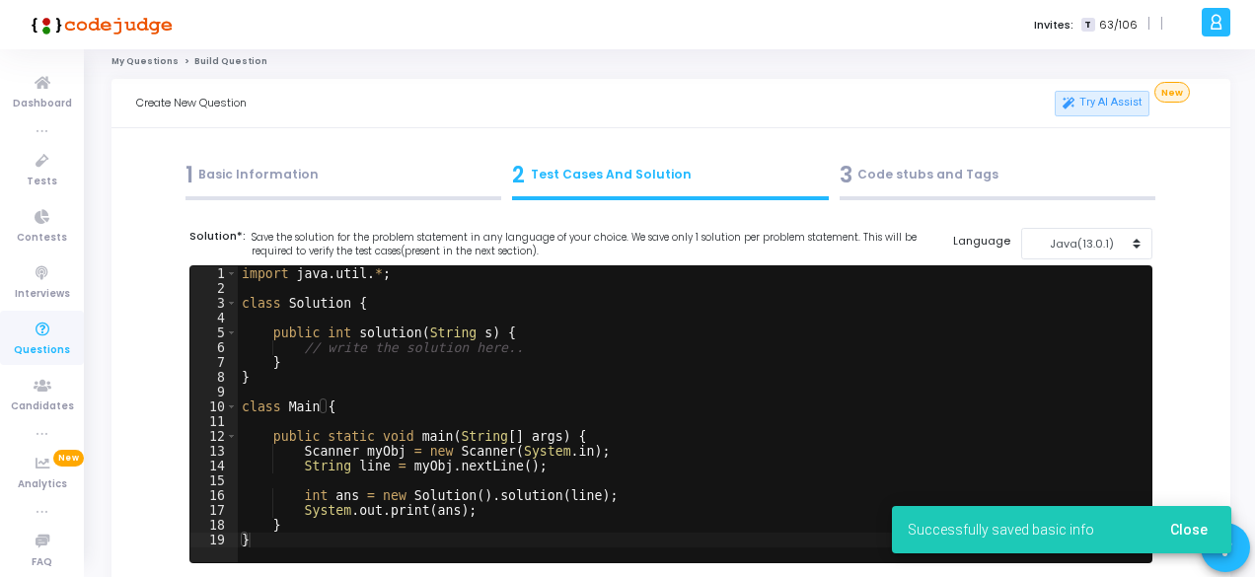
scroll to position [0, 0]
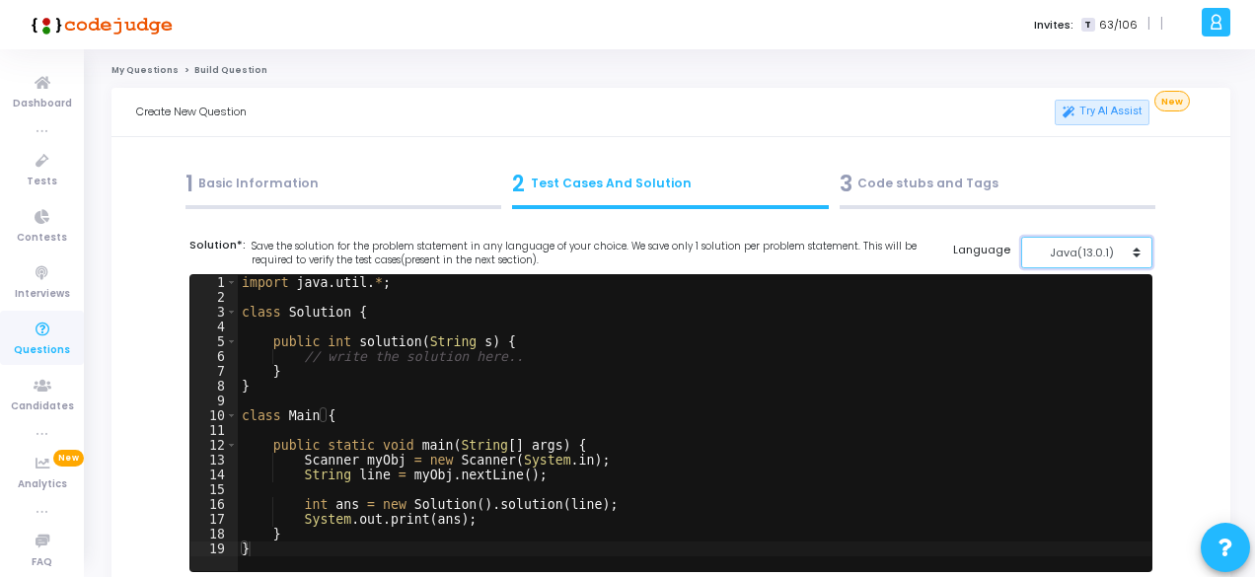
click at [1092, 244] on button "Java(13.0.1)" at bounding box center [1087, 253] width 131 height 33
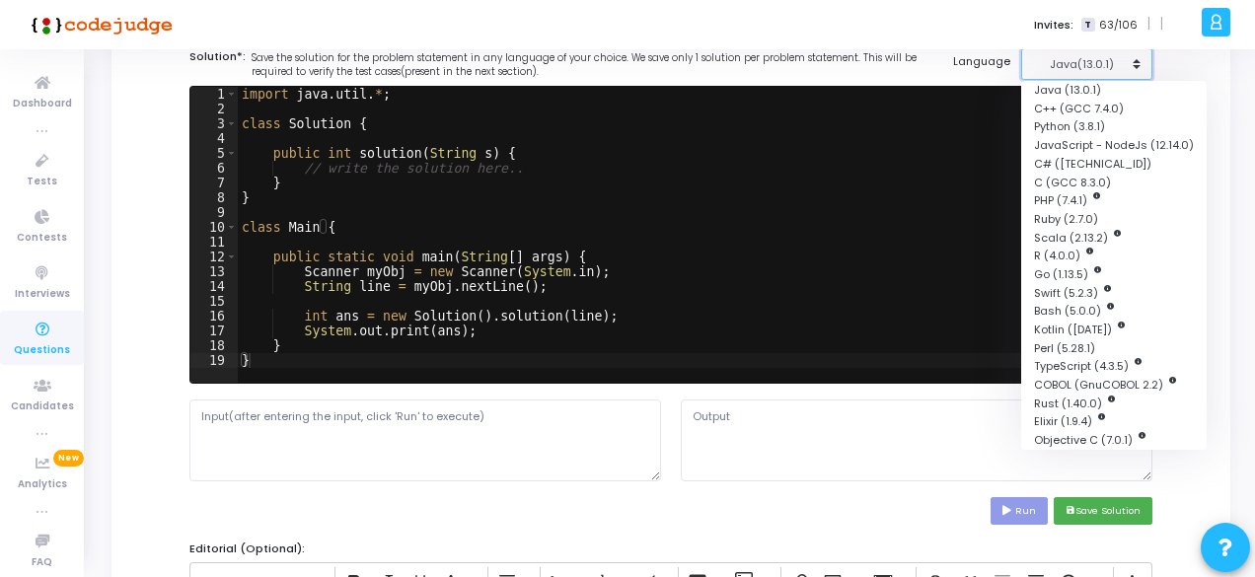
scroll to position [175, 0]
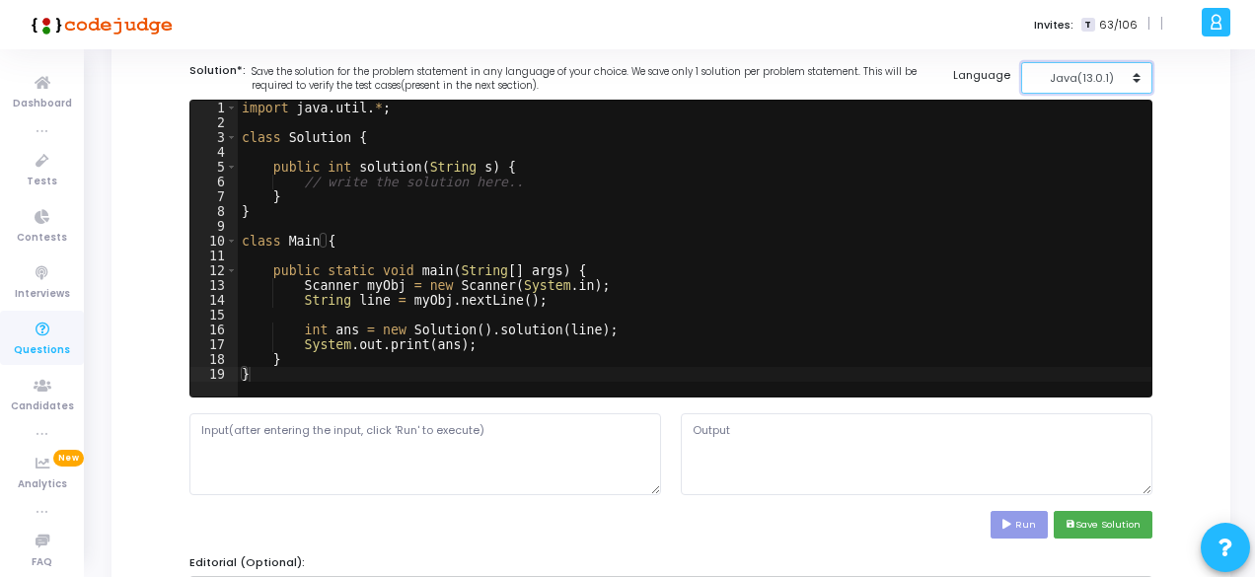
click at [1128, 65] on button "Java(13.0.1)" at bounding box center [1087, 78] width 131 height 33
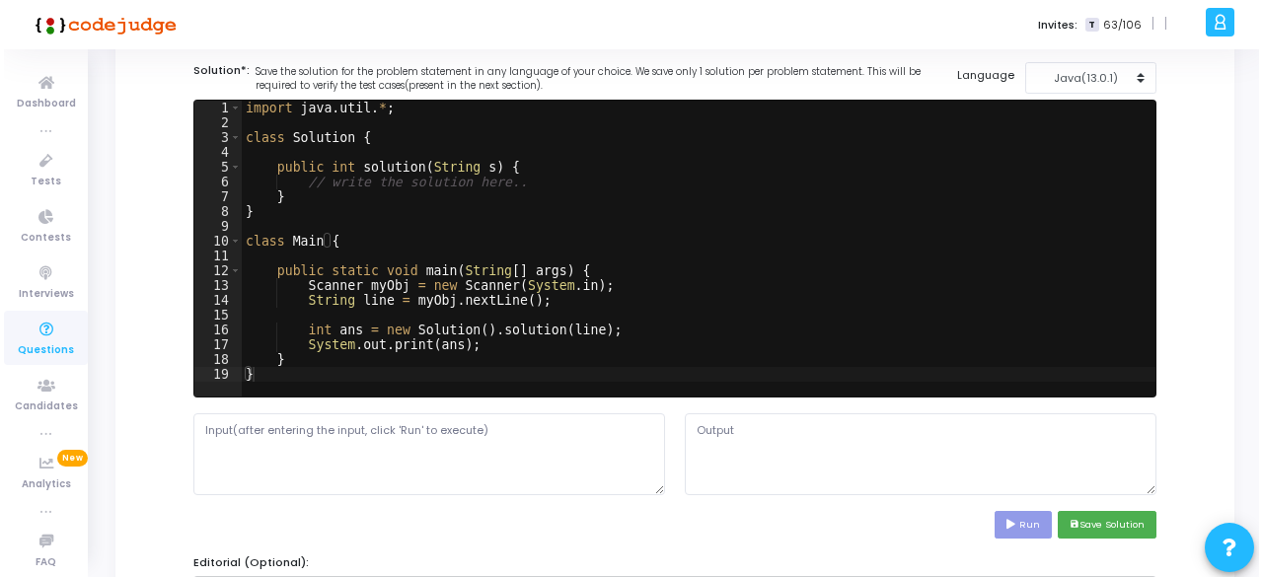
scroll to position [0, 0]
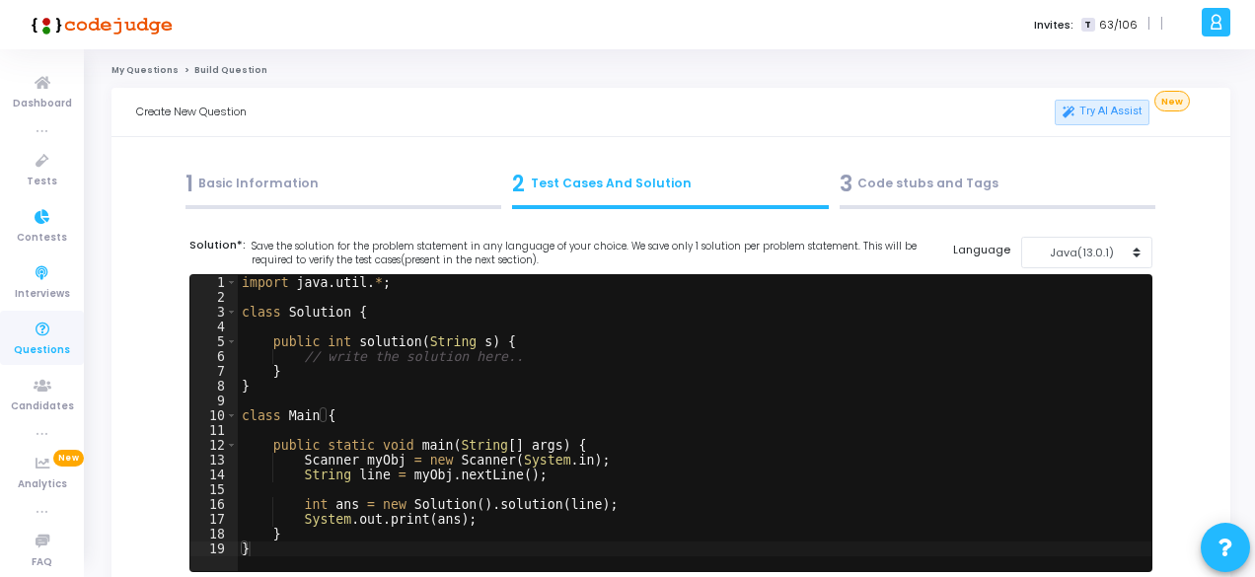
click at [49, 342] on span "Questions" at bounding box center [42, 350] width 56 height 17
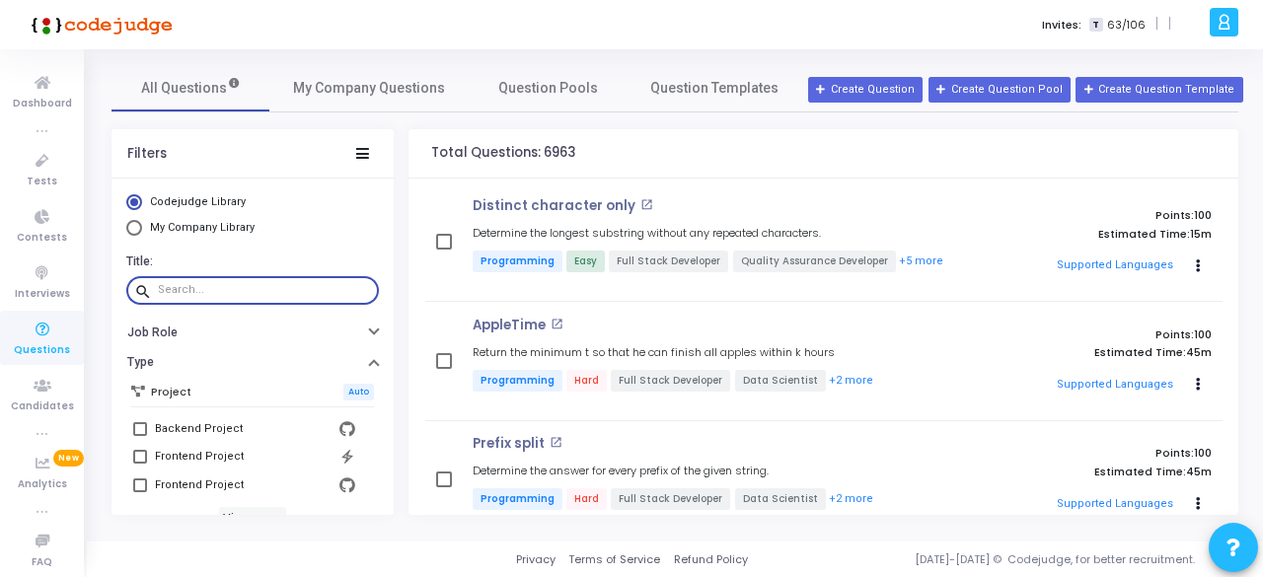
click at [212, 285] on input "text" at bounding box center [264, 290] width 213 height 12
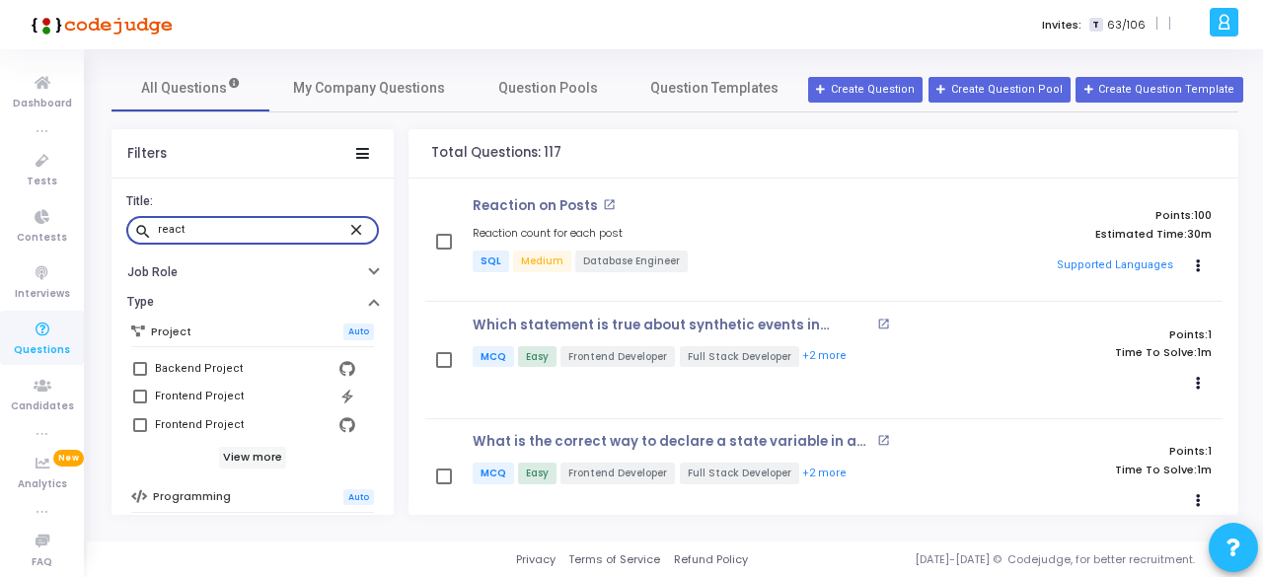
scroll to position [296, 0]
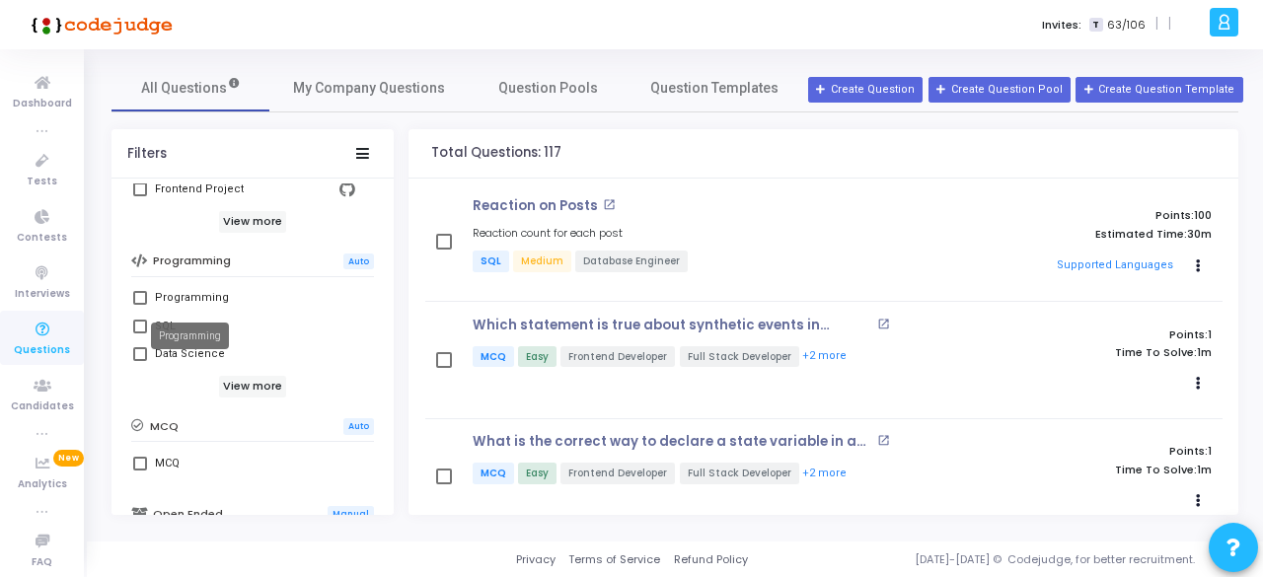
type input "react"
click at [204, 286] on div "Programming" at bounding box center [192, 298] width 74 height 24
click at [140, 305] on input "Programming" at bounding box center [139, 305] width 1 height 1
checkbox input "true"
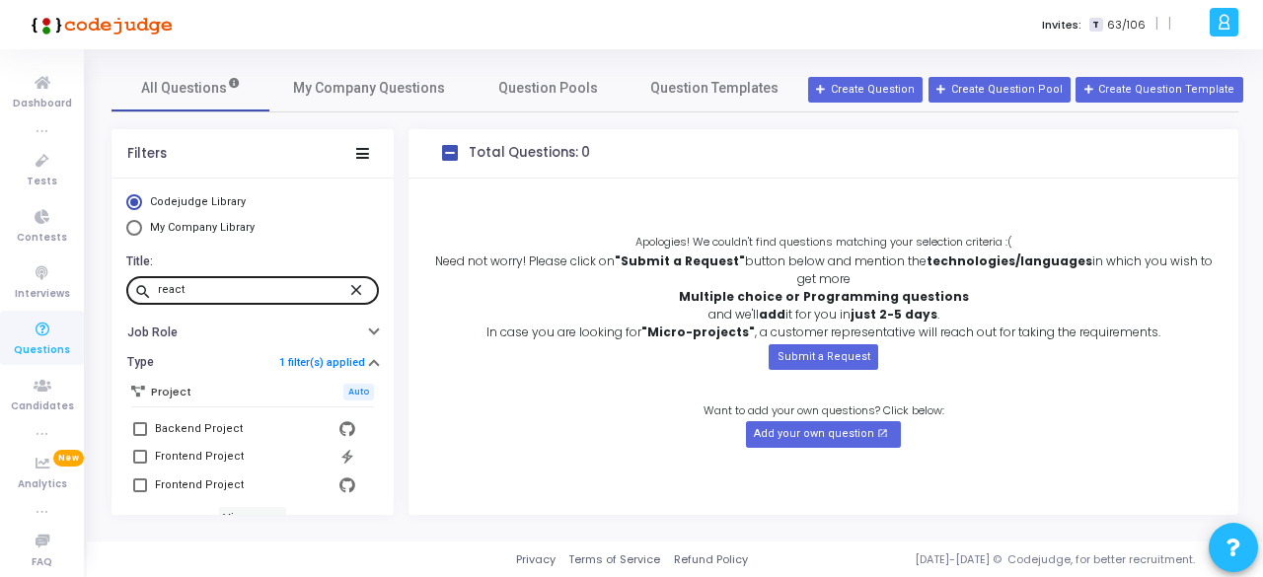
click at [212, 289] on input "react" at bounding box center [253, 290] width 190 height 12
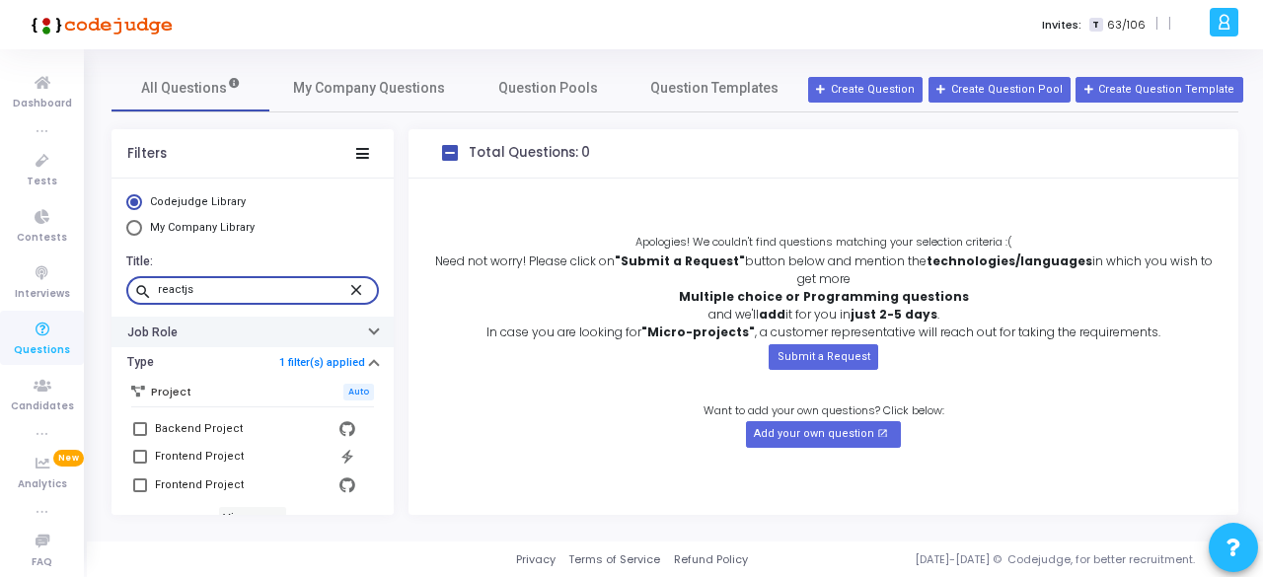
type input "reactjs"
click at [243, 334] on button "Job Role" at bounding box center [253, 332] width 282 height 31
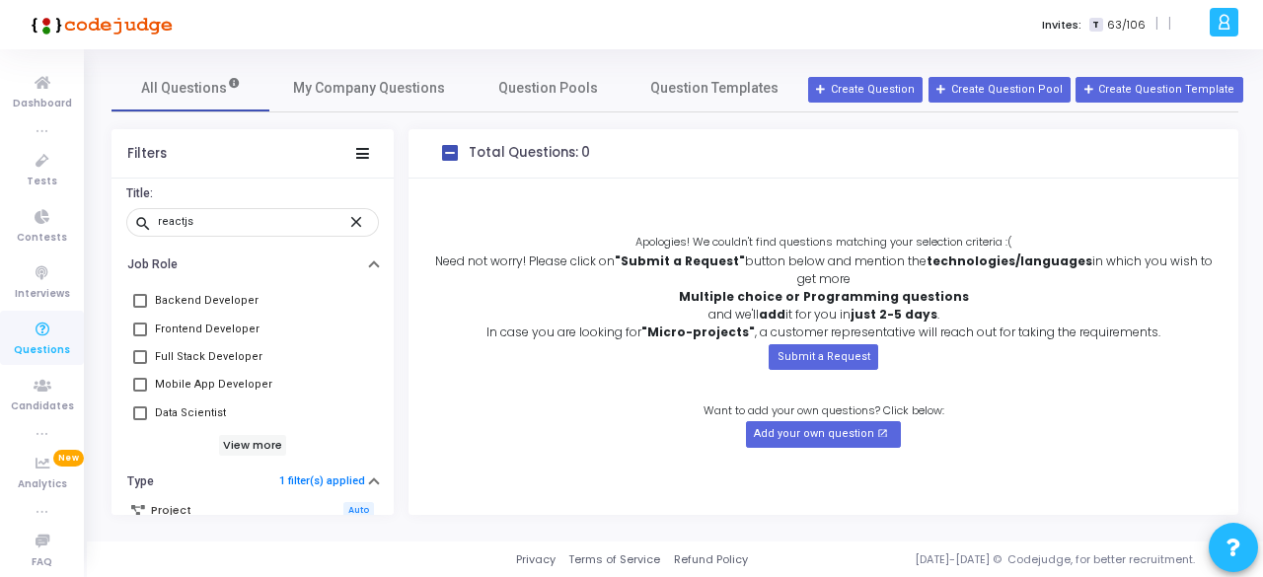
scroll to position [99, 0]
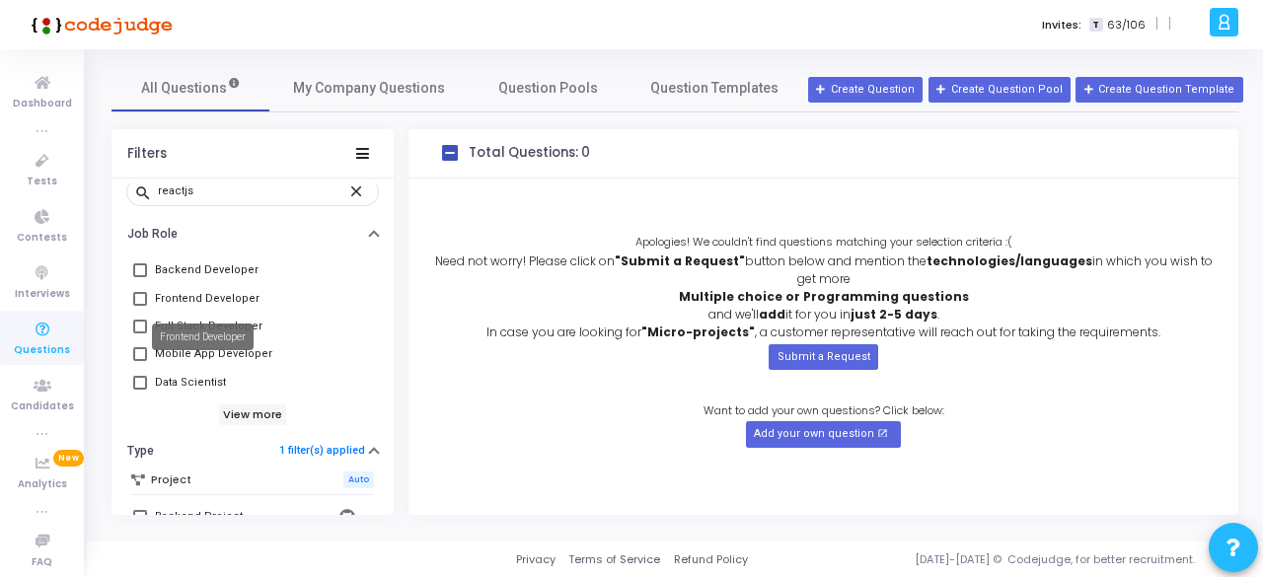
click at [210, 291] on div "Frontend Developer" at bounding box center [207, 299] width 105 height 24
click at [140, 306] on input "Frontend Developer" at bounding box center [139, 306] width 1 height 1
checkbox input "true"
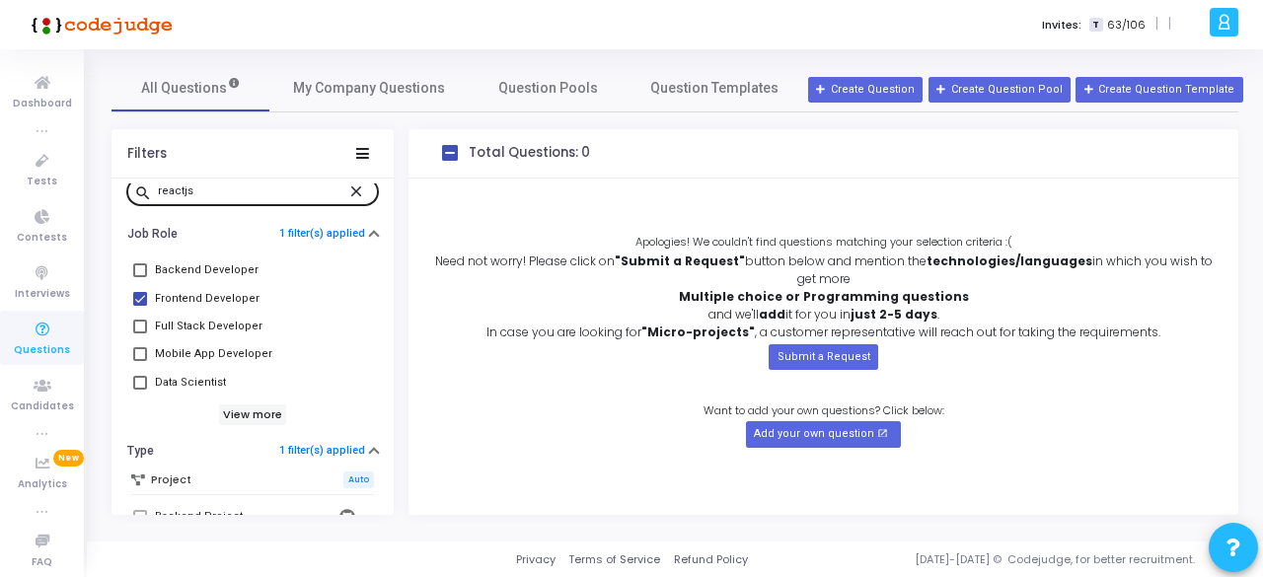
click at [349, 191] on mat-icon "close" at bounding box center [359, 191] width 24 height 18
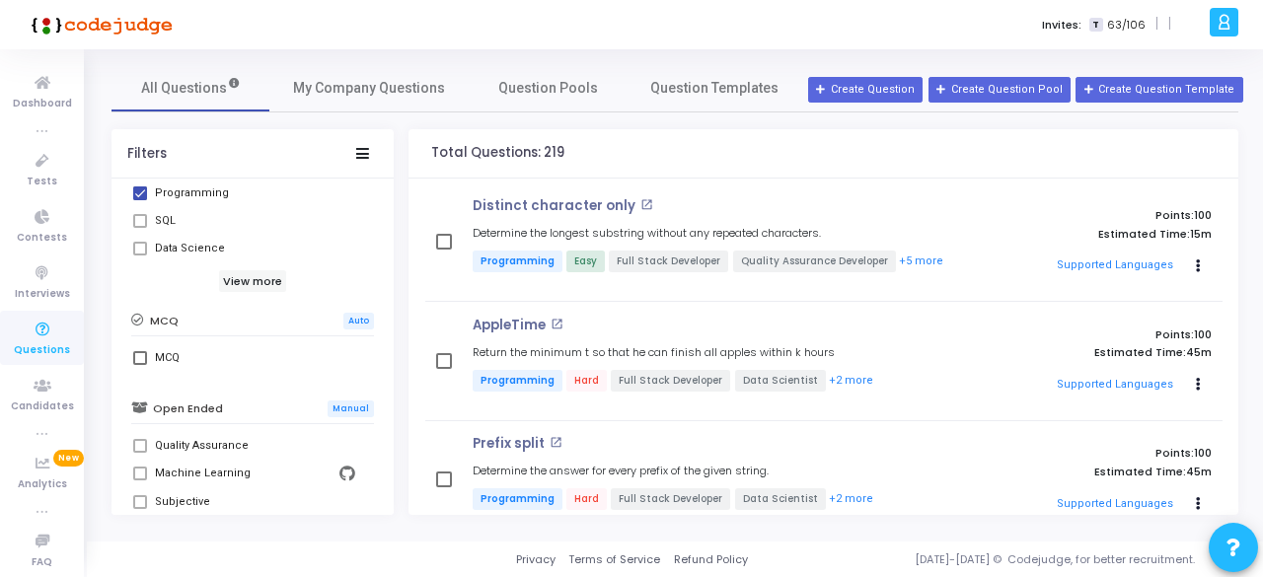
scroll to position [592, 0]
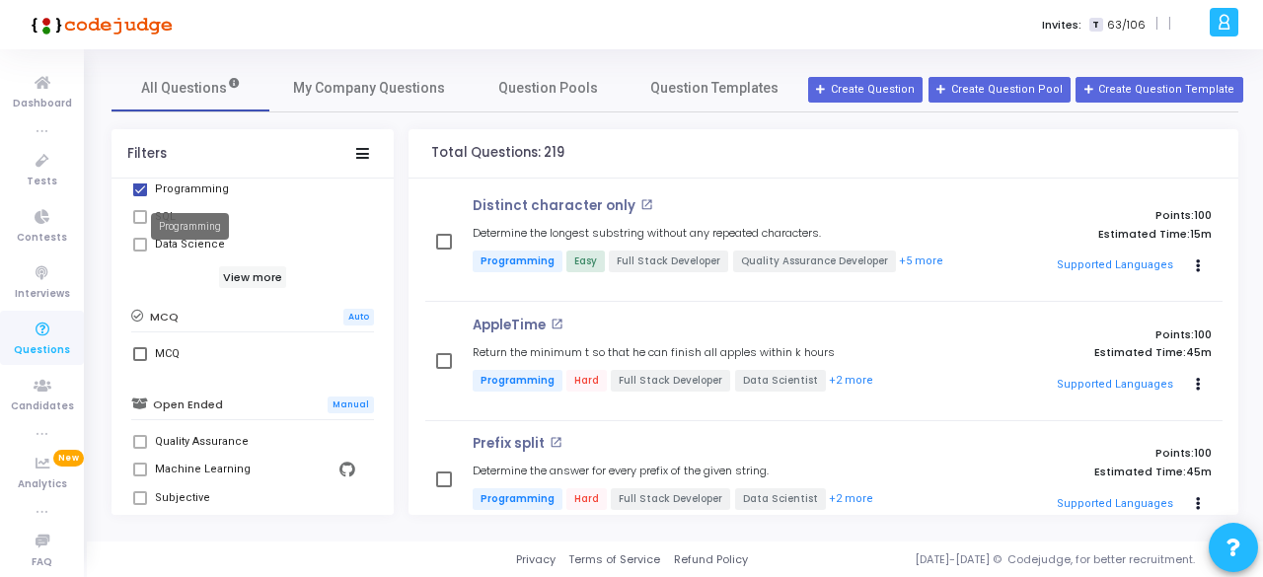
click at [180, 180] on div "Codejudge Library My Company Library Title: search Job Role 1 filter(s) applied…" at bounding box center [253, 347] width 282 height 337
click at [180, 186] on div "Programming" at bounding box center [192, 190] width 74 height 24
click at [140, 196] on input "Programming" at bounding box center [139, 196] width 1 height 1
checkbox input "false"
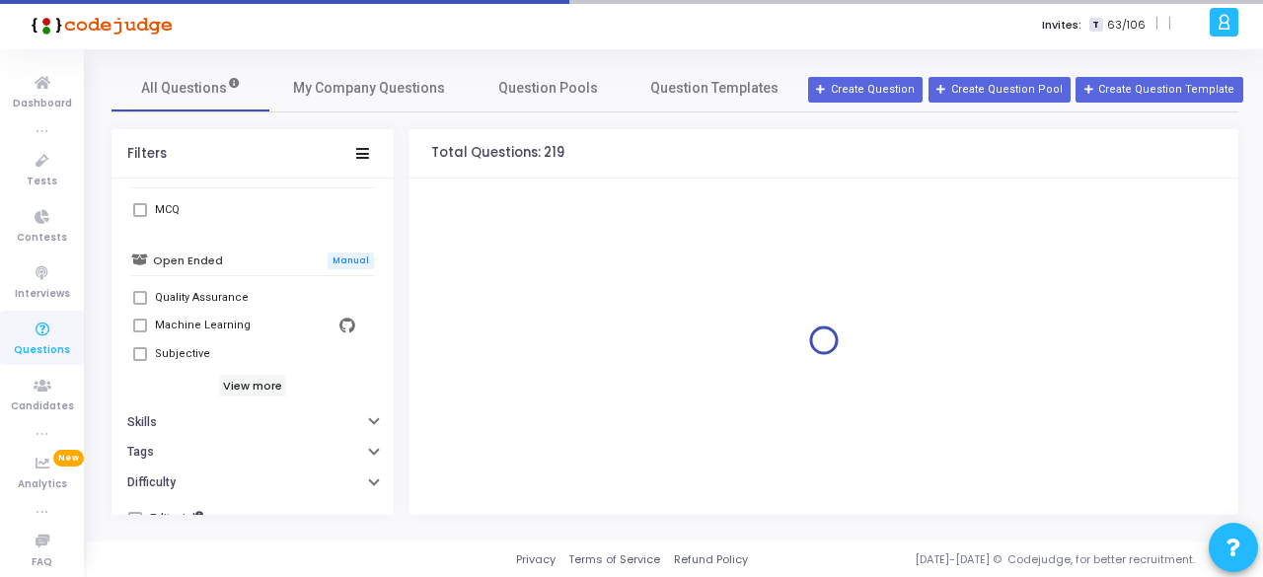
scroll to position [758, 0]
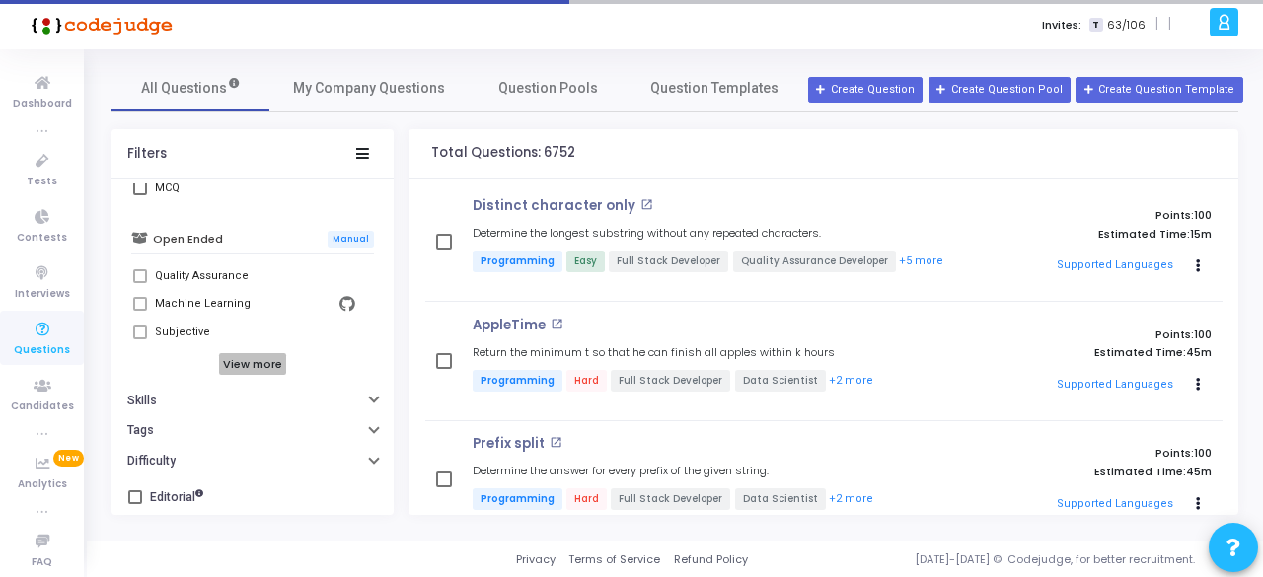
click at [240, 356] on h6 "View more" at bounding box center [253, 364] width 68 height 22
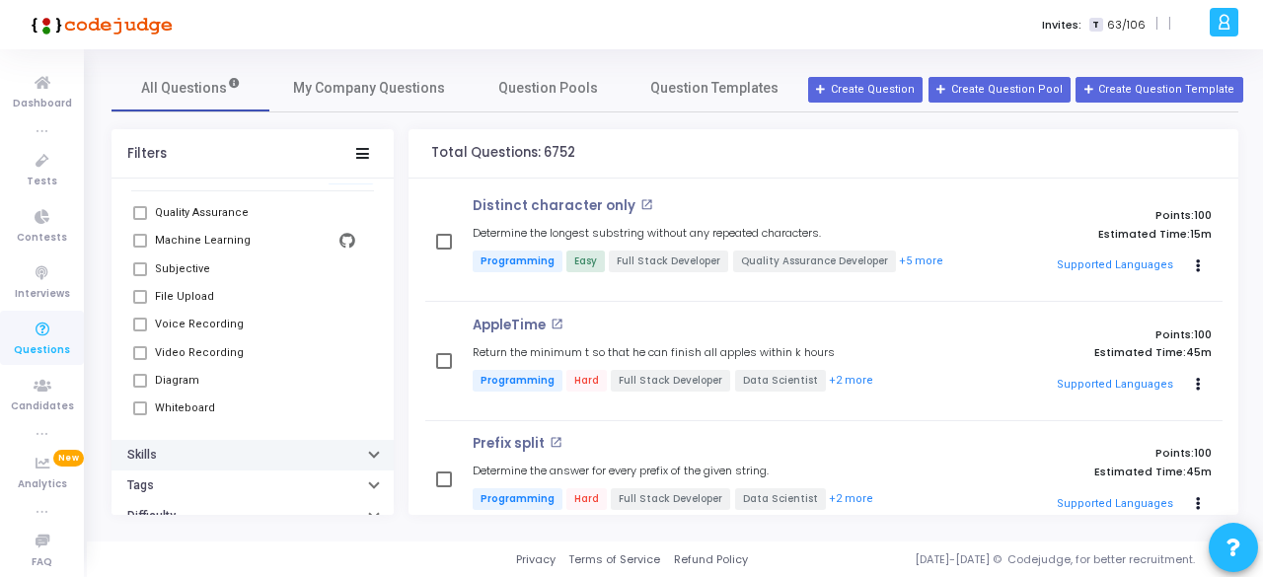
scroll to position [778, 0]
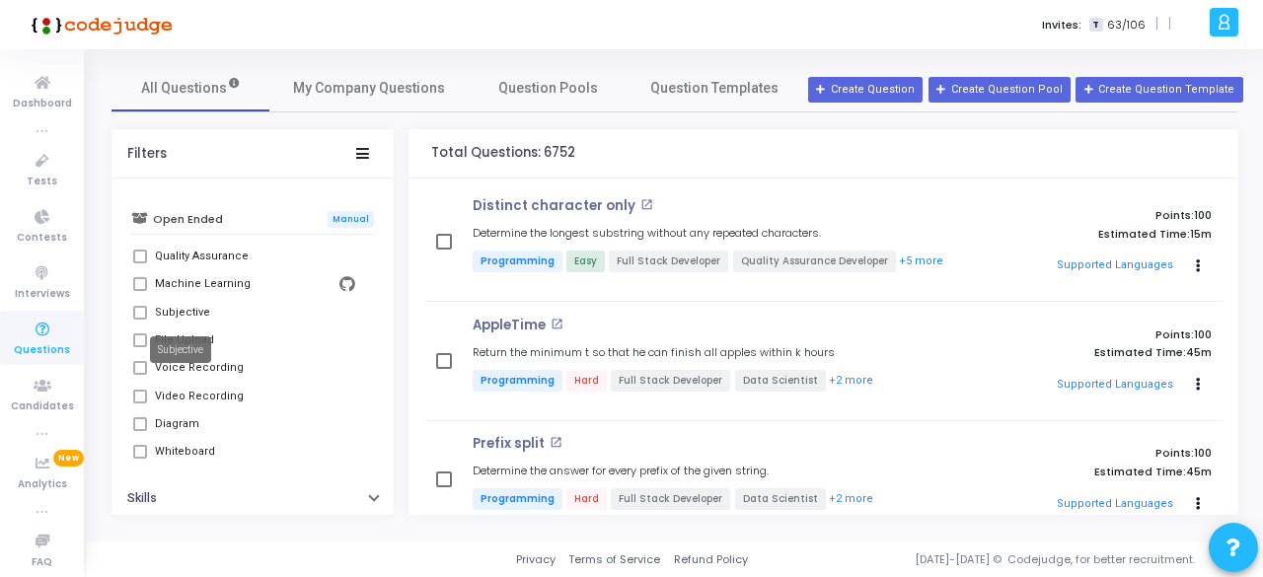
click at [174, 303] on div "Subjective" at bounding box center [182, 313] width 55 height 24
click at [174, 313] on div "Subjective" at bounding box center [182, 313] width 55 height 24
click at [136, 315] on span at bounding box center [140, 313] width 14 height 14
click at [149, 309] on label "Subjective" at bounding box center [252, 313] width 239 height 24
click at [139, 311] on span at bounding box center [140, 313] width 14 height 14
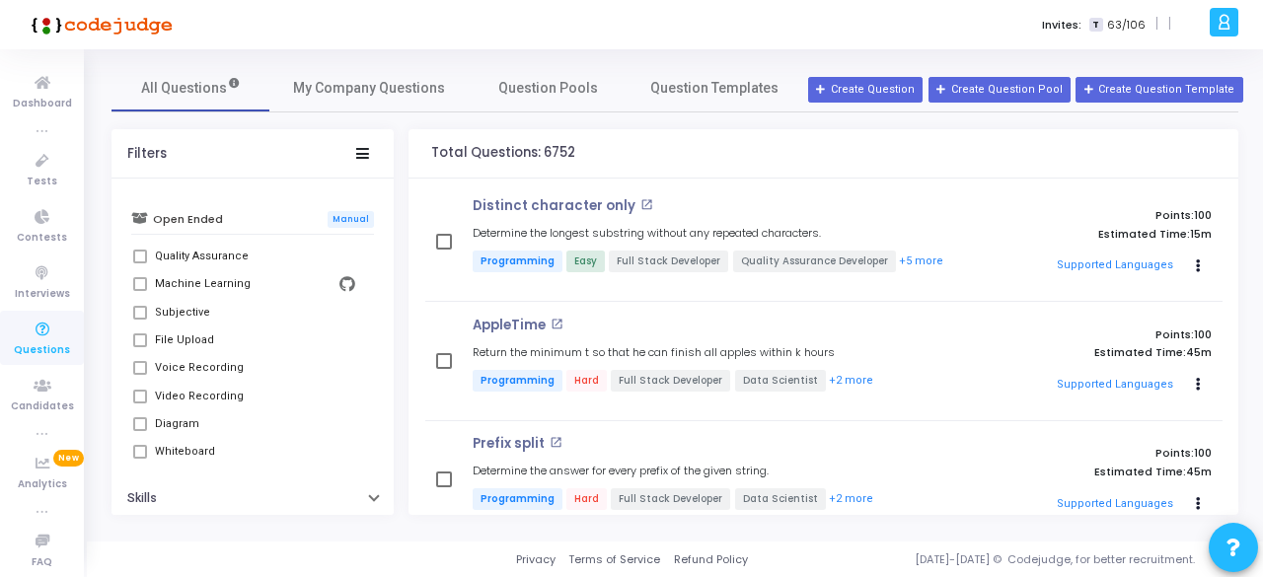
click at [139, 311] on span at bounding box center [140, 313] width 14 height 14
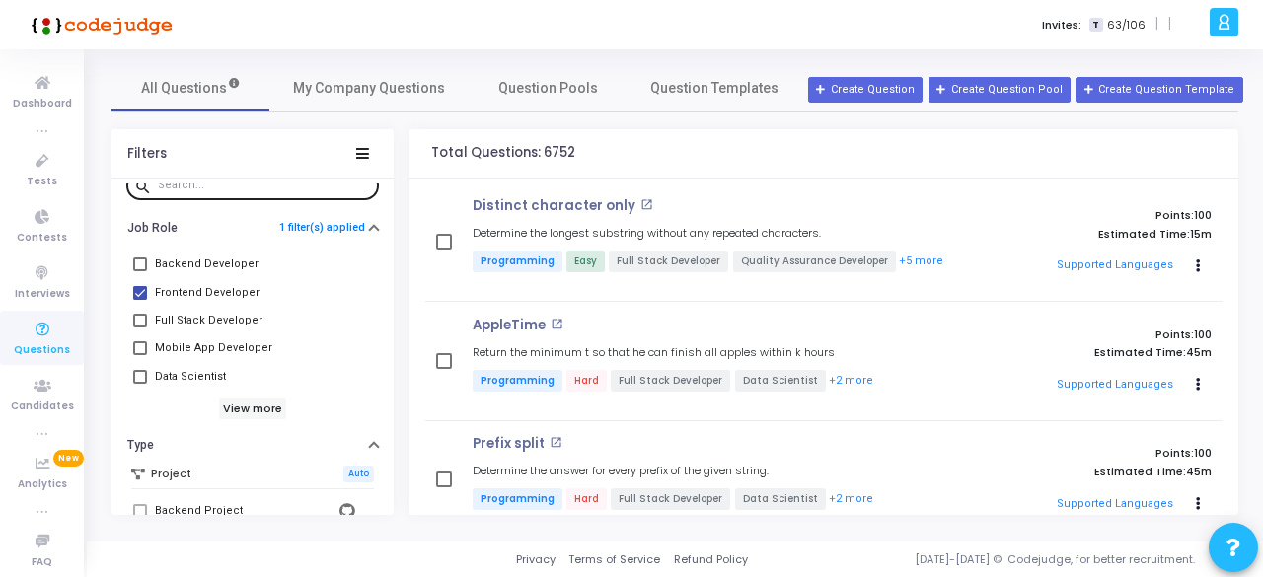
scroll to position [87, 0]
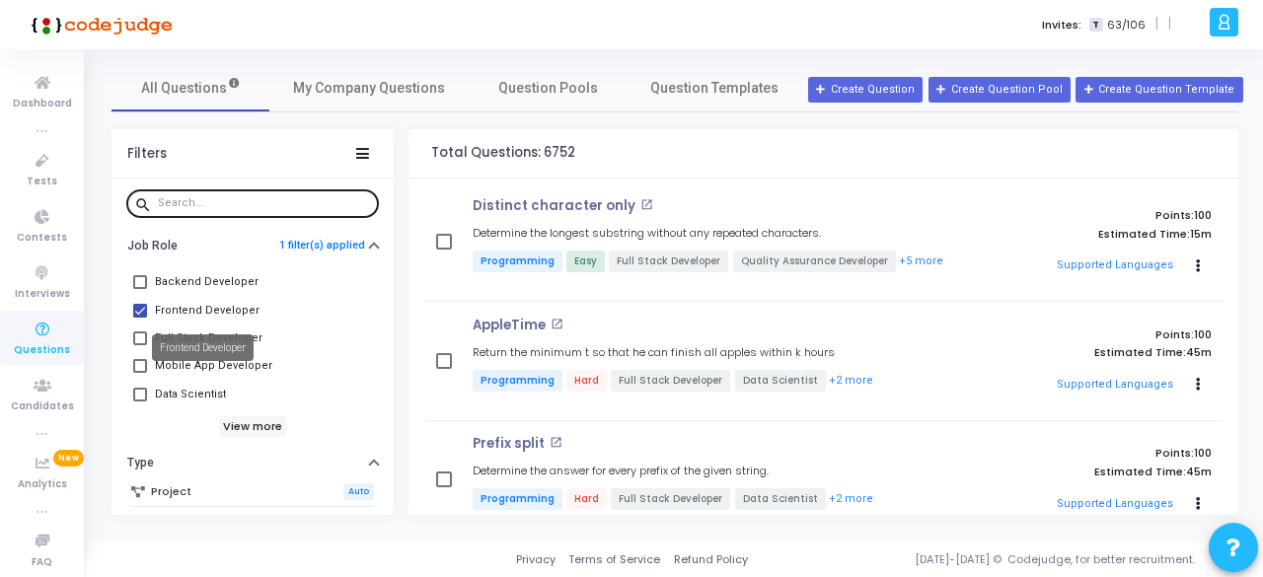
click at [206, 304] on div "Frontend Developer" at bounding box center [207, 311] width 105 height 24
click at [140, 318] on input "Frontend Developer" at bounding box center [139, 318] width 1 height 1
checkbox input "false"
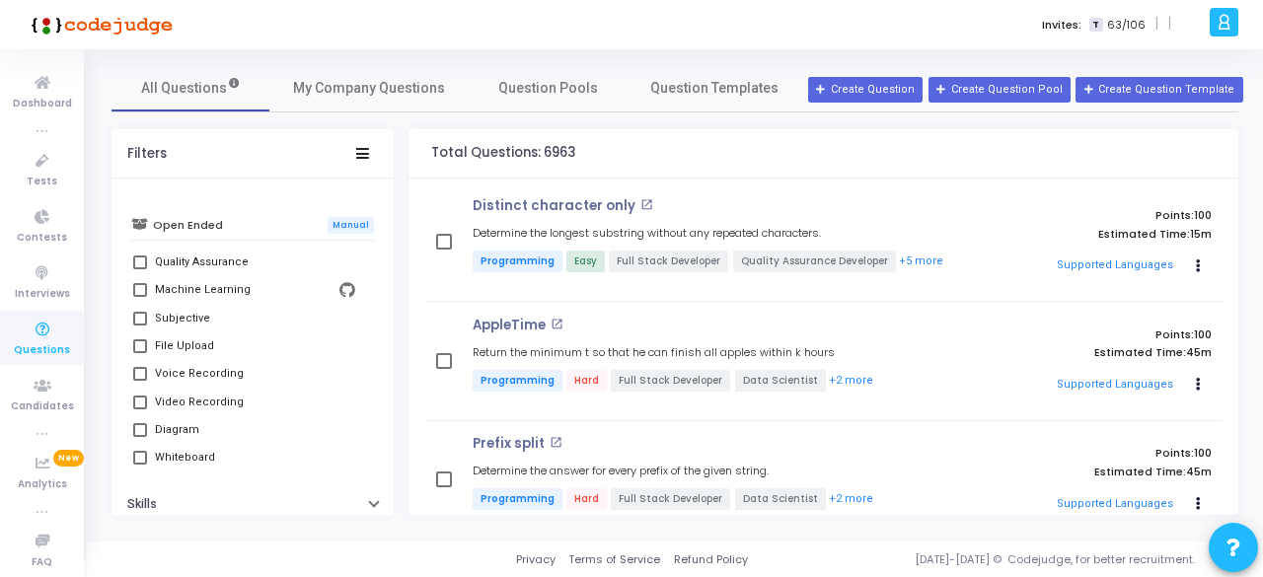
scroll to position [778, 0]
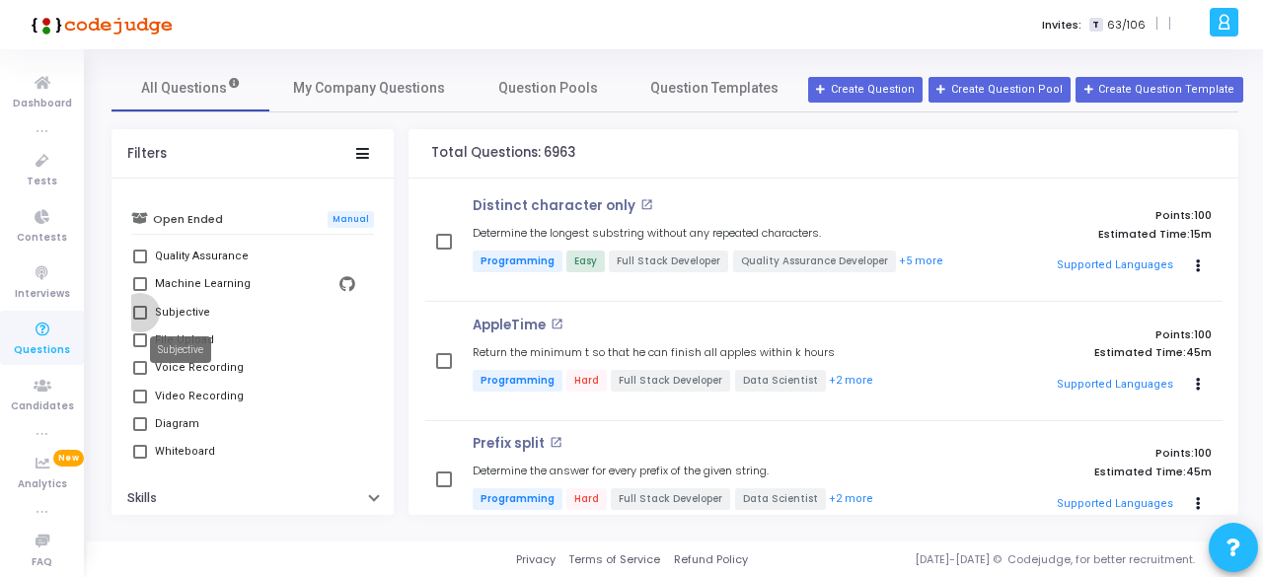
click at [178, 307] on div "Subjective" at bounding box center [182, 313] width 55 height 24
click at [140, 320] on input "Subjective" at bounding box center [139, 320] width 1 height 1
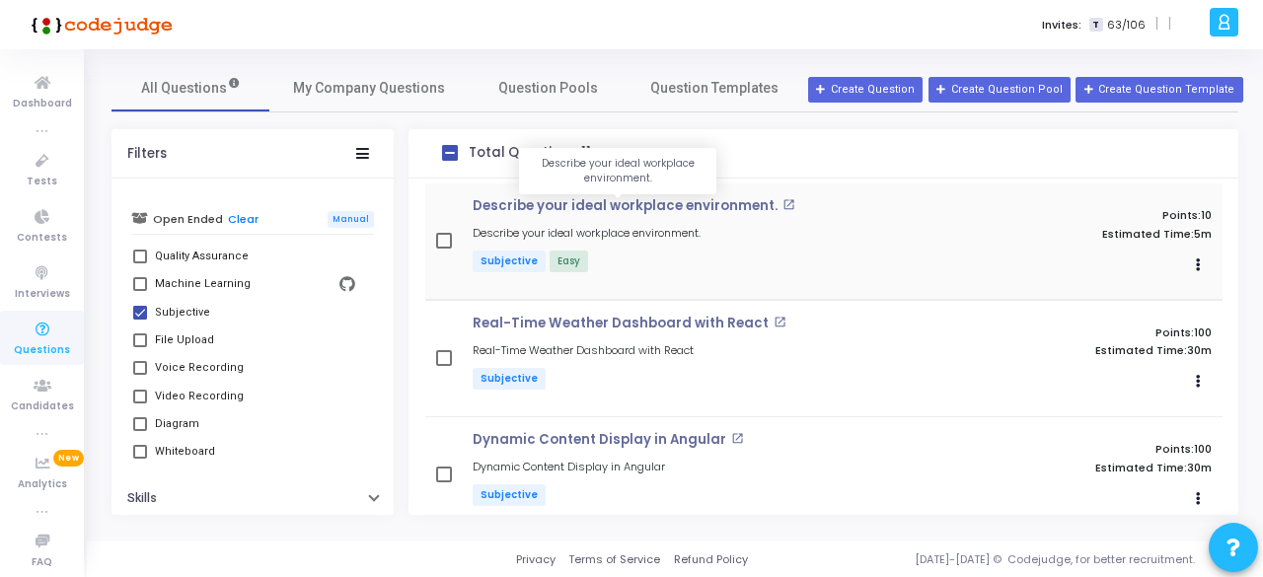
click at [641, 202] on p "Describe your ideal workplace environment." at bounding box center [625, 206] width 305 height 16
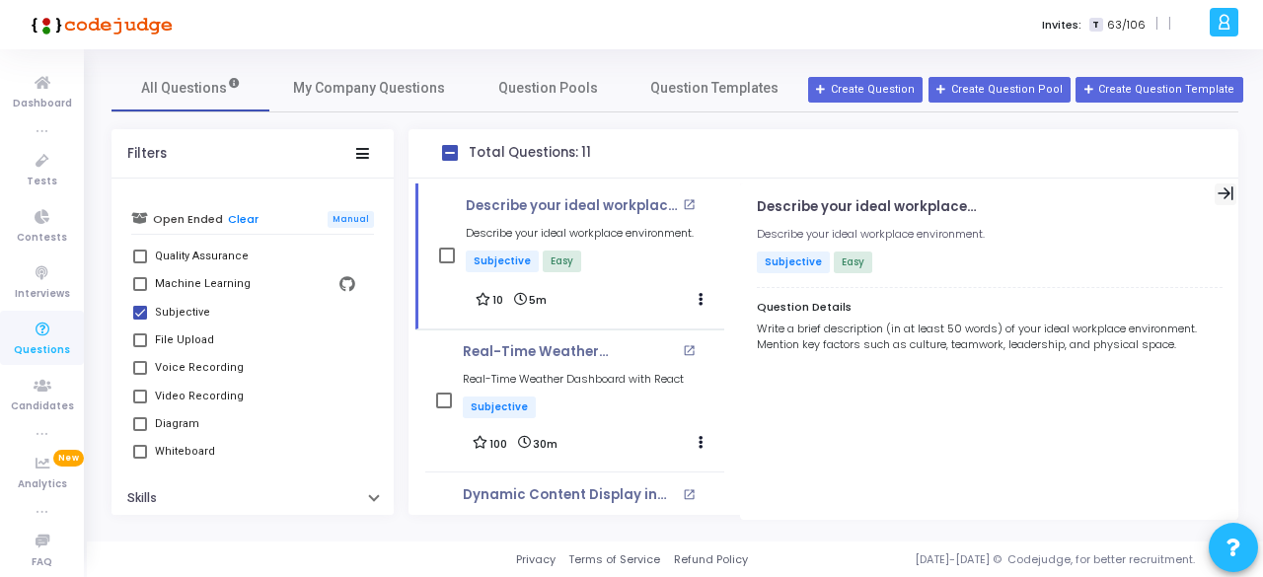
click at [1223, 185] on div at bounding box center [1226, 195] width 22 height 22
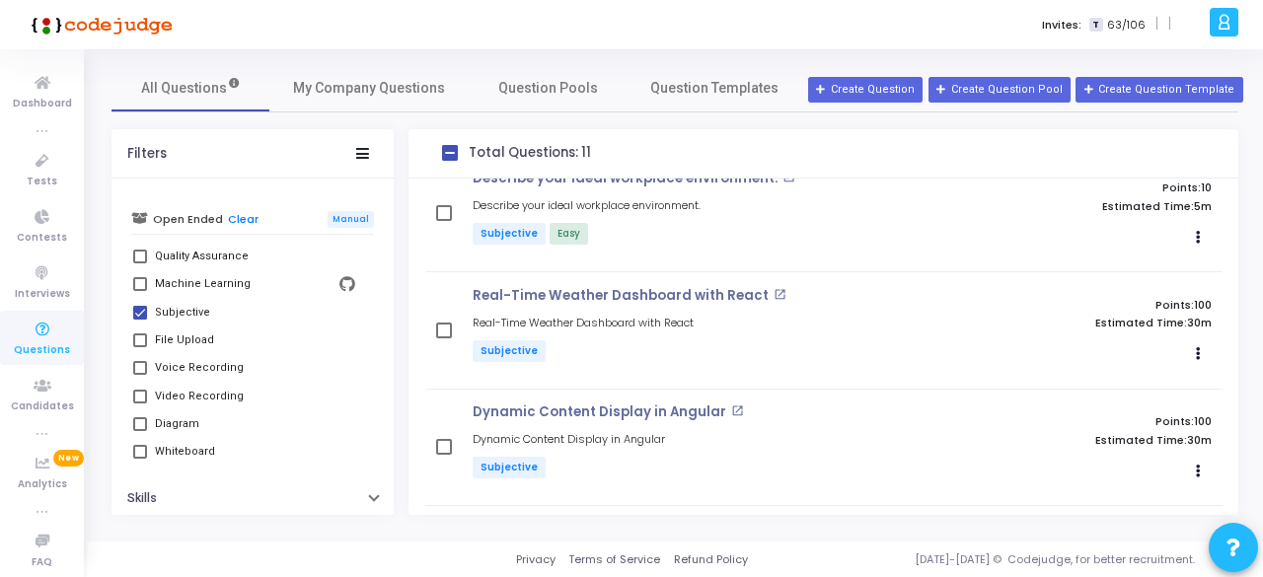
scroll to position [296, 0]
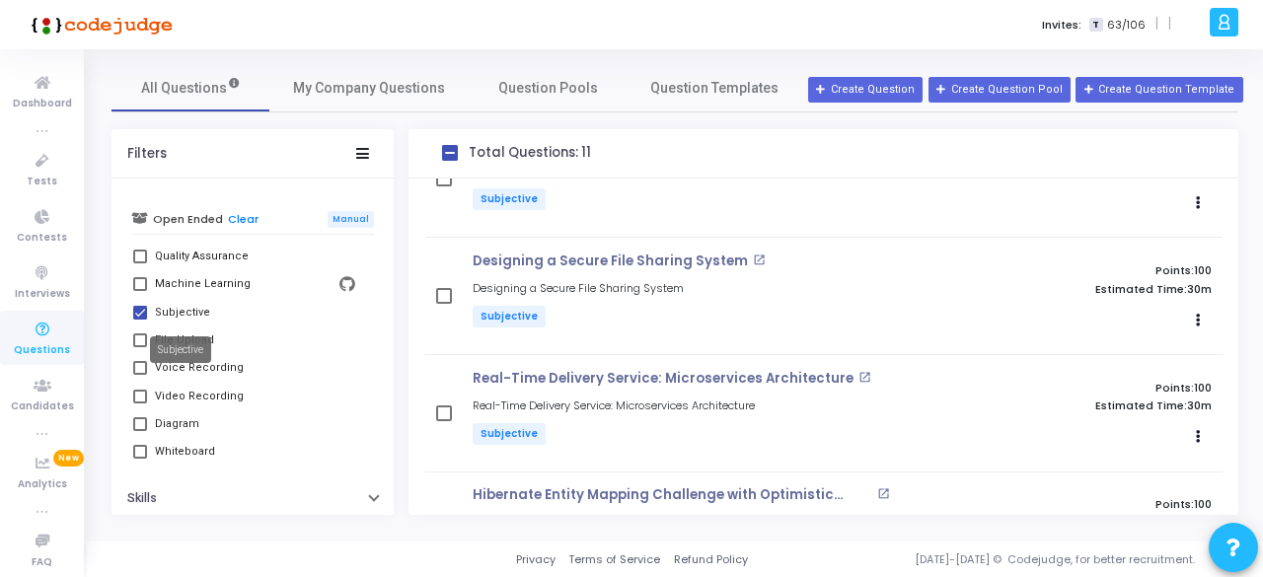
click at [174, 313] on div "Subjective" at bounding box center [182, 313] width 55 height 24
click at [140, 320] on input "Subjective" at bounding box center [139, 320] width 1 height 1
checkbox input "false"
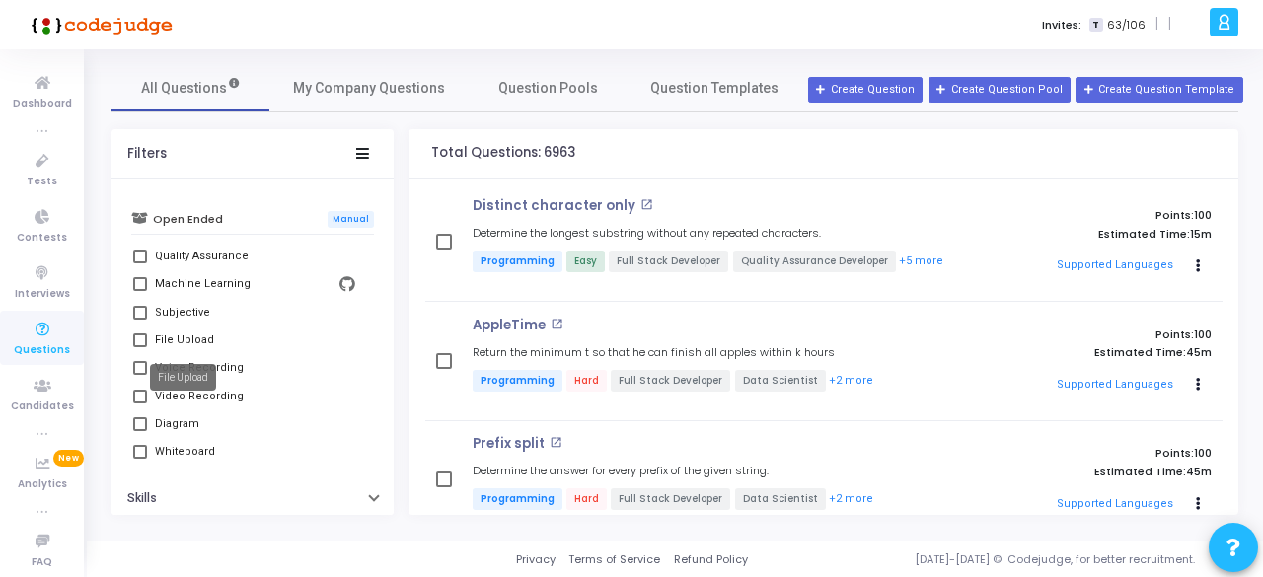
click at [185, 390] on div "File Upload" at bounding box center [183, 377] width 66 height 27
click at [137, 395] on mat-tooltip-component "File Upload" at bounding box center [183, 377] width 94 height 54
click at [164, 392] on mat-tooltip-component "File Upload" at bounding box center [183, 377] width 94 height 54
click at [146, 391] on mat-tooltip-component "File Upload" at bounding box center [183, 377] width 94 height 54
click at [144, 394] on mat-tooltip-component "File Upload" at bounding box center [183, 377] width 94 height 54
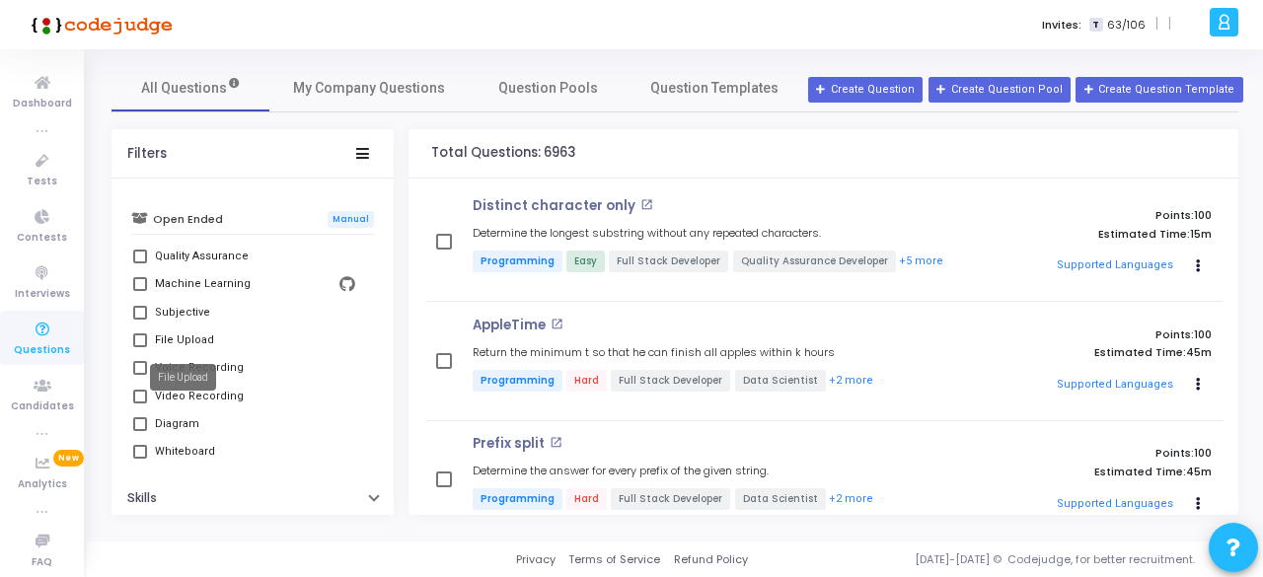
click at [144, 394] on mat-tooltip-component "File Upload" at bounding box center [183, 377] width 94 height 54
click at [142, 394] on mat-tooltip-component "File Upload" at bounding box center [183, 377] width 94 height 54
click at [272, 389] on div "Video Recording" at bounding box center [255, 397] width 200 height 24
click at [140, 404] on input "Video Recording" at bounding box center [139, 404] width 1 height 1
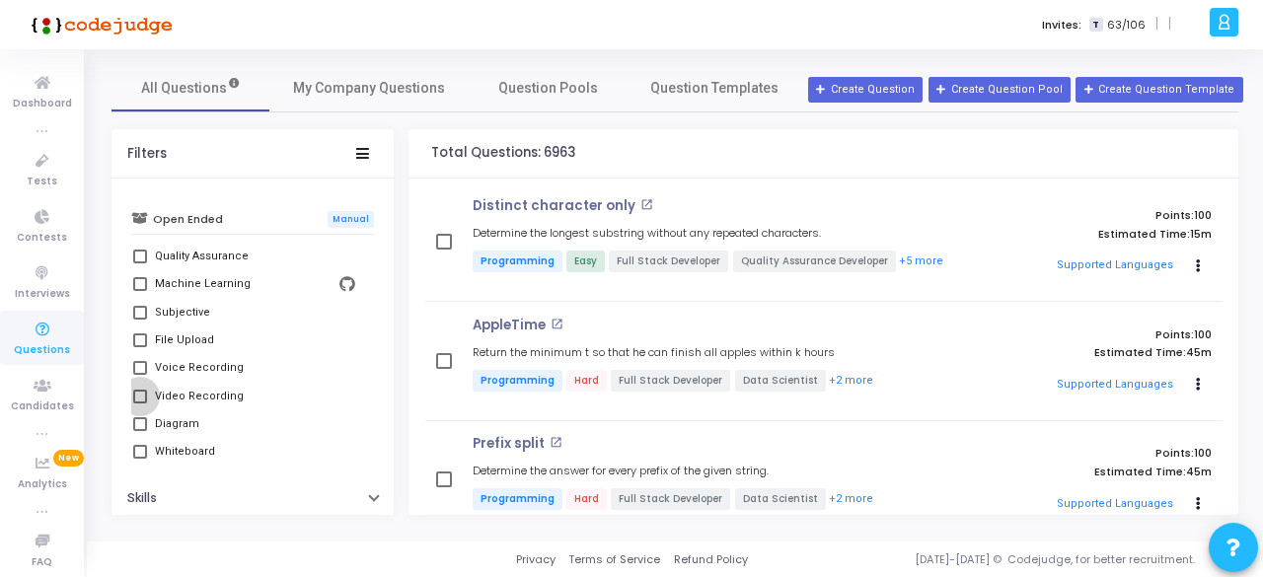
checkbox input "true"
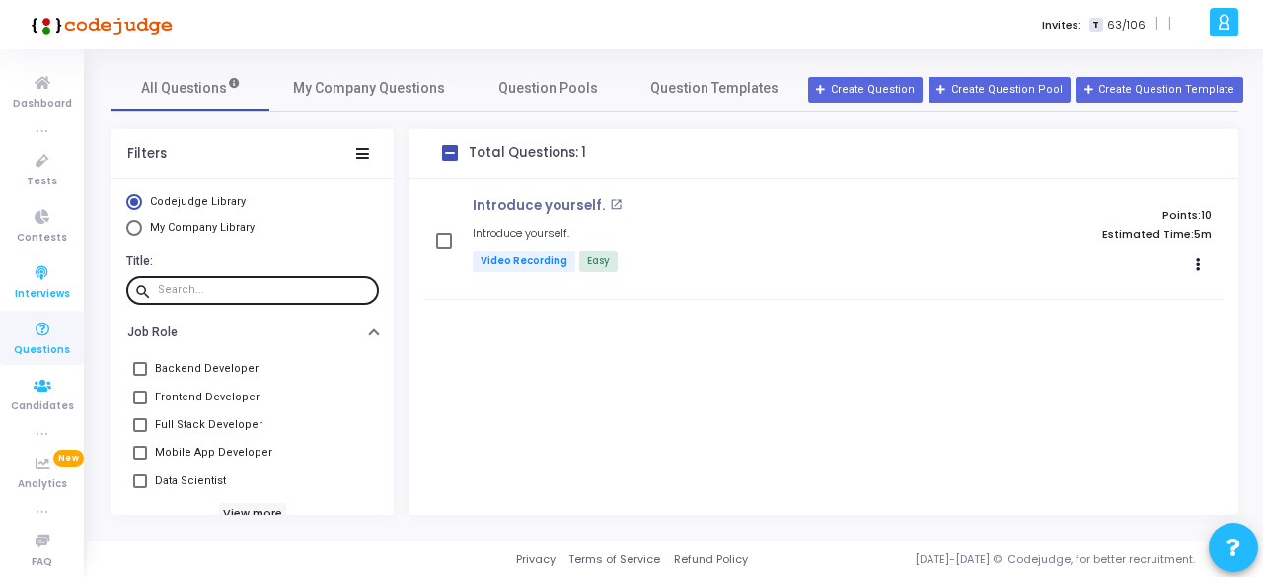
click at [39, 286] on span "Interviews" at bounding box center [42, 294] width 55 height 17
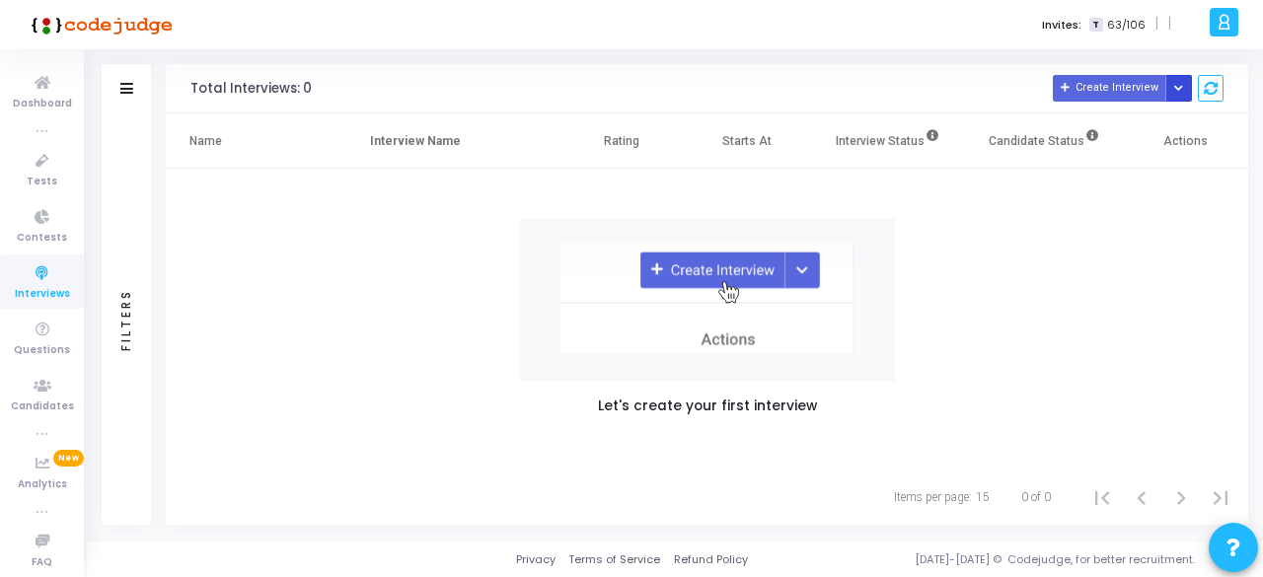
click at [1173, 86] on button "Button group with nested dropdown" at bounding box center [1180, 88] width 28 height 27
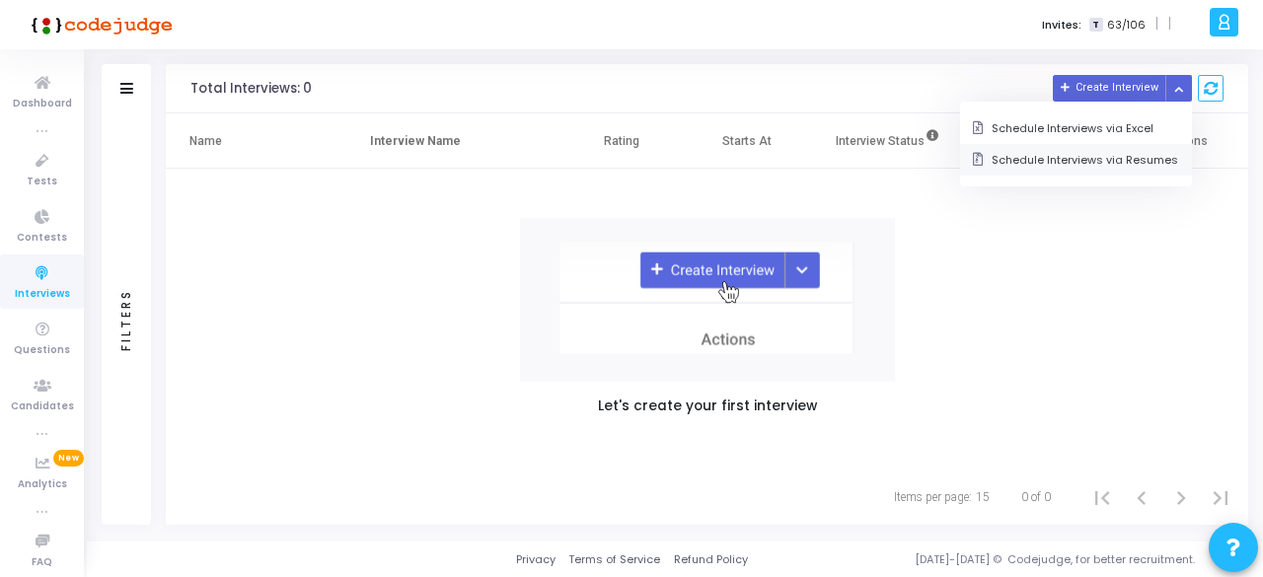
click at [1129, 159] on button "Schedule Interviews via Resumes" at bounding box center [1076, 160] width 232 height 32
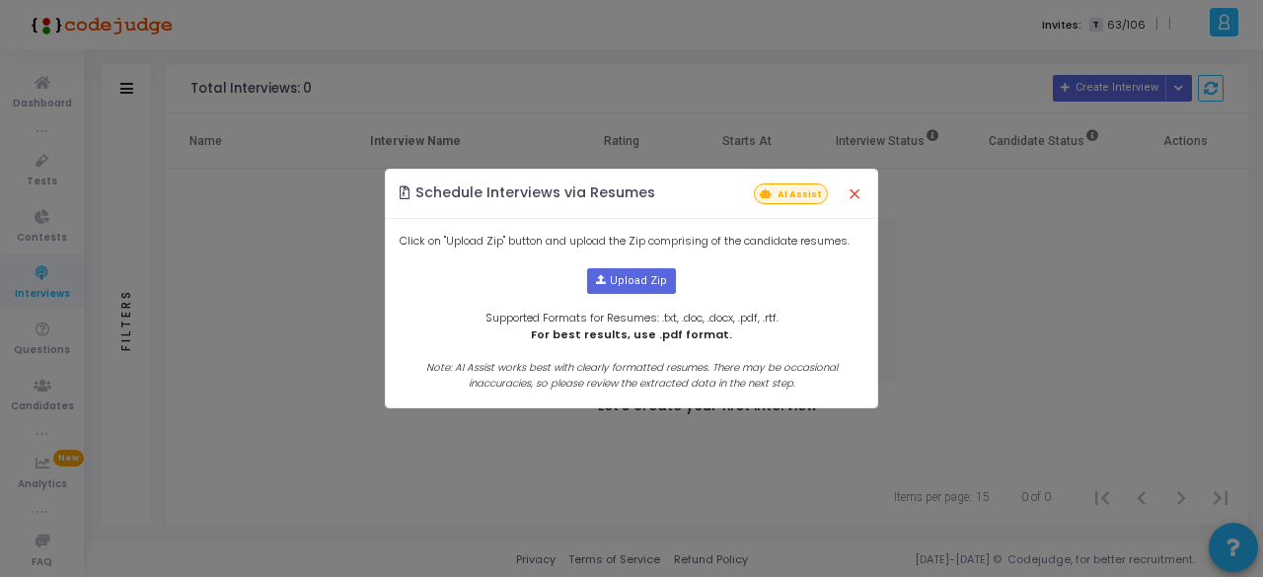
click at [846, 194] on button "×" at bounding box center [854, 193] width 41 height 43
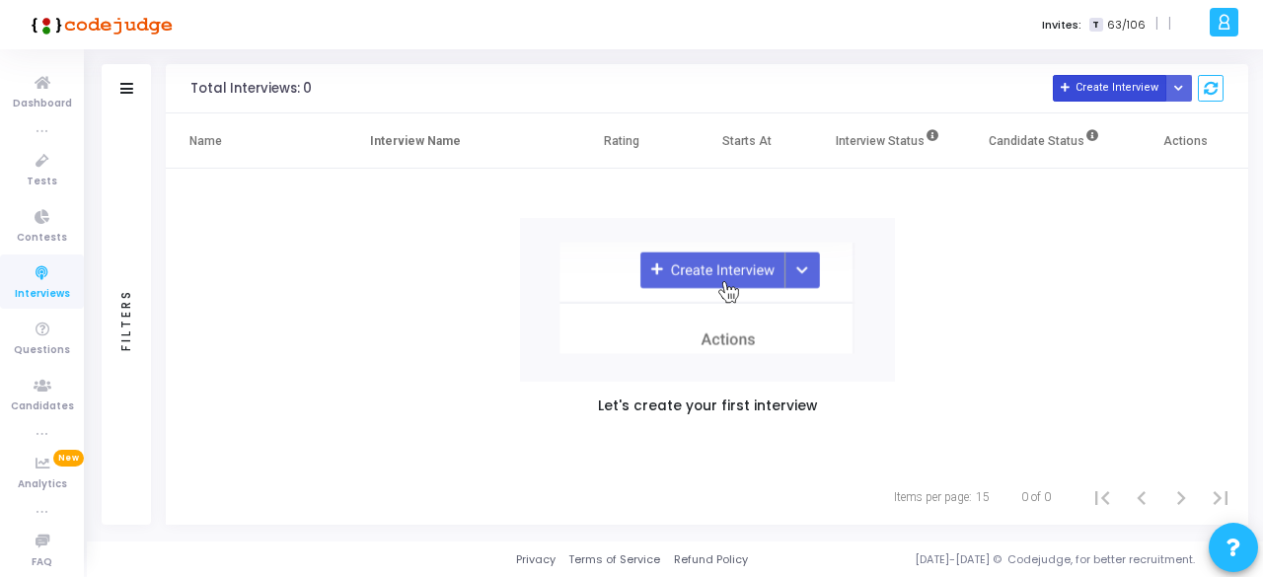
click at [1129, 94] on button "Create Interview" at bounding box center [1110, 88] width 114 height 27
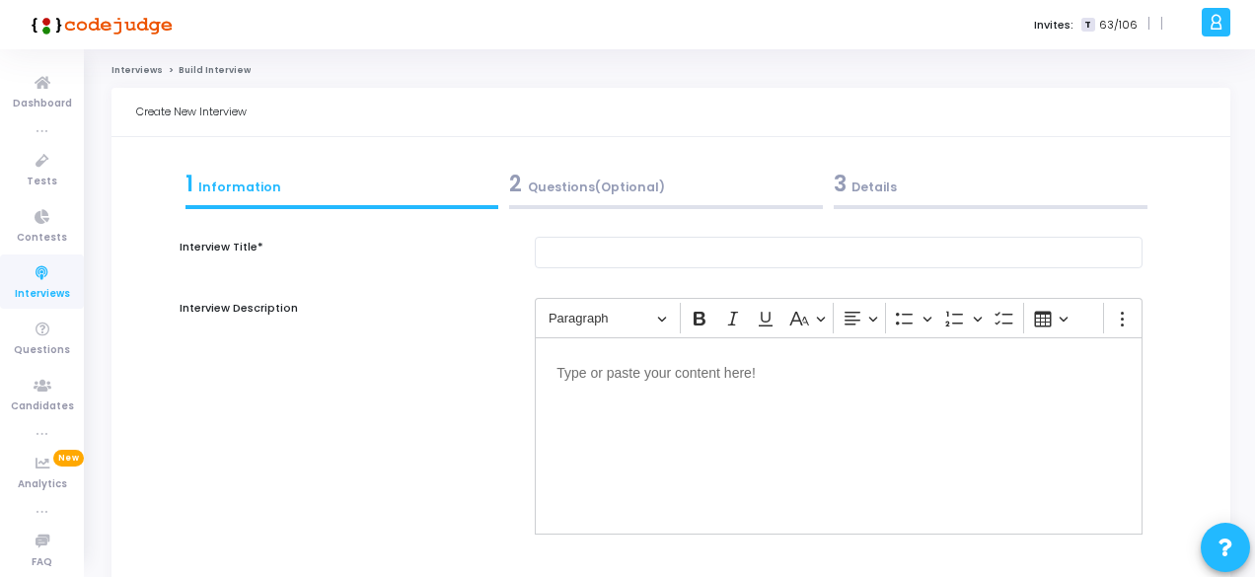
click at [634, 190] on div "2 Questions(Optional)" at bounding box center [666, 184] width 314 height 33
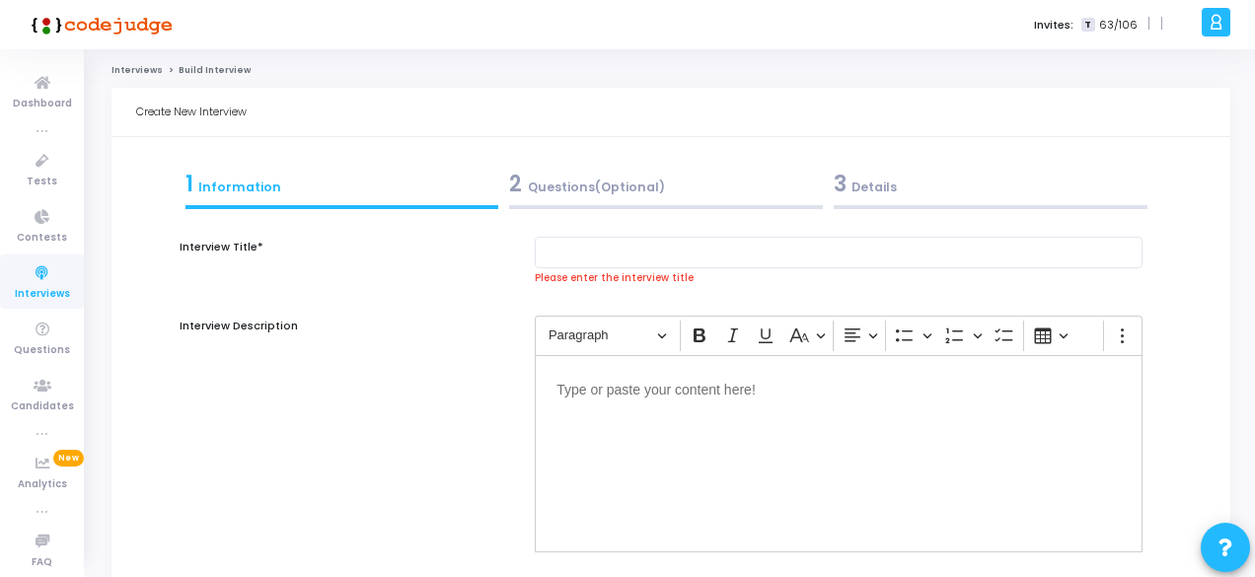
click at [876, 183] on div "3 Details" at bounding box center [991, 184] width 314 height 33
click at [620, 250] on input "text" at bounding box center [839, 253] width 608 height 33
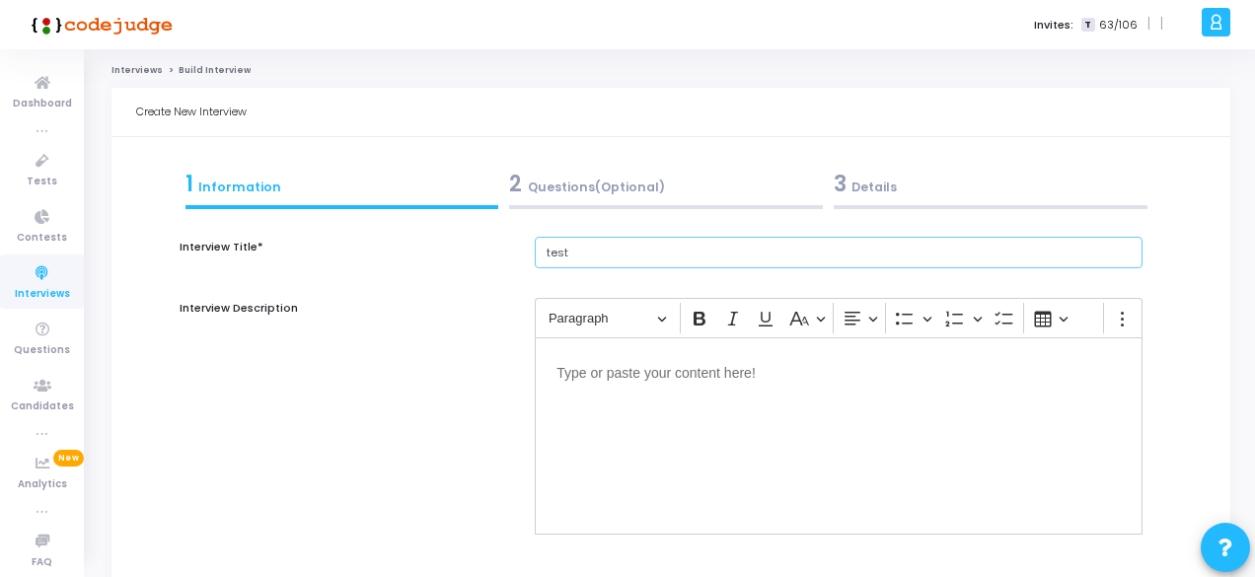
type input "test"
click at [640, 457] on div "Editor editing area: main" at bounding box center [839, 436] width 608 height 197
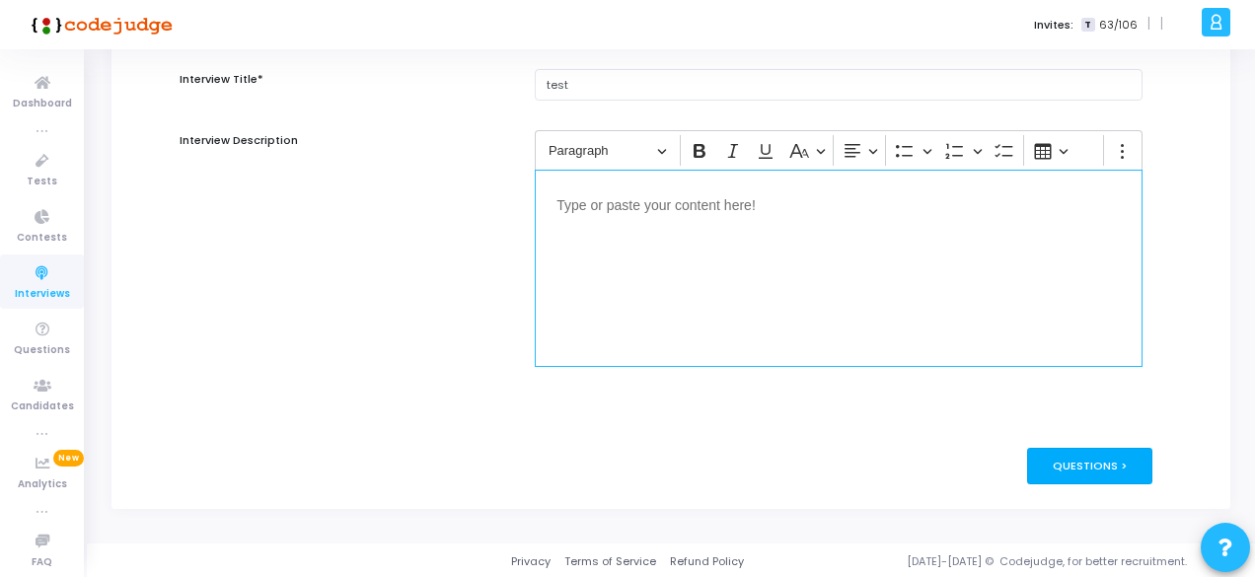
click at [1052, 455] on div "Questions >" at bounding box center [1089, 466] width 125 height 37
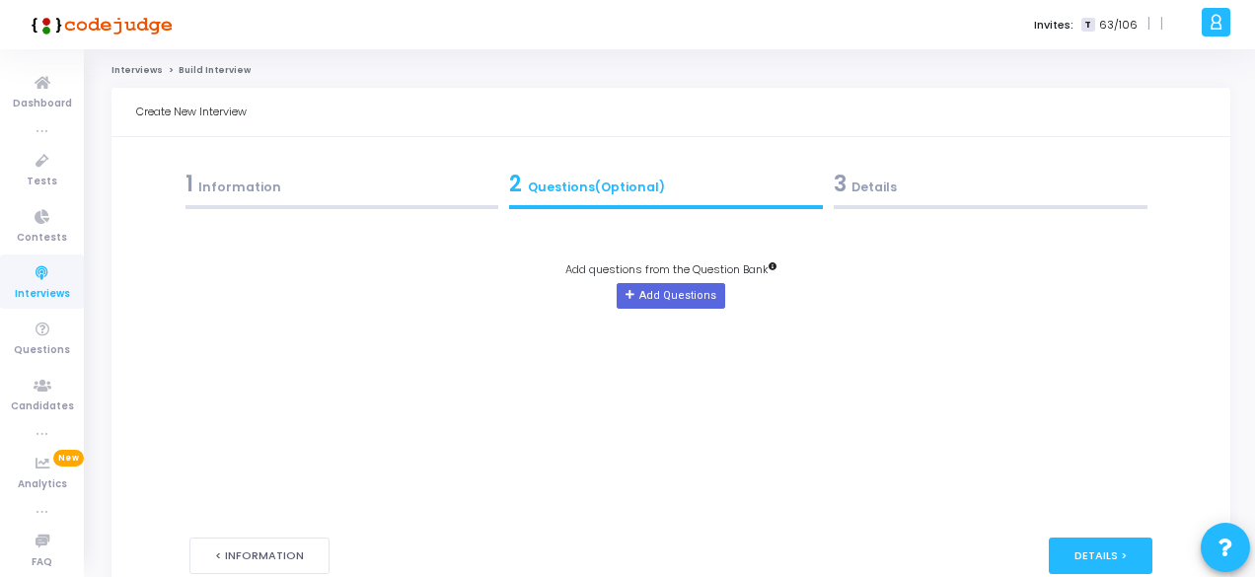
click at [894, 185] on div "3 Details" at bounding box center [991, 184] width 314 height 33
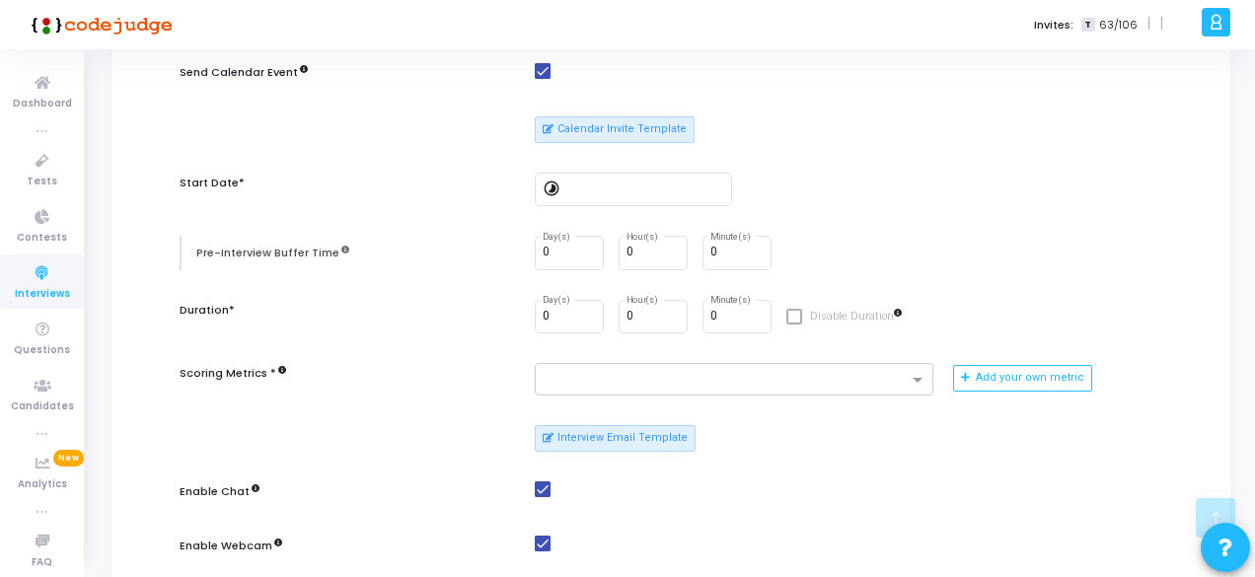
scroll to position [296, 0]
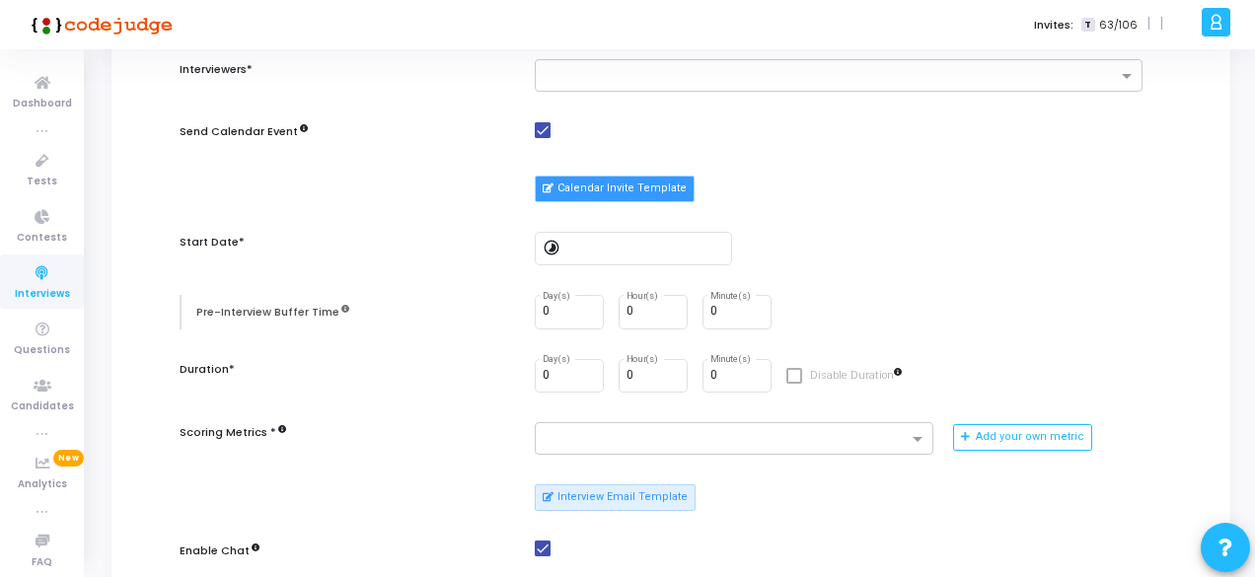
click at [643, 190] on button "Calendar Invite Template" at bounding box center [615, 189] width 160 height 26
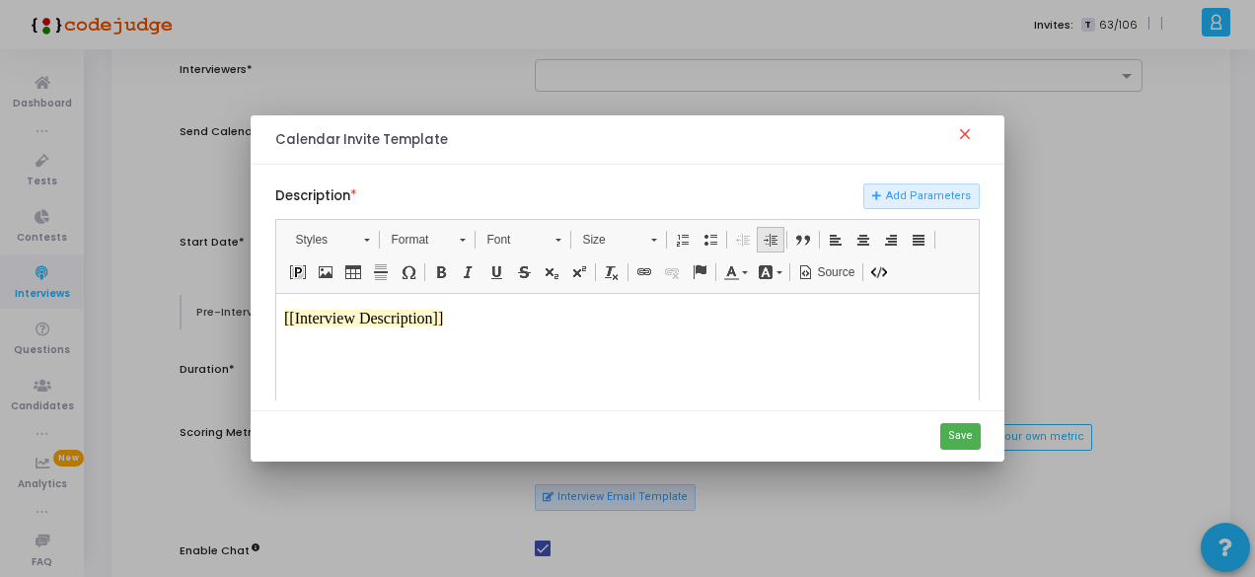
scroll to position [126, 0]
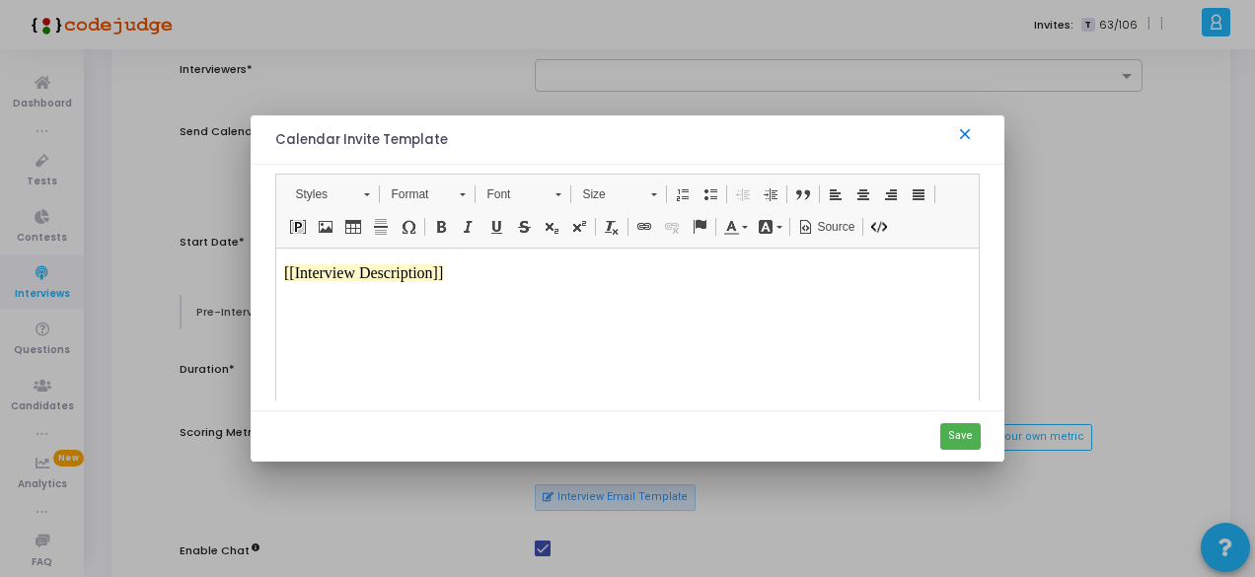
click at [968, 136] on mat-icon "close" at bounding box center [968, 137] width 24 height 24
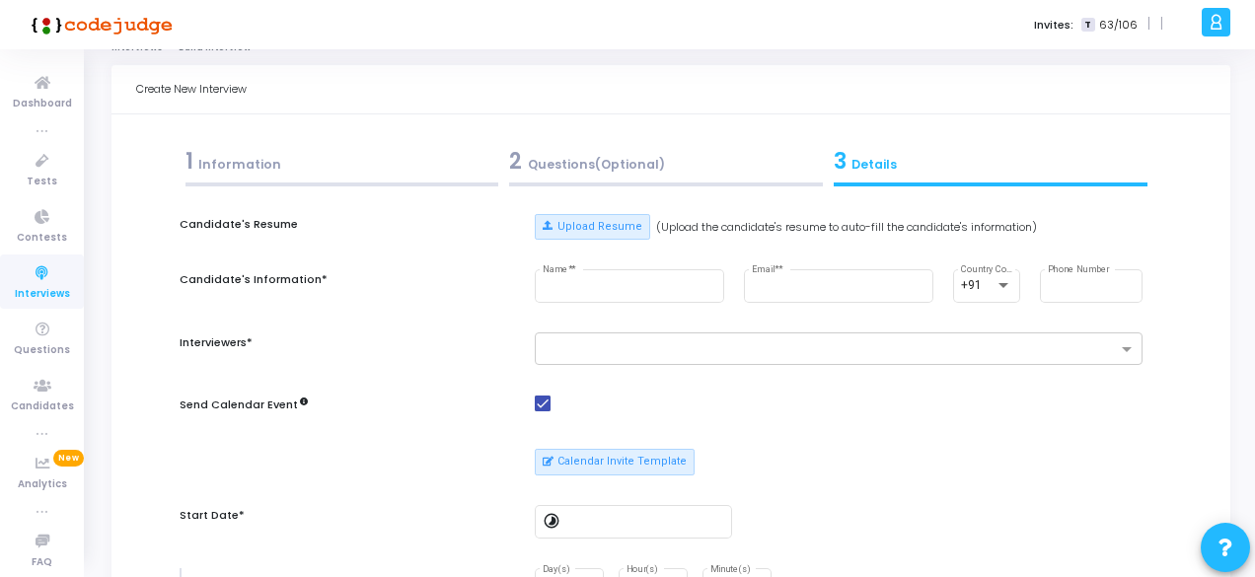
scroll to position [0, 0]
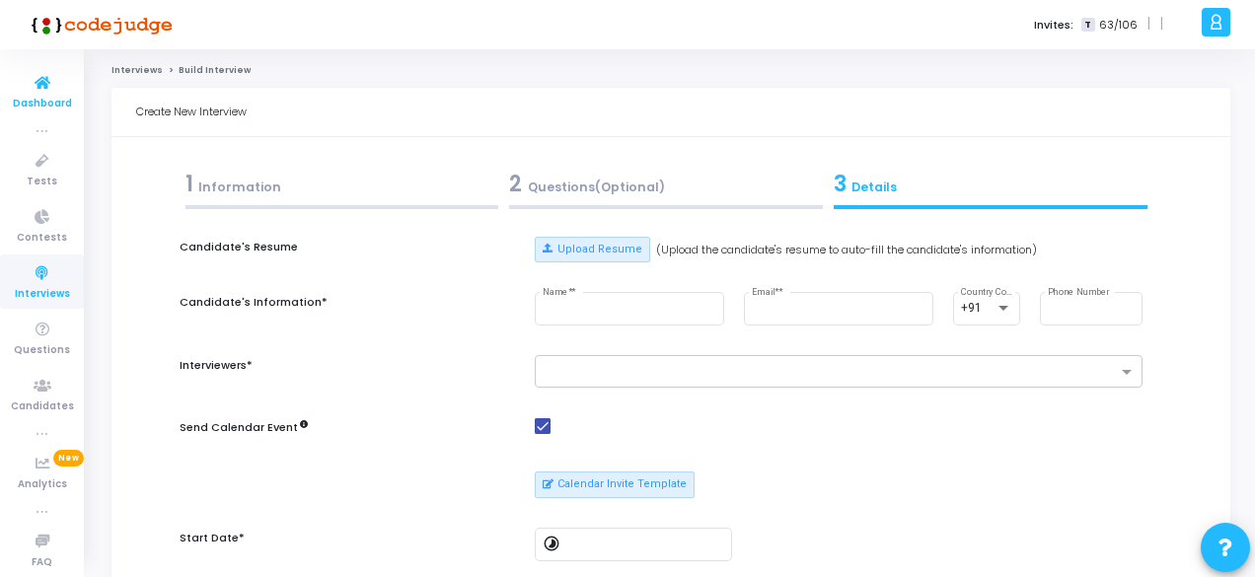
click at [37, 86] on icon at bounding box center [42, 83] width 41 height 25
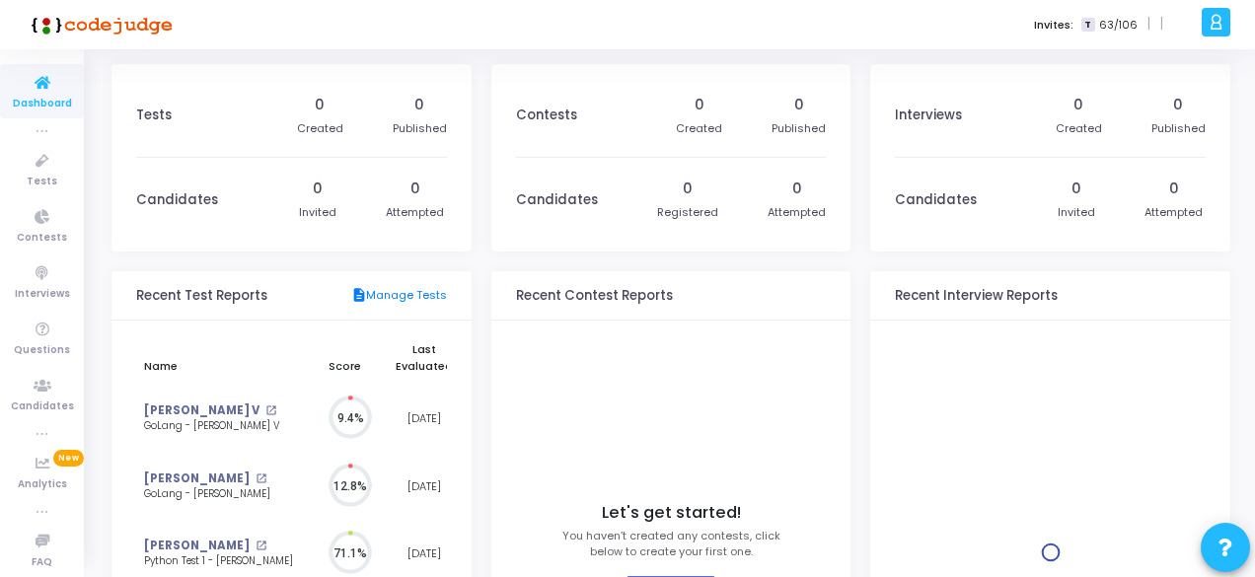
scroll to position [43, 22]
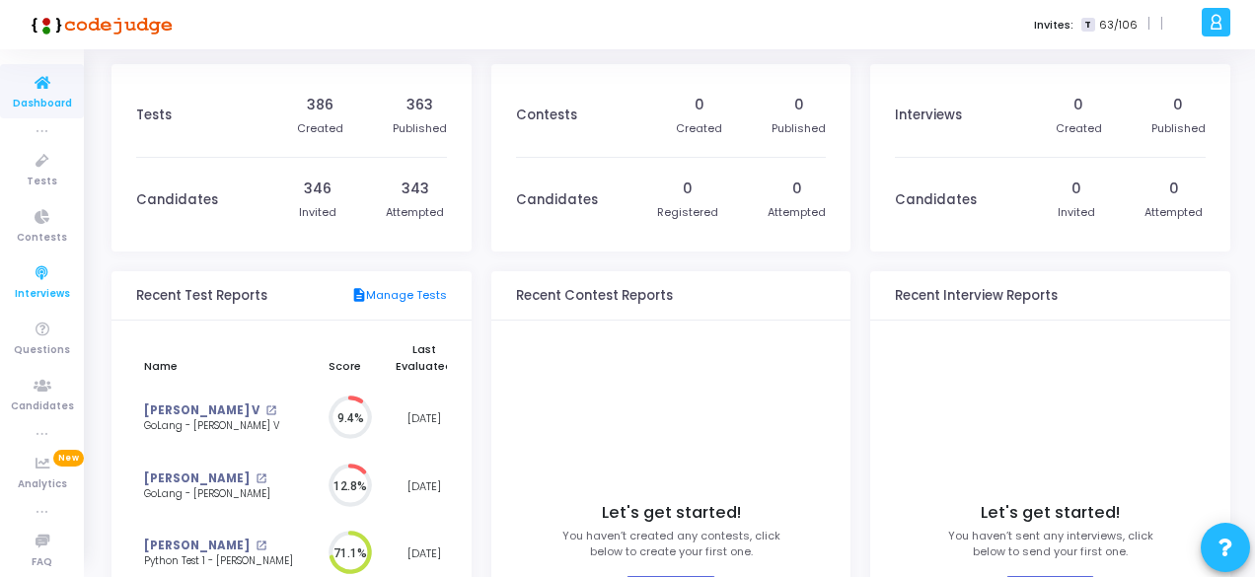
click at [35, 286] on span "Interviews" at bounding box center [42, 294] width 55 height 17
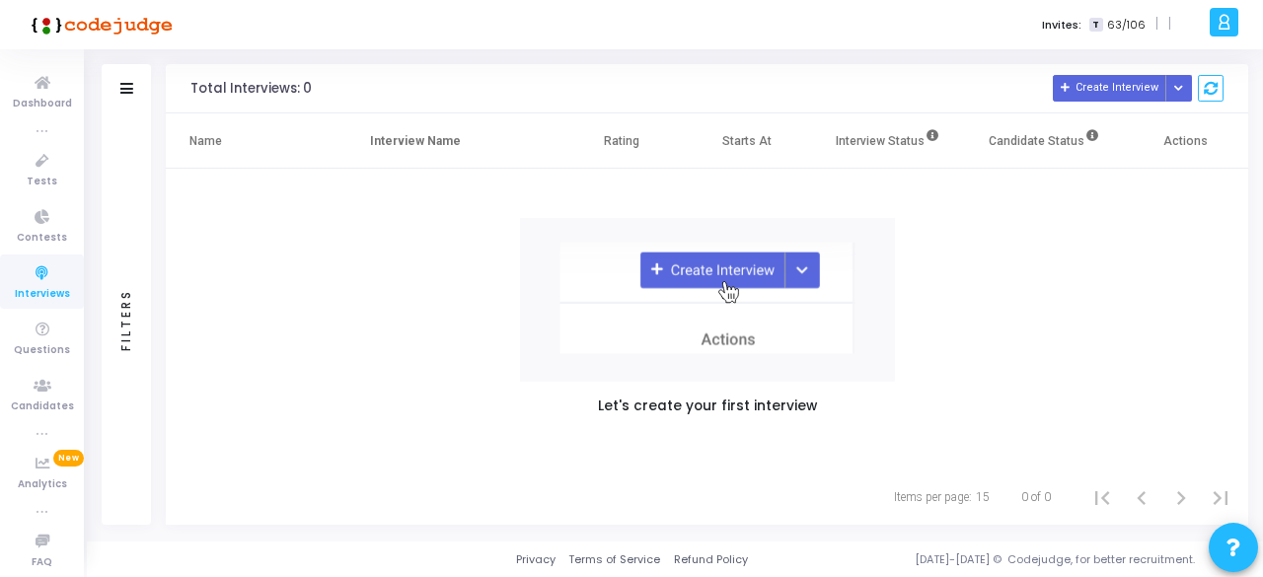
click at [118, 87] on div "Filters" at bounding box center [126, 88] width 49 height 49
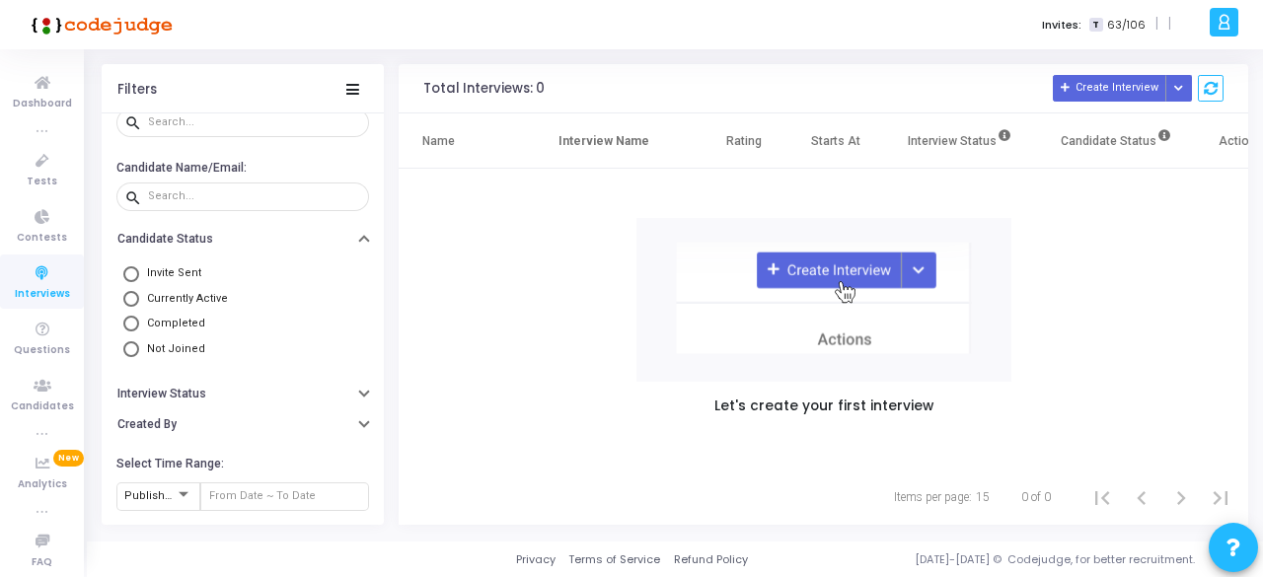
scroll to position [39, 0]
click at [182, 495] on div at bounding box center [184, 495] width 10 height 5
click at [182, 495] on span "Published At" at bounding box center [172, 497] width 96 height 33
click at [199, 390] on h6 "Interview Status" at bounding box center [161, 394] width 89 height 15
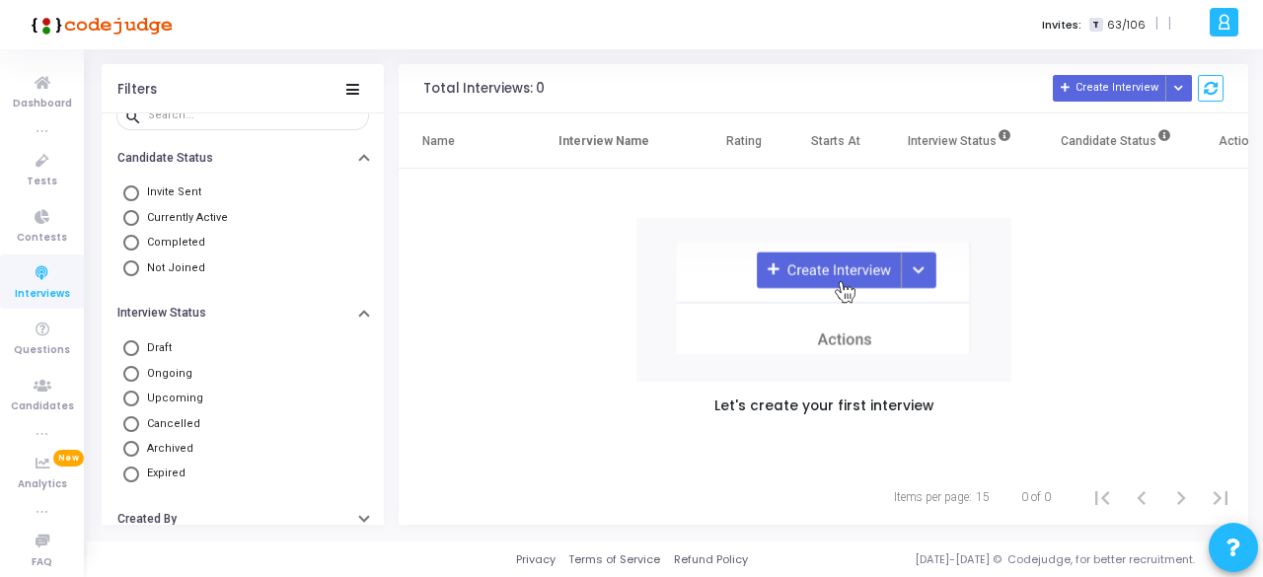
scroll to position [220, 0]
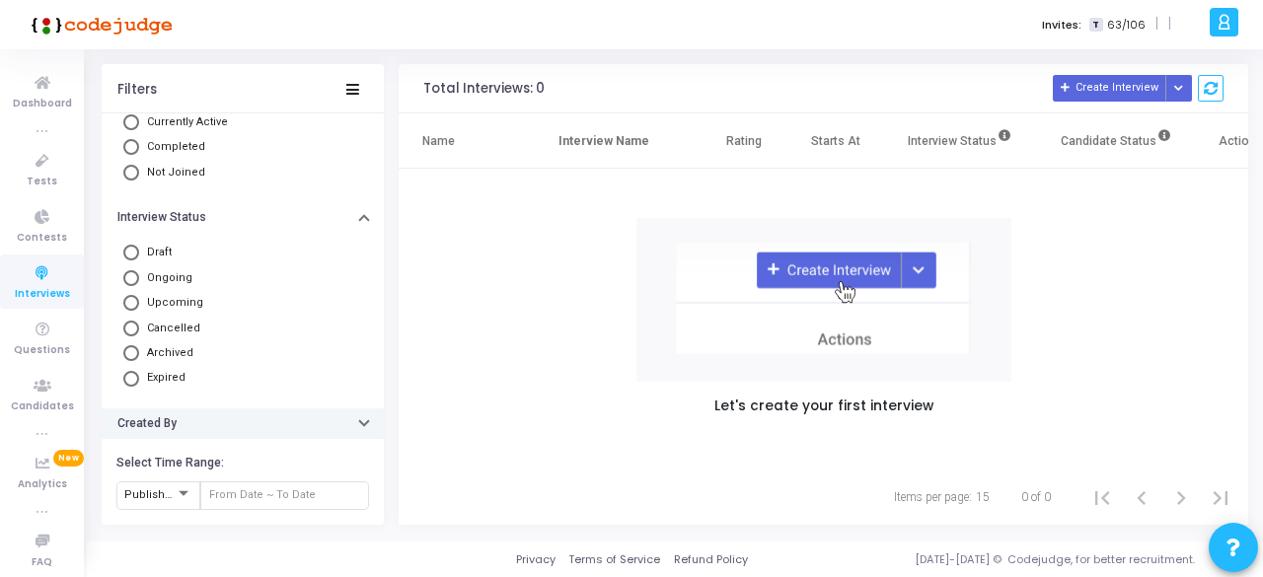
click at [213, 413] on button "Created By" at bounding box center [243, 424] width 282 height 31
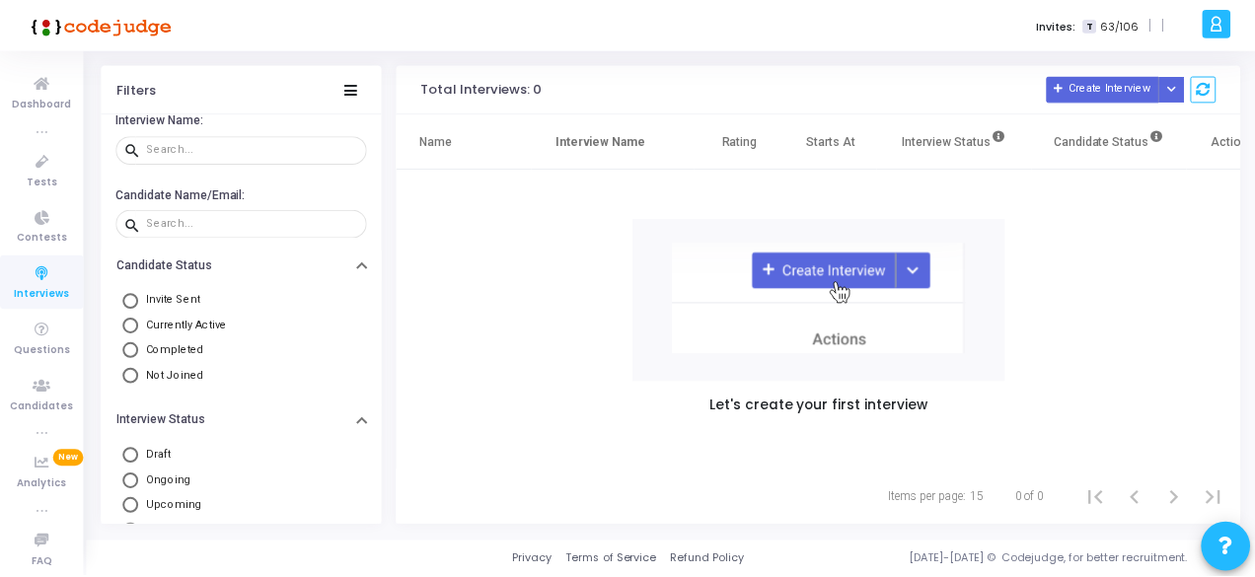
scroll to position [0, 0]
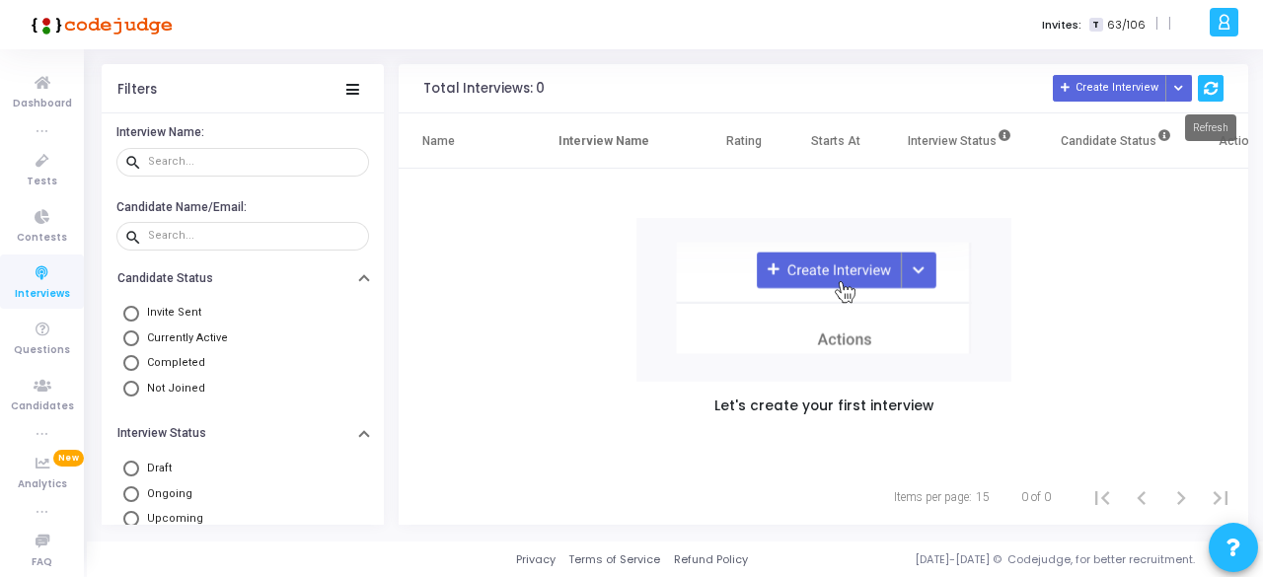
click at [1212, 82] on icon at bounding box center [1211, 89] width 14 height 14
click at [44, 477] on span "Analytics" at bounding box center [42, 485] width 49 height 17
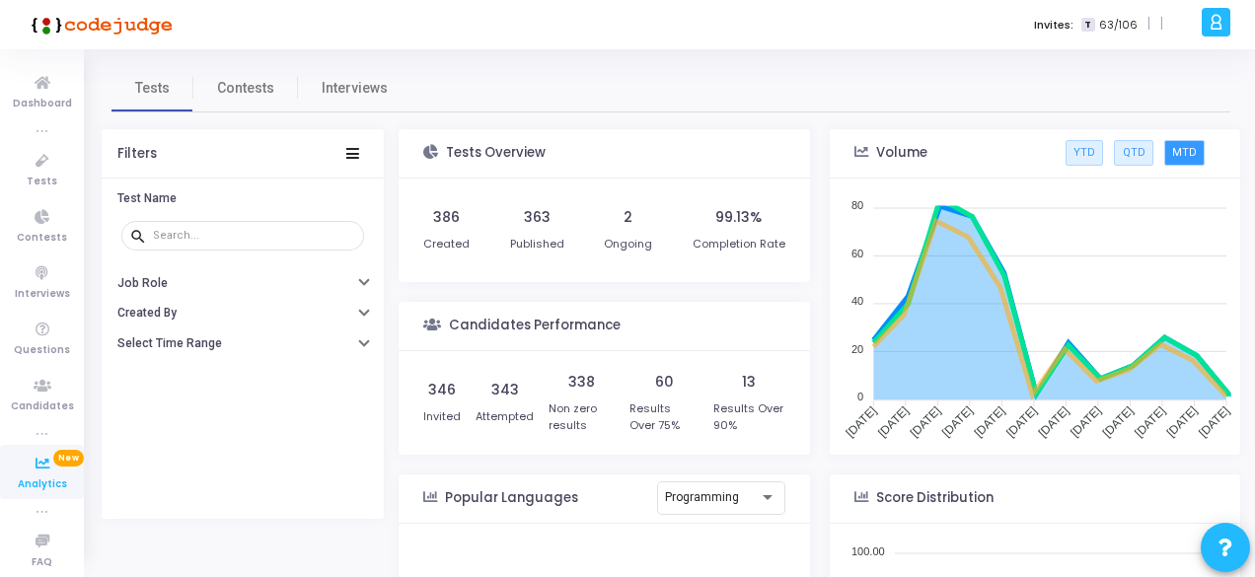
scroll to position [288, 393]
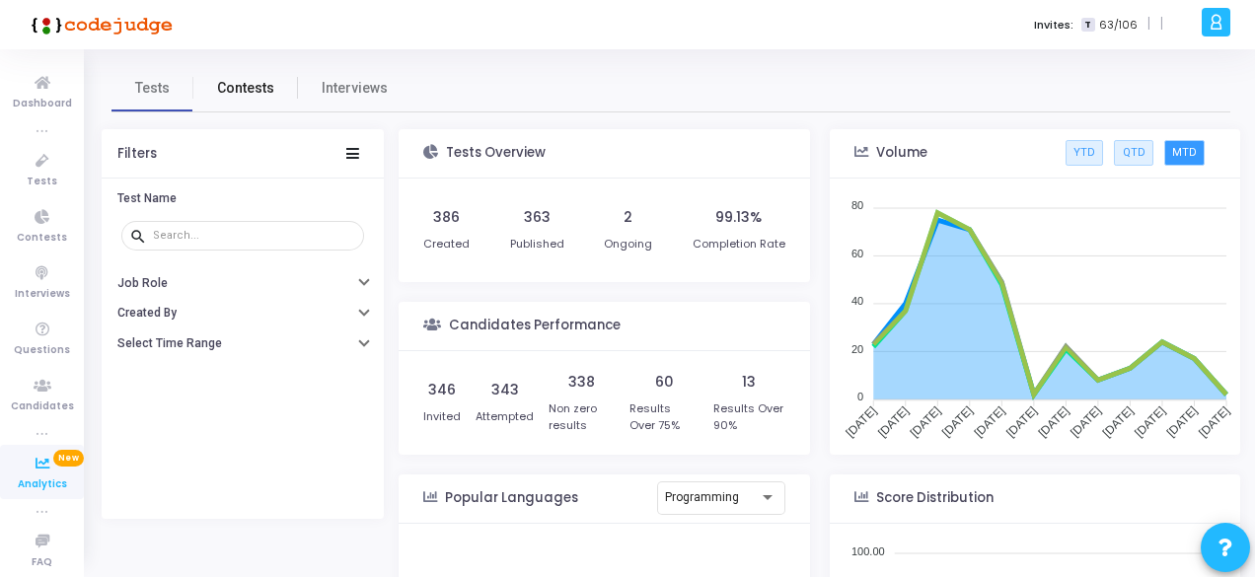
click at [243, 93] on span "Contests" at bounding box center [245, 88] width 57 height 21
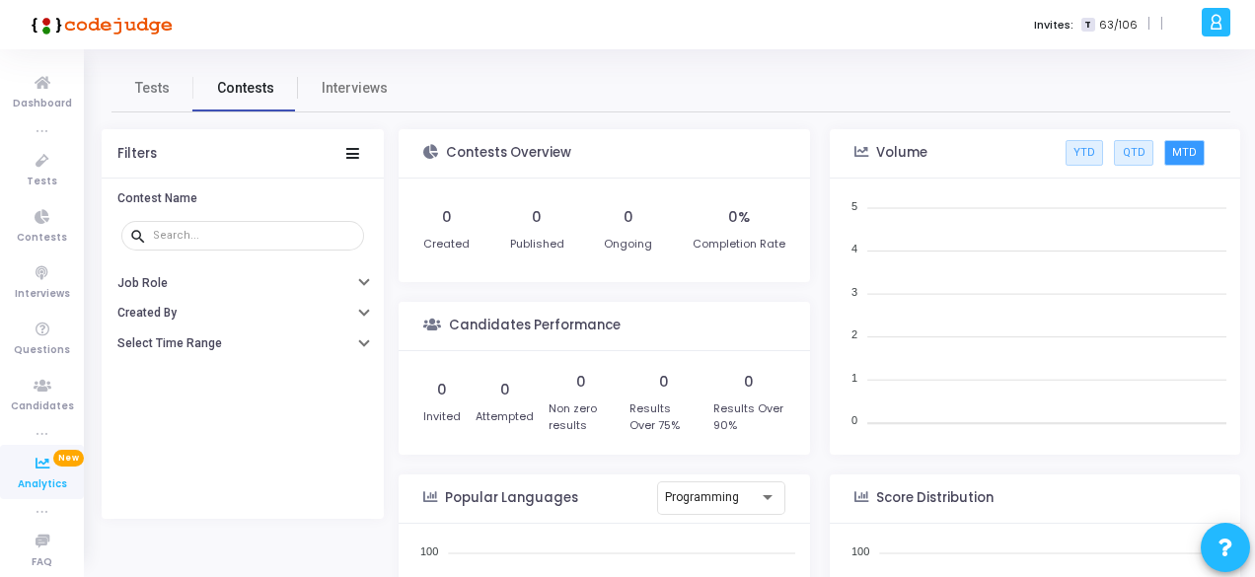
scroll to position [288, 393]
click at [387, 106] on link "Interviews" at bounding box center [355, 87] width 114 height 47
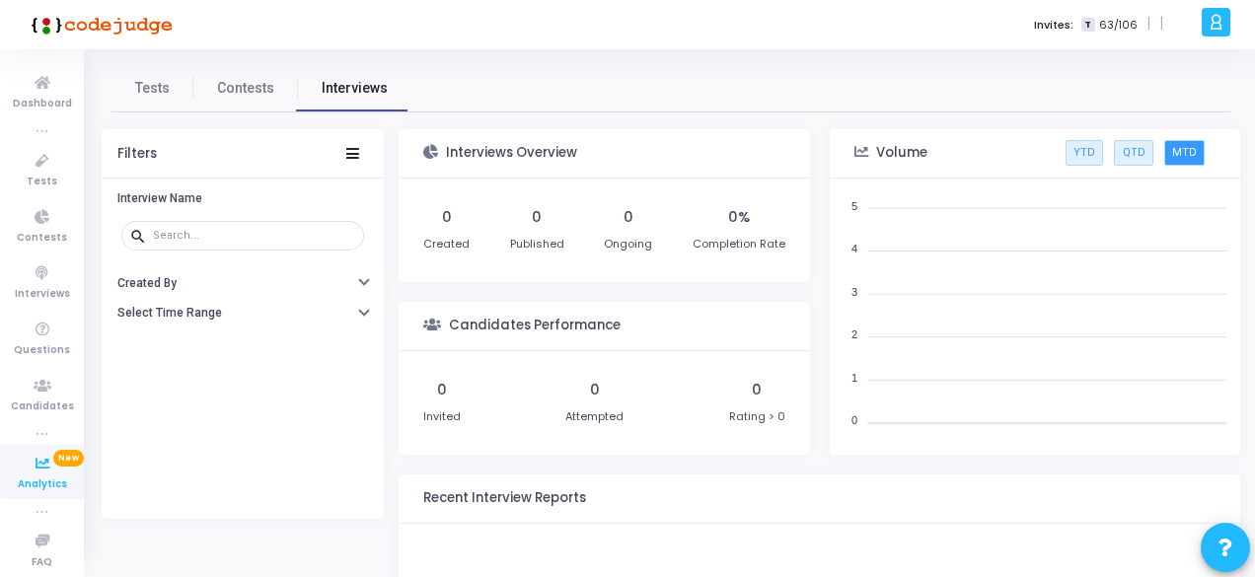
scroll to position [288, 393]
click at [140, 84] on span "Tests" at bounding box center [152, 88] width 35 height 21
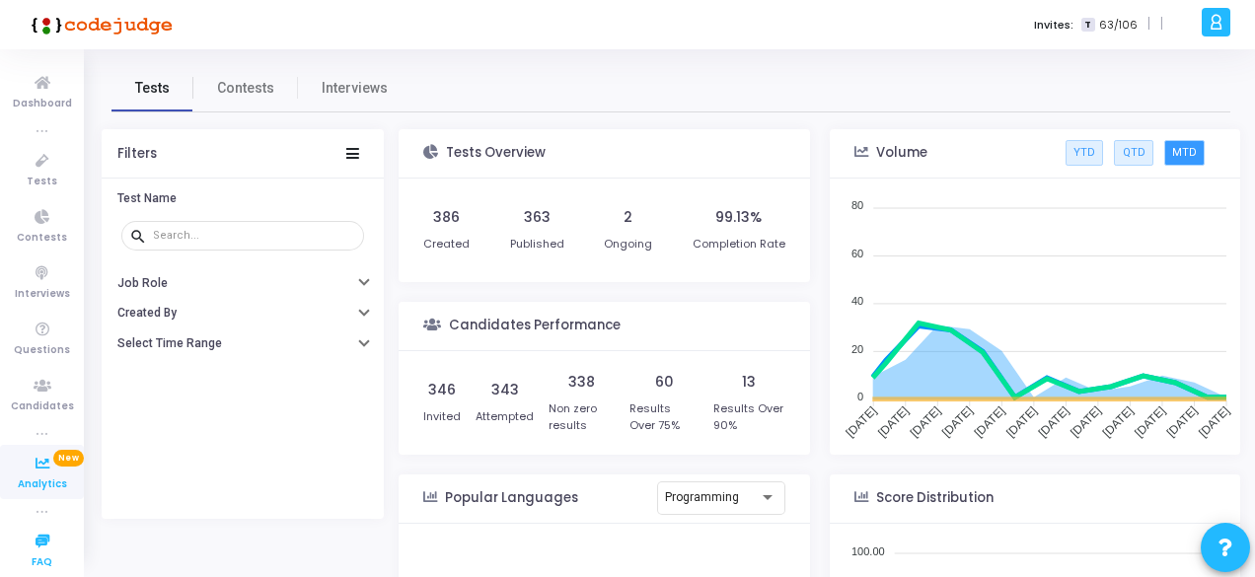
scroll to position [288, 393]
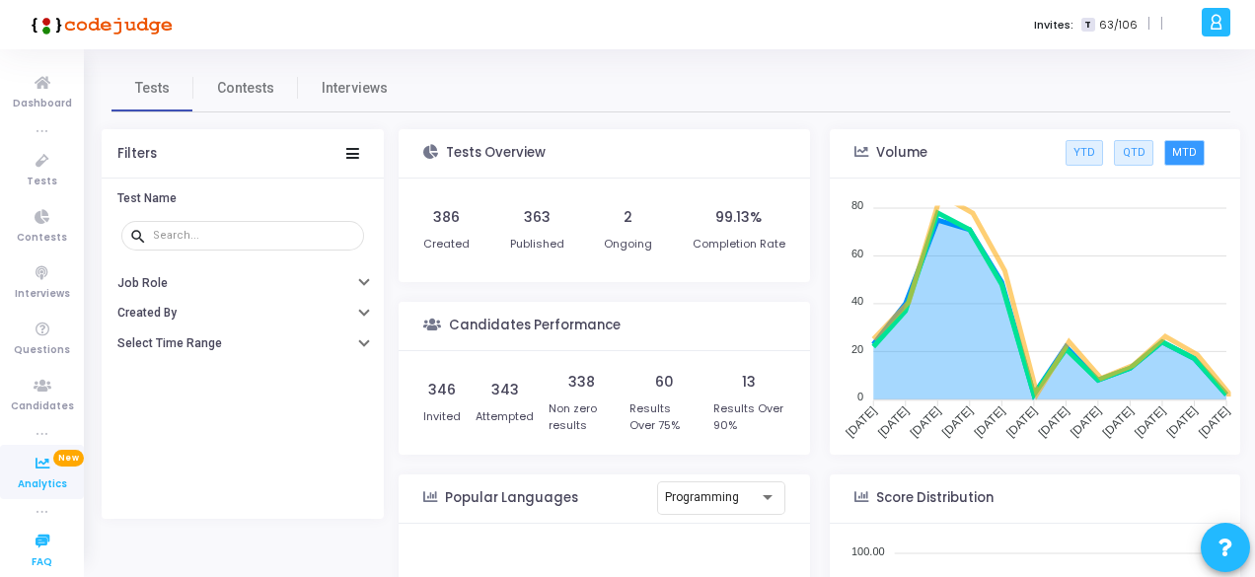
click at [40, 532] on icon at bounding box center [42, 542] width 41 height 25
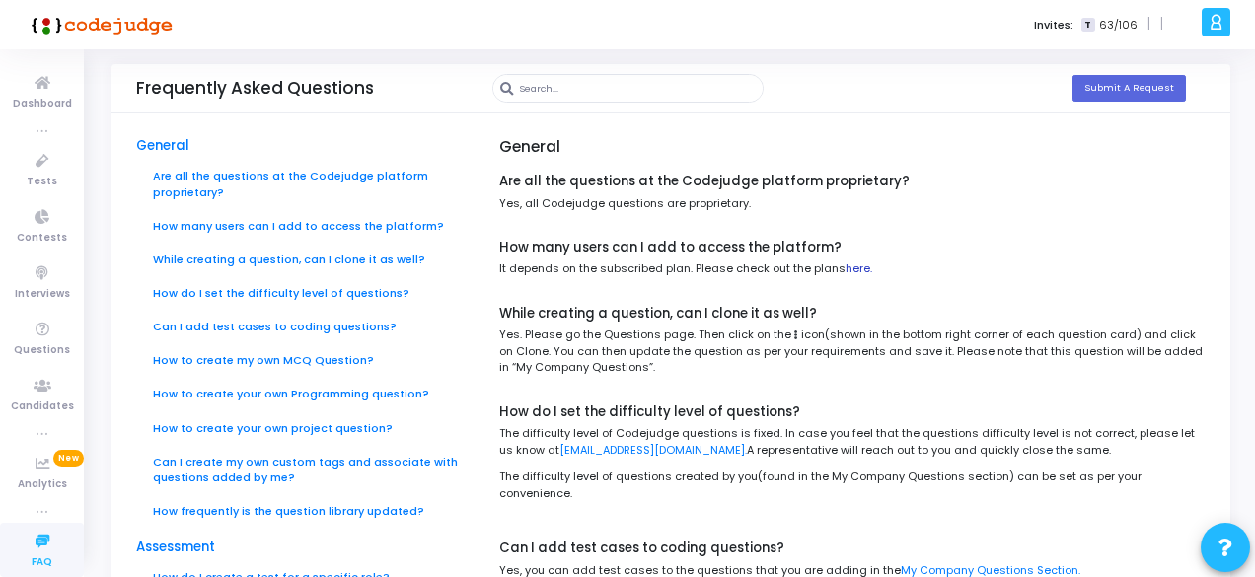
click at [855, 271] on link "here." at bounding box center [859, 269] width 27 height 16
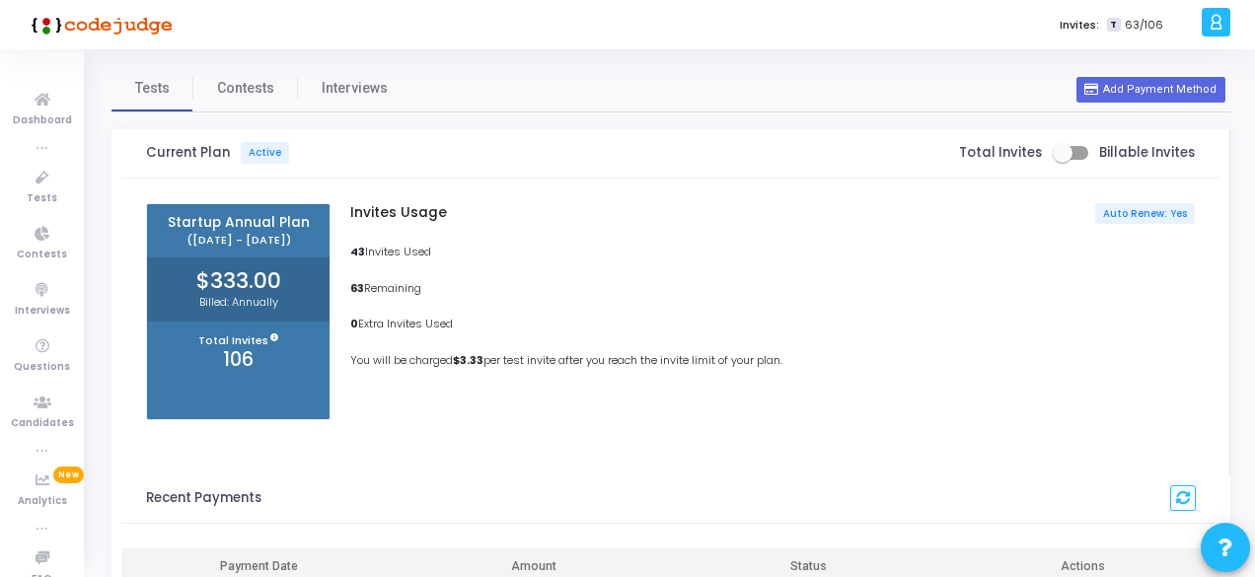
drag, startPoint x: 160, startPoint y: 216, endPoint x: 313, endPoint y: 210, distance: 153.1
click at [313, 210] on h5 "Startup Annual Plan ([DATE] - [DATE])" at bounding box center [238, 230] width 183 height 53
click at [320, 246] on h5 "Startup Annual Plan ([DATE] - [DATE])" at bounding box center [238, 230] width 183 height 53
drag, startPoint x: 186, startPoint y: 278, endPoint x: 307, endPoint y: 279, distance: 121.4
click at [307, 279] on h2 "$333.00" at bounding box center [238, 281] width 183 height 26
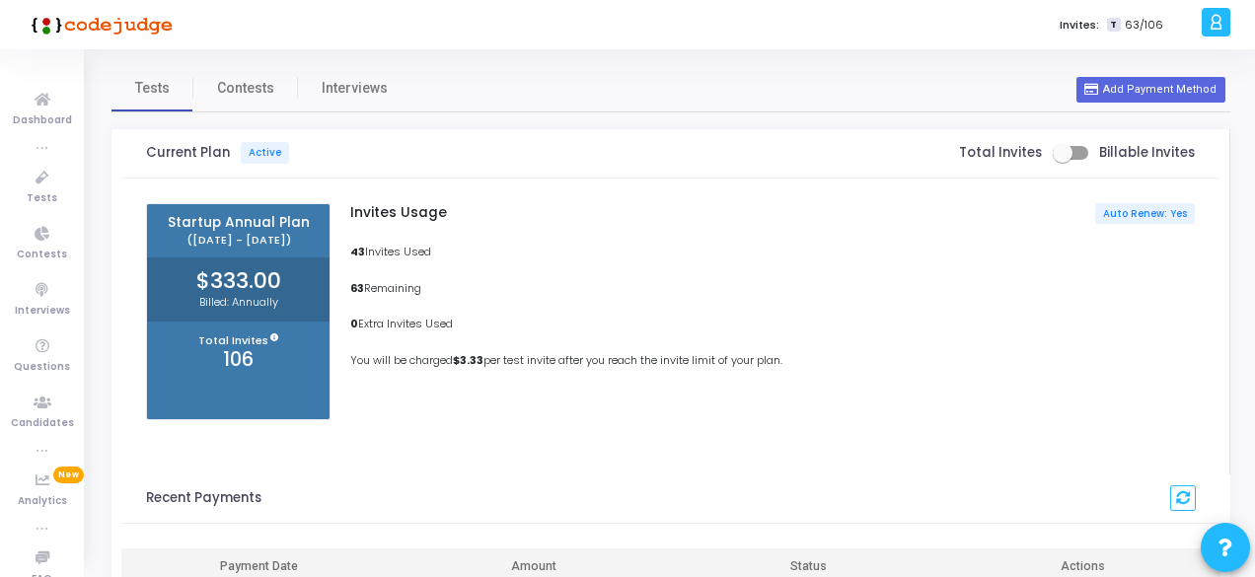
click at [308, 300] on p "Billed: Annually" at bounding box center [238, 302] width 183 height 17
click at [41, 104] on icon at bounding box center [42, 100] width 41 height 25
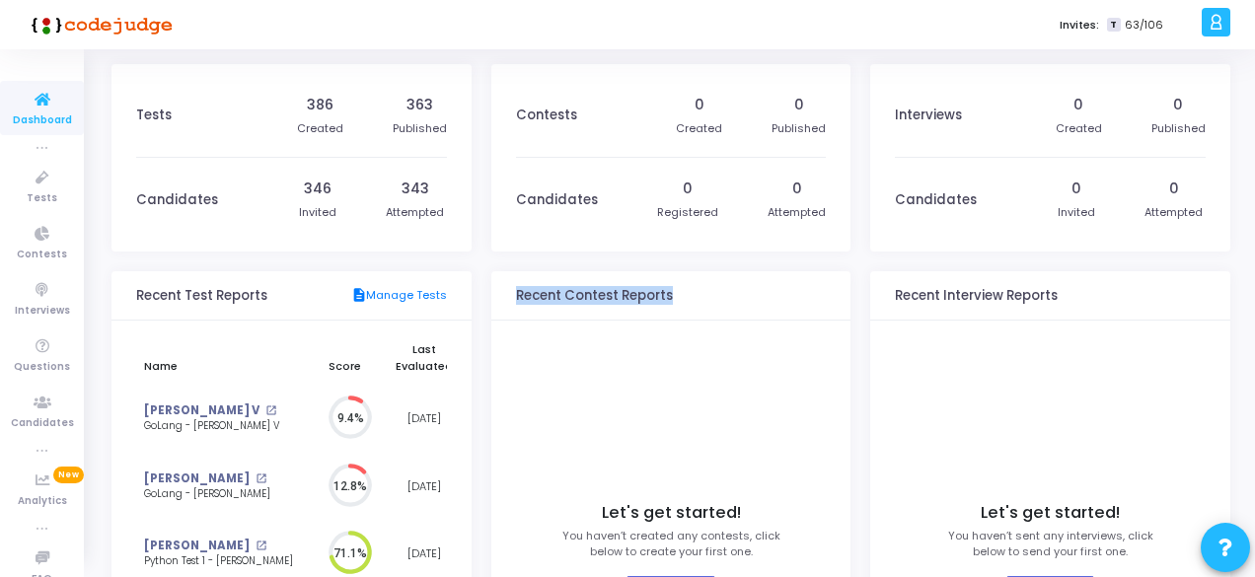
drag, startPoint x: 513, startPoint y: 293, endPoint x: 721, endPoint y: 287, distance: 208.3
click at [721, 287] on kt-portlet-header "Recent Contest Reports description Manage Contests" at bounding box center [672, 295] width 360 height 49
click at [721, 301] on kt-portlet-header "Recent Contest Reports description Manage Contests" at bounding box center [672, 295] width 360 height 49
drag, startPoint x: 677, startPoint y: 295, endPoint x: 494, endPoint y: 289, distance: 182.7
click at [494, 289] on kt-portlet-header "Recent Contest Reports description Manage Contests" at bounding box center [672, 295] width 360 height 49
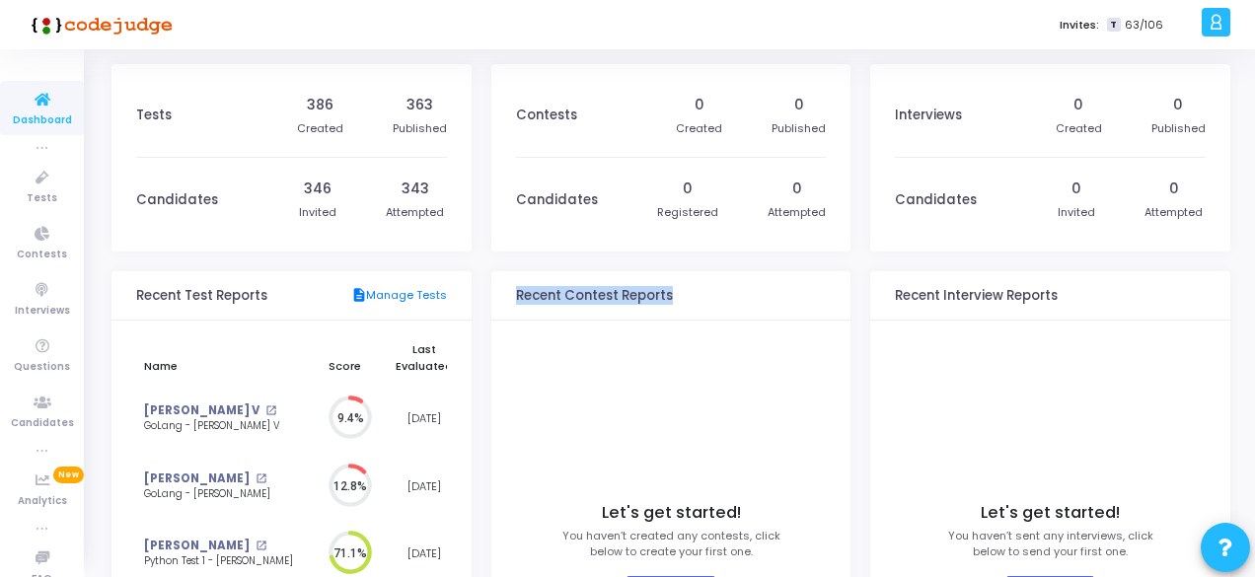
click at [724, 311] on kt-portlet-header "Recent Contest Reports description Manage Contests" at bounding box center [672, 295] width 360 height 49
drag, startPoint x: 701, startPoint y: 298, endPoint x: 513, endPoint y: 291, distance: 187.7
click at [513, 291] on kt-portlet-header "Recent Contest Reports description Manage Contests" at bounding box center [672, 295] width 360 height 49
click at [683, 319] on kt-portlet-header "Recent Contest Reports description Manage Contests" at bounding box center [672, 295] width 360 height 49
